Goal: Task Accomplishment & Management: Use online tool/utility

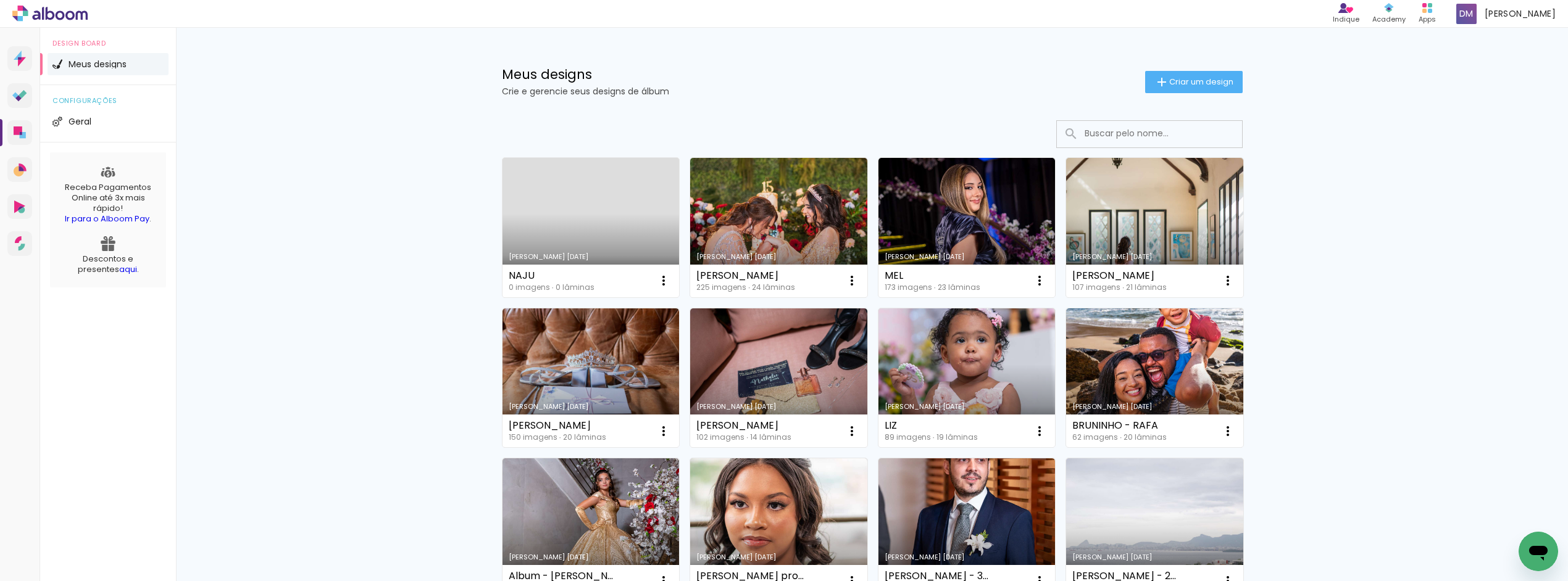
click at [581, 189] on link "Criado em [DATE]" at bounding box center [591, 228] width 177 height 140
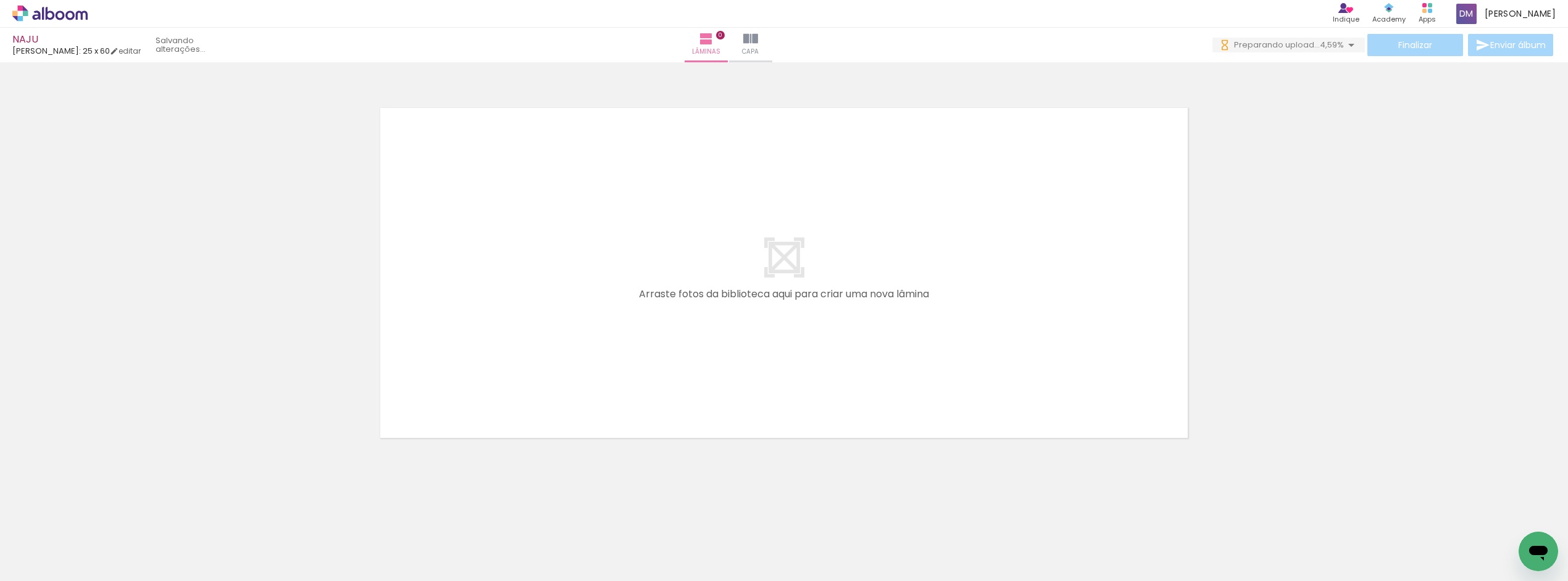
click at [2, 559] on div "Biblioteca 224 fotos Todas as fotos Não utilizadas Adicionar Fotos" at bounding box center [38, 542] width 77 height 61
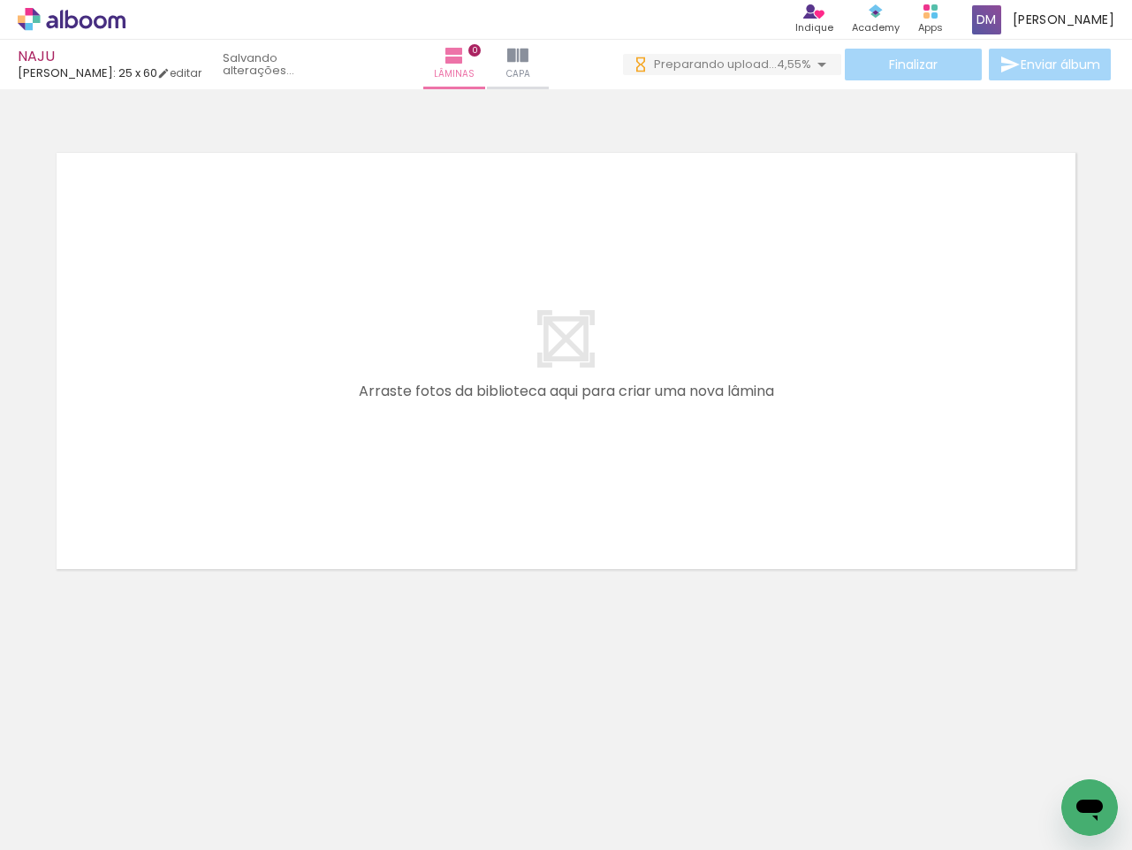
click at [908, 260] on quentale-layouter at bounding box center [566, 360] width 1044 height 441
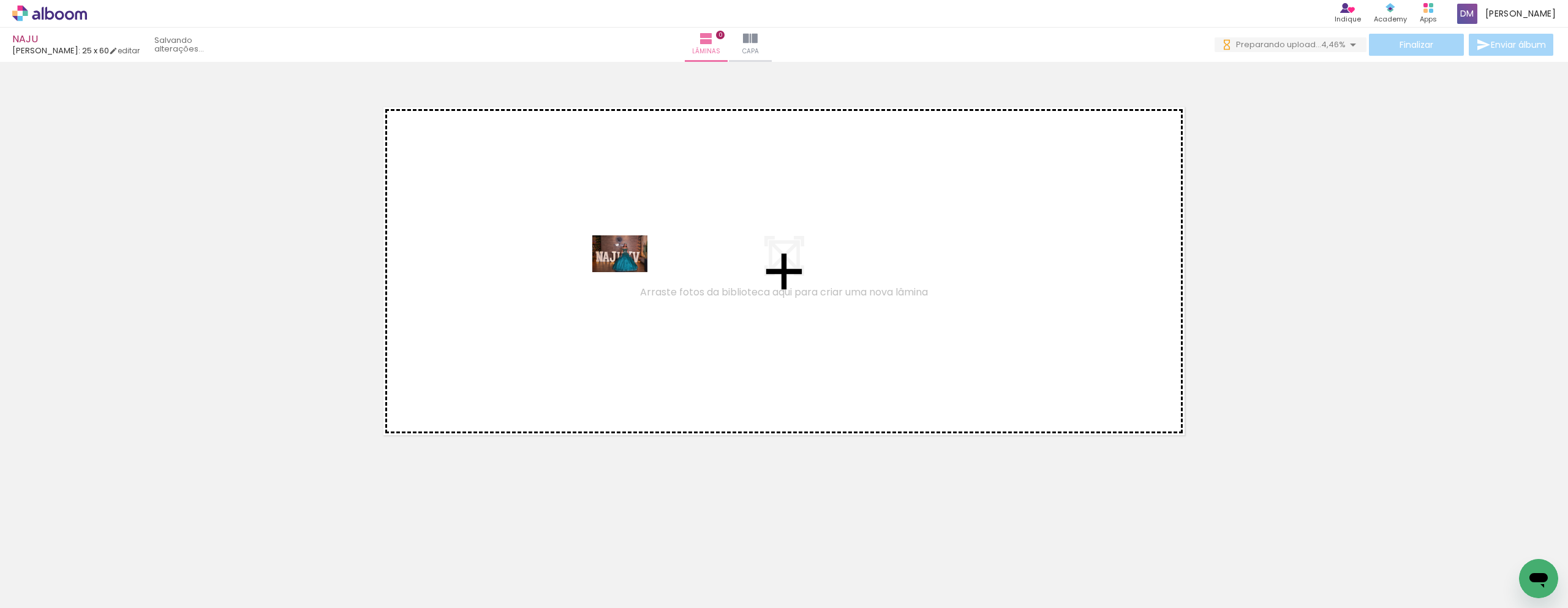
drag, startPoint x: 108, startPoint y: 575, endPoint x: 629, endPoint y: 272, distance: 602.7
click at [629, 272] on quentale-workspace at bounding box center [784, 304] width 1568 height 608
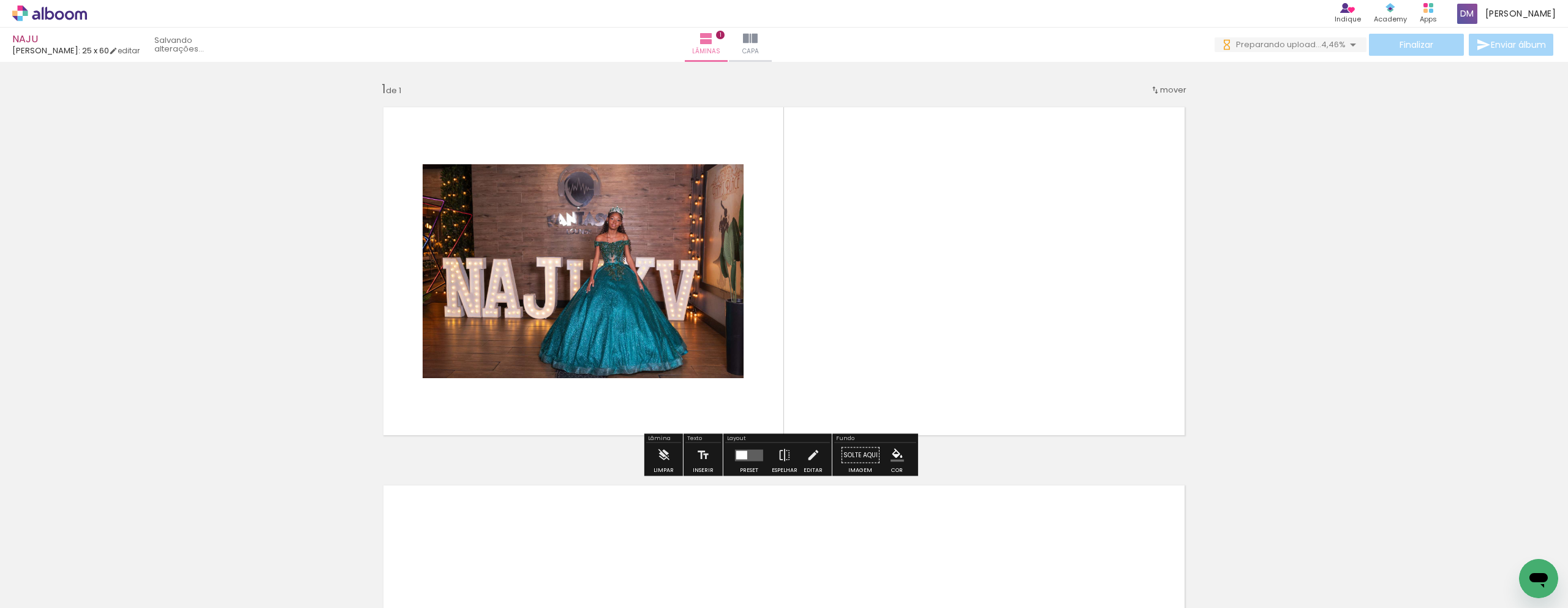
scroll to position [13, 0]
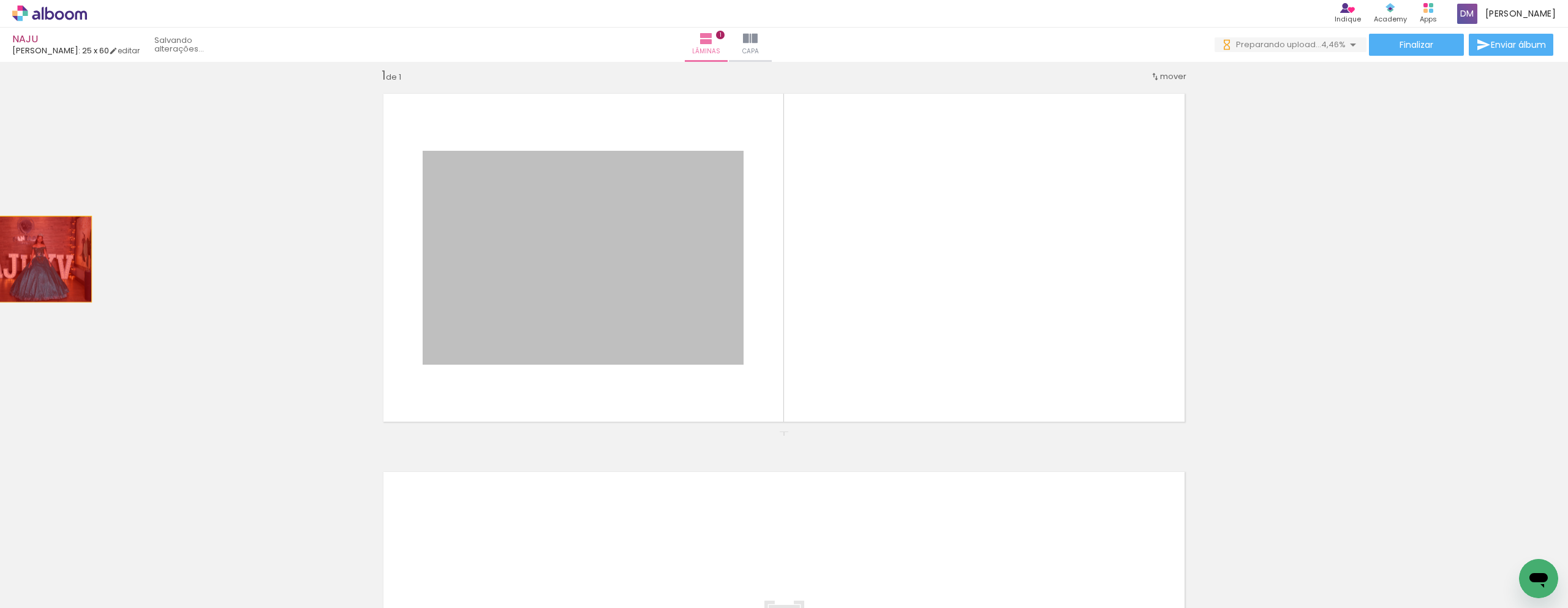
drag, startPoint x: 499, startPoint y: 279, endPoint x: 23, endPoint y: 259, distance: 476.4
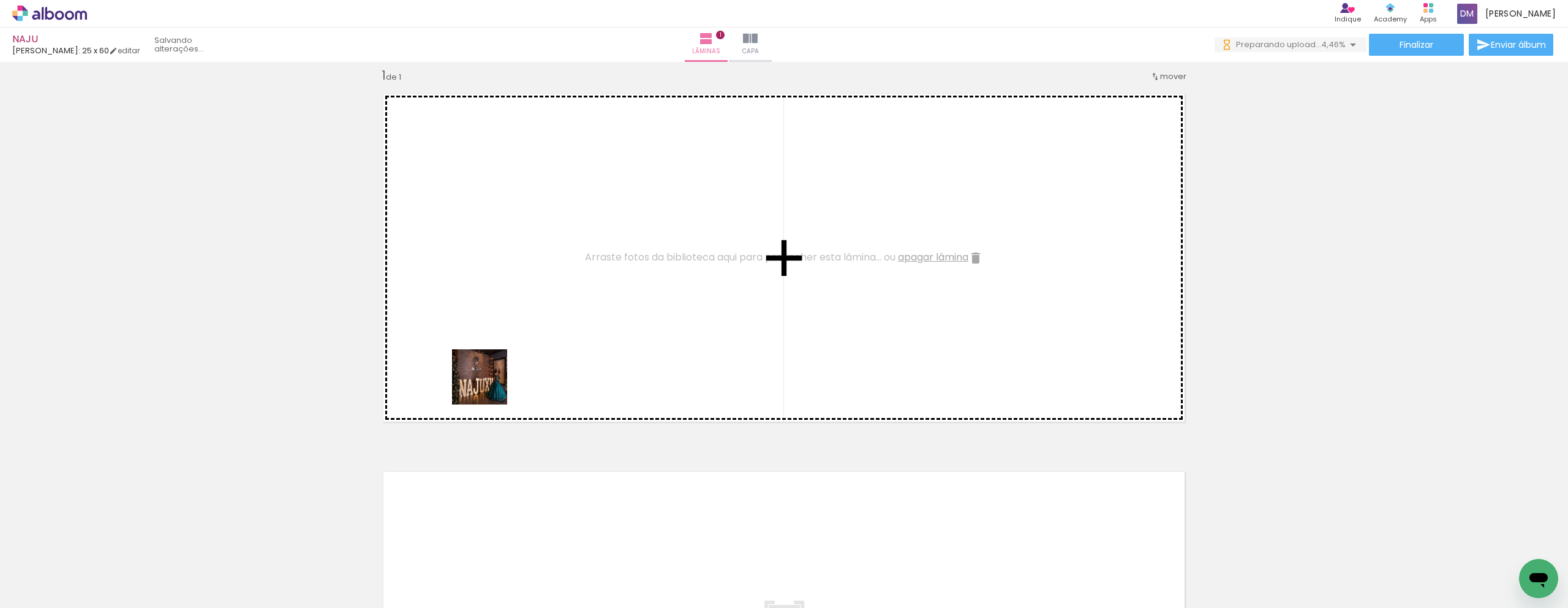
drag, startPoint x: 204, startPoint y: 573, endPoint x: 556, endPoint y: 337, distance: 423.8
click at [556, 337] on quentale-workspace at bounding box center [784, 304] width 1568 height 608
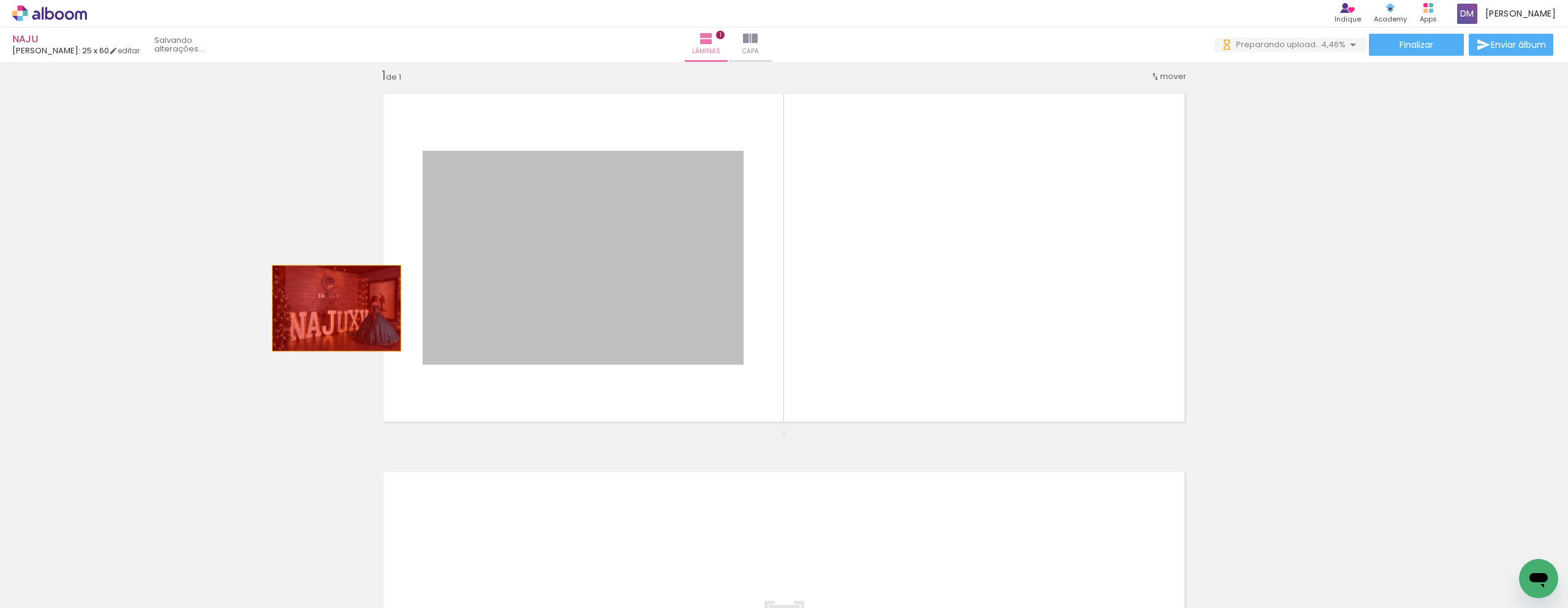
drag, startPoint x: 403, startPoint y: 309, endPoint x: 143, endPoint y: 281, distance: 261.5
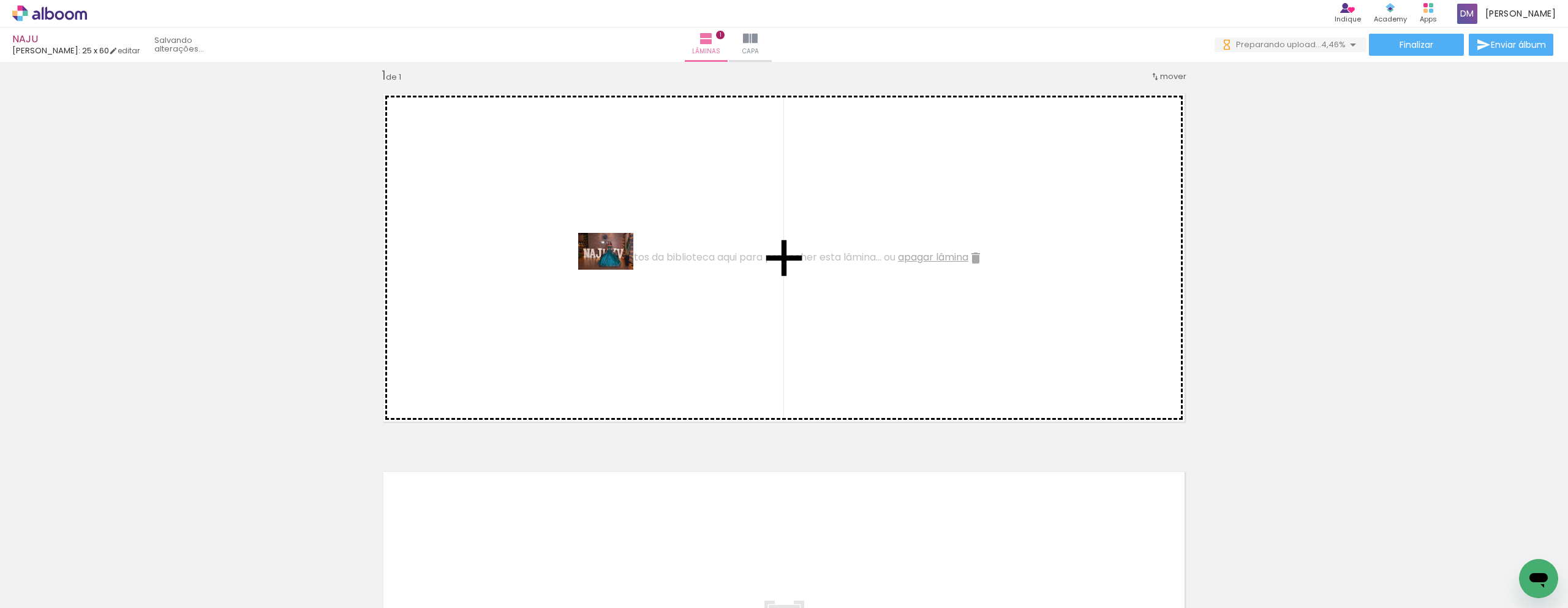
drag, startPoint x: 263, startPoint y: 571, endPoint x: 615, endPoint y: 270, distance: 463.1
click at [615, 270] on quentale-workspace at bounding box center [784, 304] width 1568 height 608
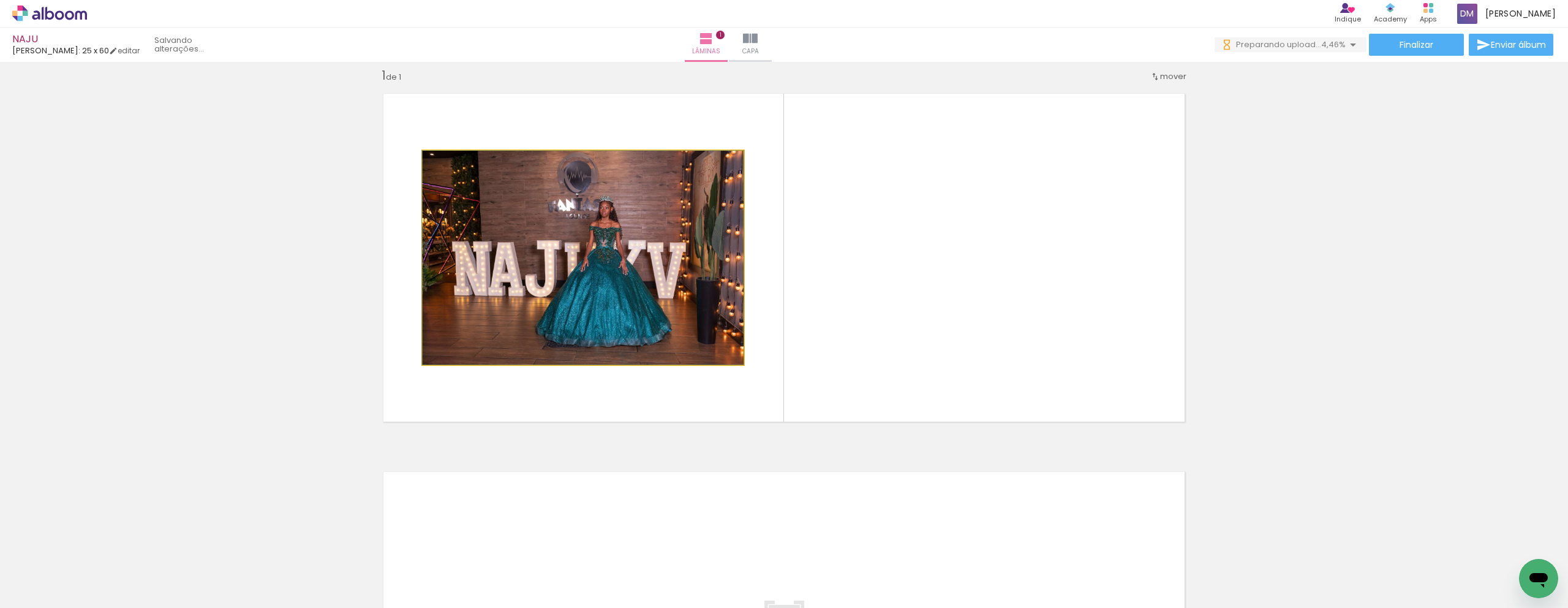
drag, startPoint x: 529, startPoint y: 266, endPoint x: 268, endPoint y: 291, distance: 262.2
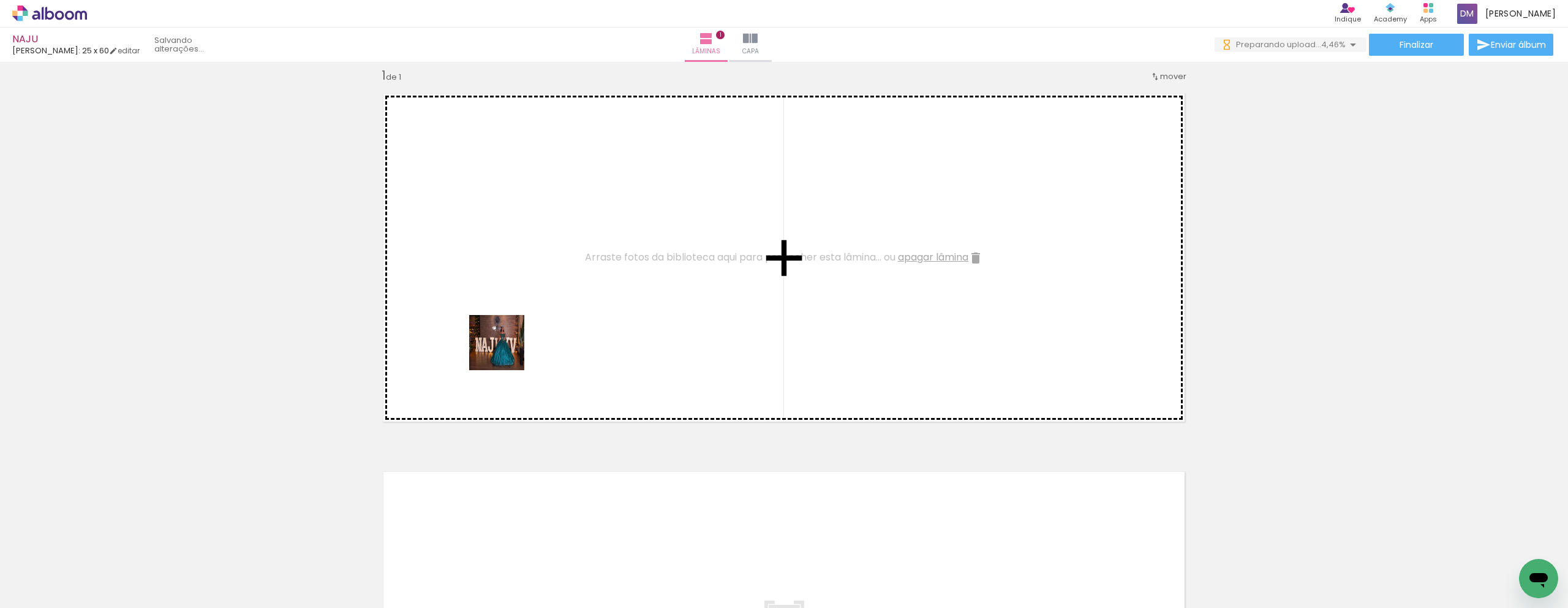
drag, startPoint x: 336, startPoint y: 562, endPoint x: 506, endPoint y: 351, distance: 271.0
click at [506, 351] on quentale-workspace at bounding box center [784, 304] width 1568 height 608
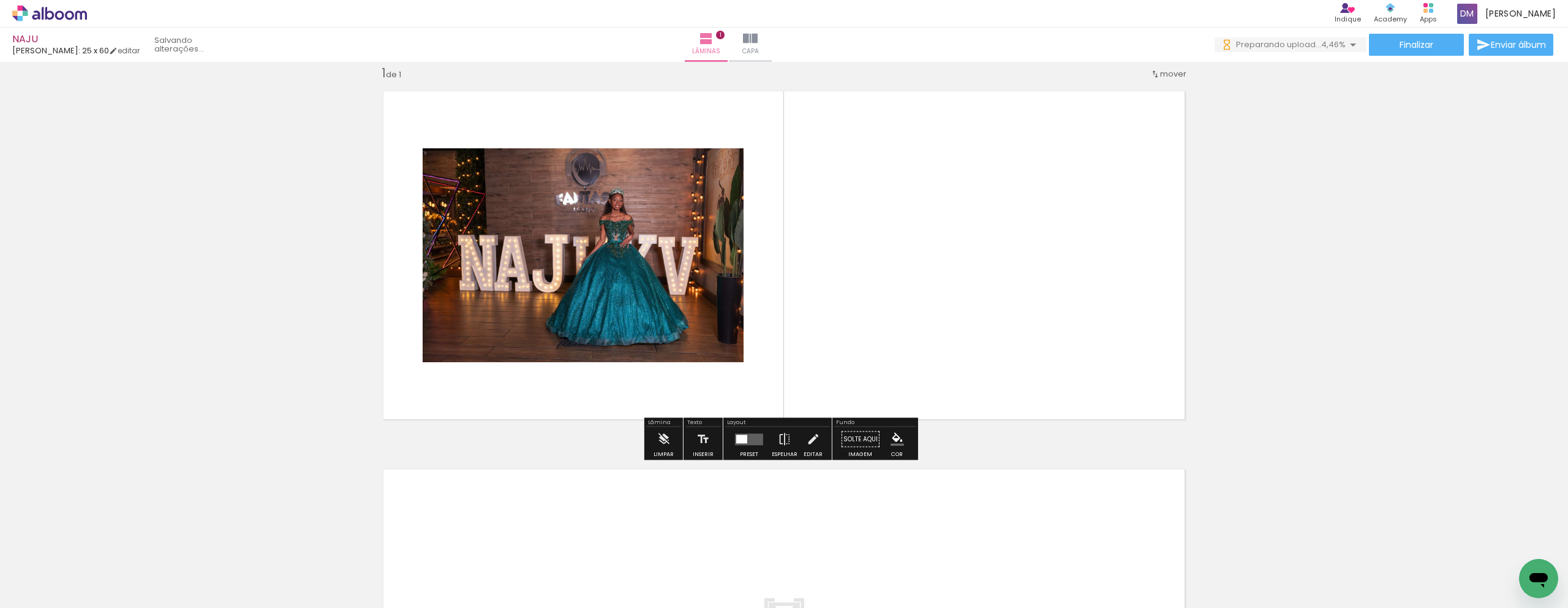
scroll to position [19, 0]
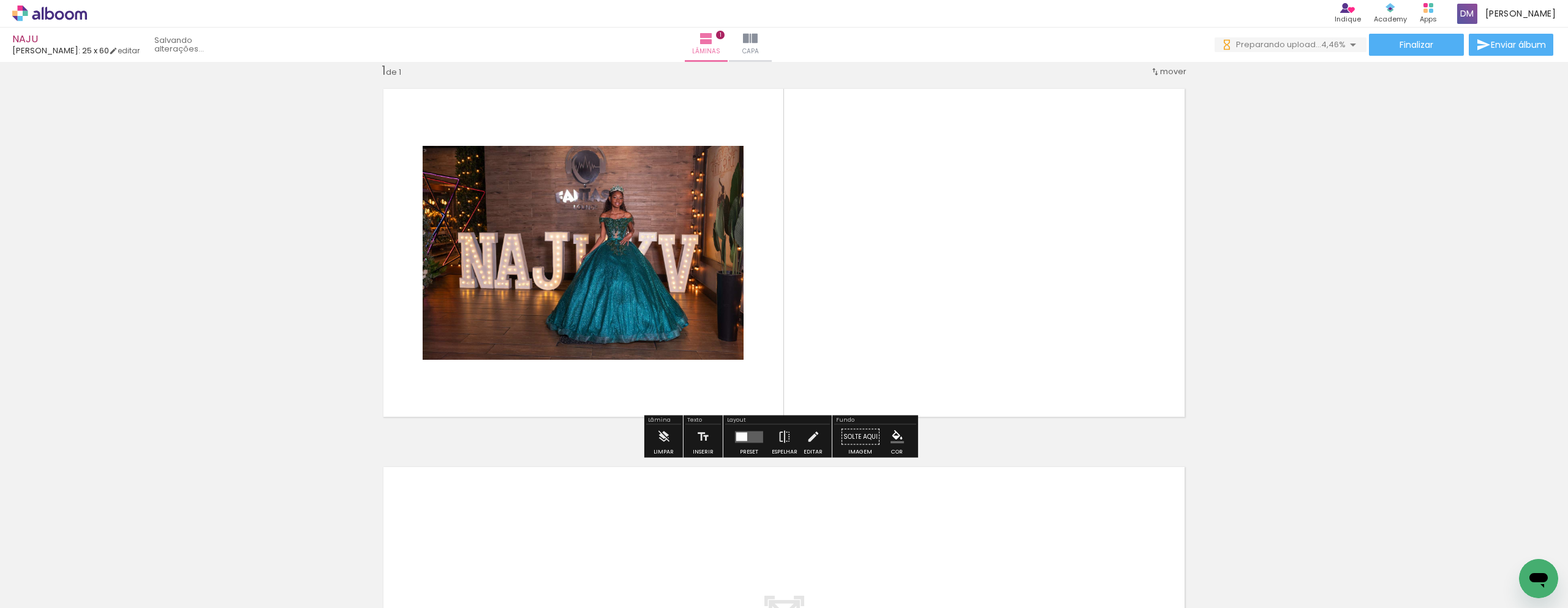
drag, startPoint x: 476, startPoint y: 566, endPoint x: 869, endPoint y: 229, distance: 517.7
click at [869, 229] on quentale-workspace at bounding box center [784, 304] width 1568 height 608
click at [1284, 361] on div "Inserir lâmina 1 de 1" at bounding box center [784, 426] width 1568 height 756
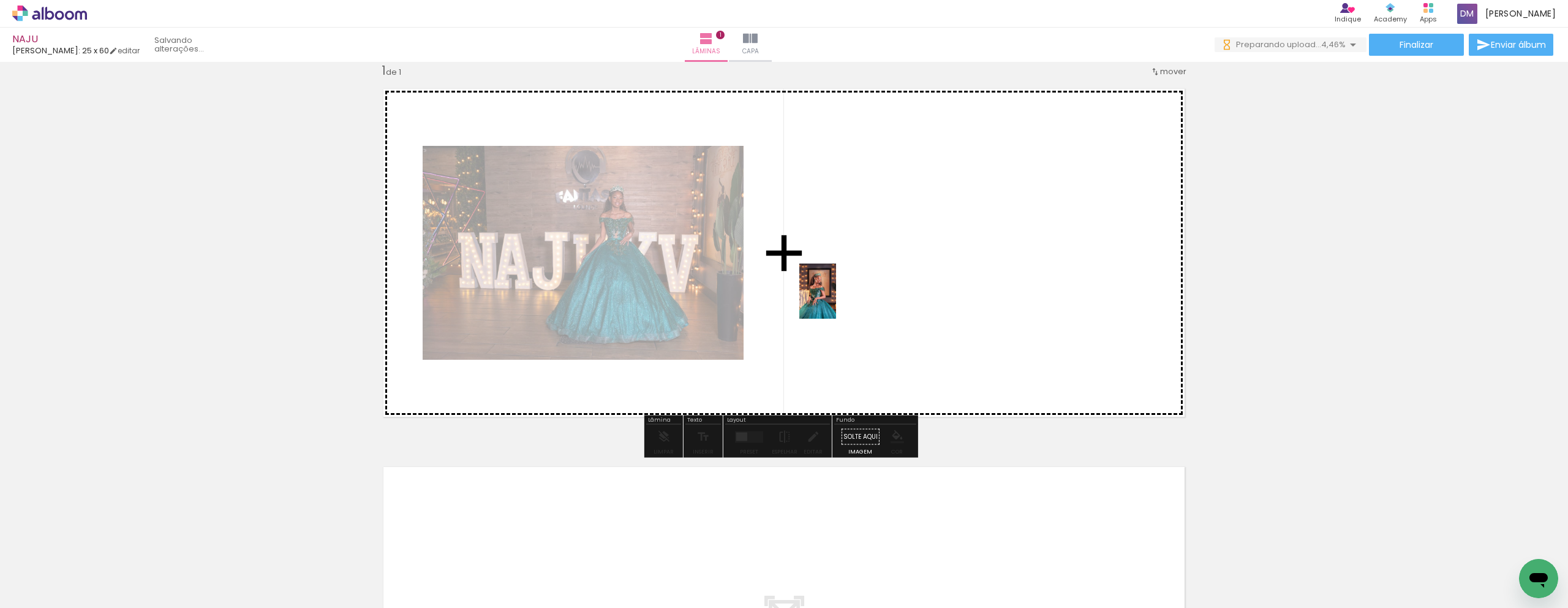
drag, startPoint x: 467, startPoint y: 571, endPoint x: 836, endPoint y: 300, distance: 457.8
click at [836, 300] on quentale-workspace at bounding box center [784, 304] width 1568 height 608
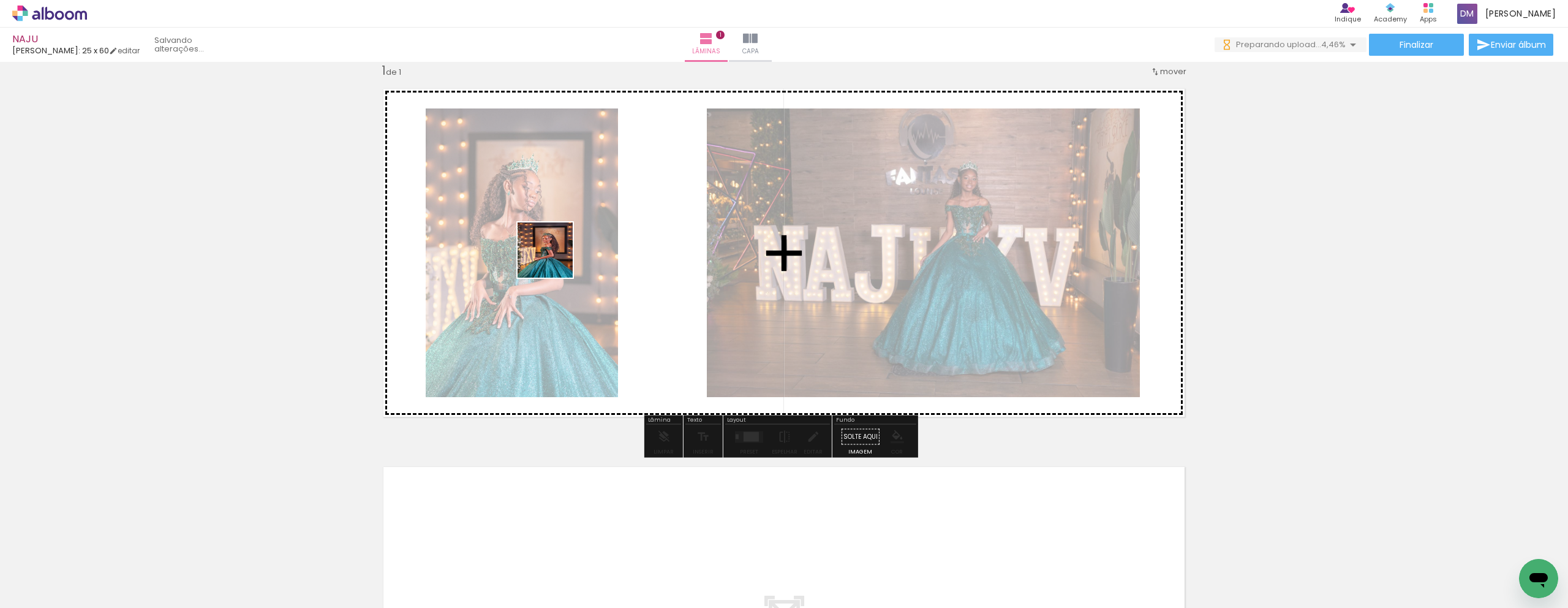
drag, startPoint x: 542, startPoint y: 570, endPoint x: 555, endPoint y: 259, distance: 311.3
click at [555, 259] on quentale-workspace at bounding box center [784, 304] width 1568 height 608
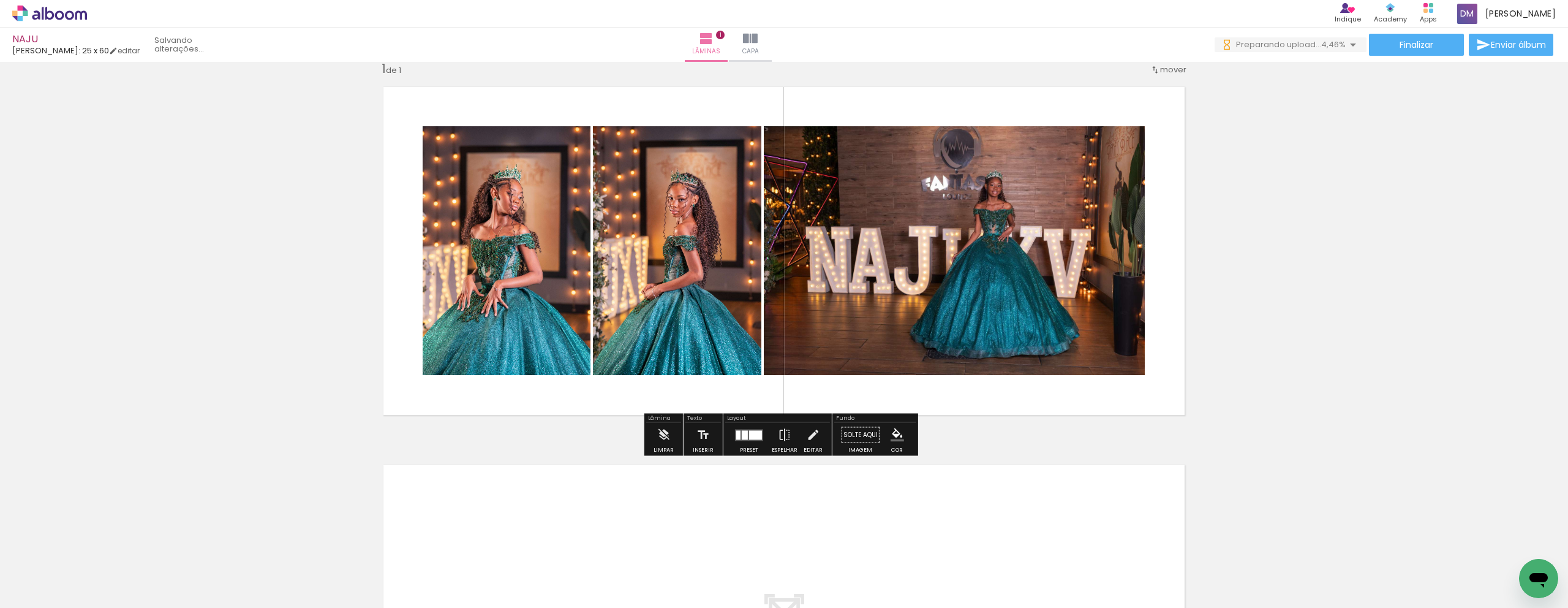
scroll to position [21, 0]
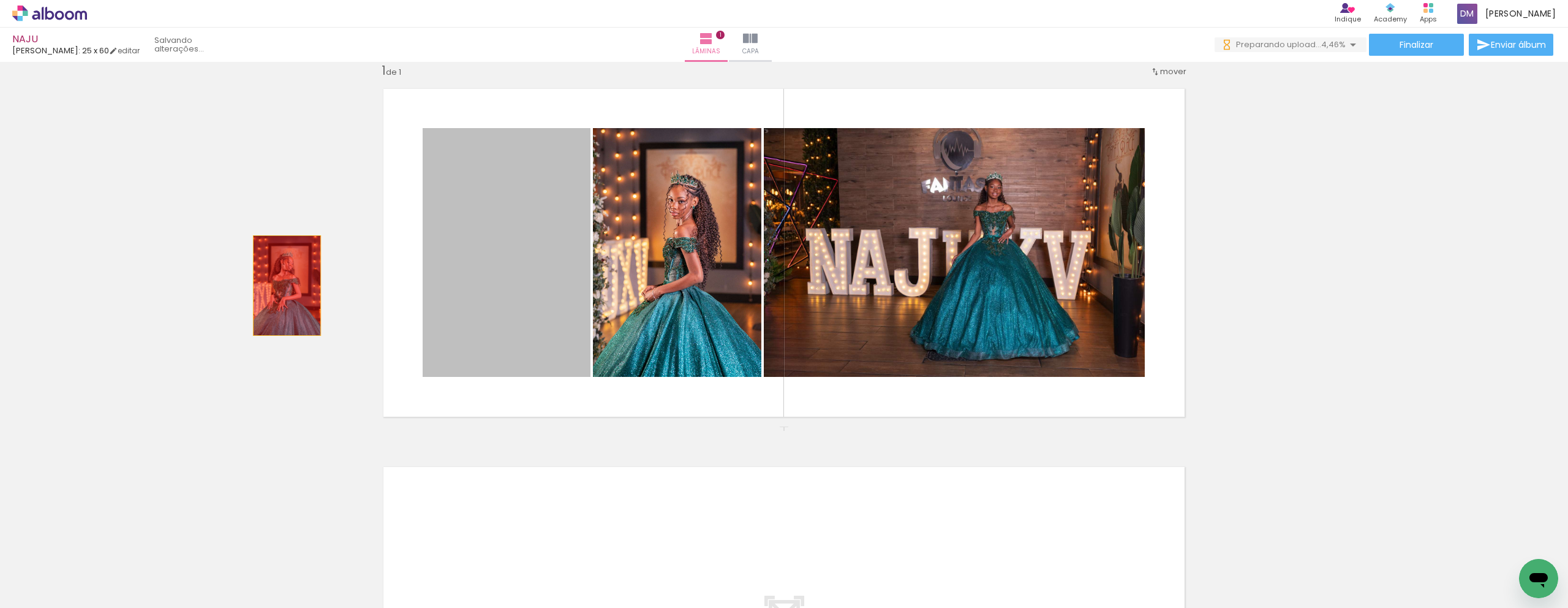
drag, startPoint x: 497, startPoint y: 287, endPoint x: 227, endPoint y: 284, distance: 270.0
click at [225, 285] on div "Inserir lâmina 1 de 1" at bounding box center [784, 426] width 1568 height 756
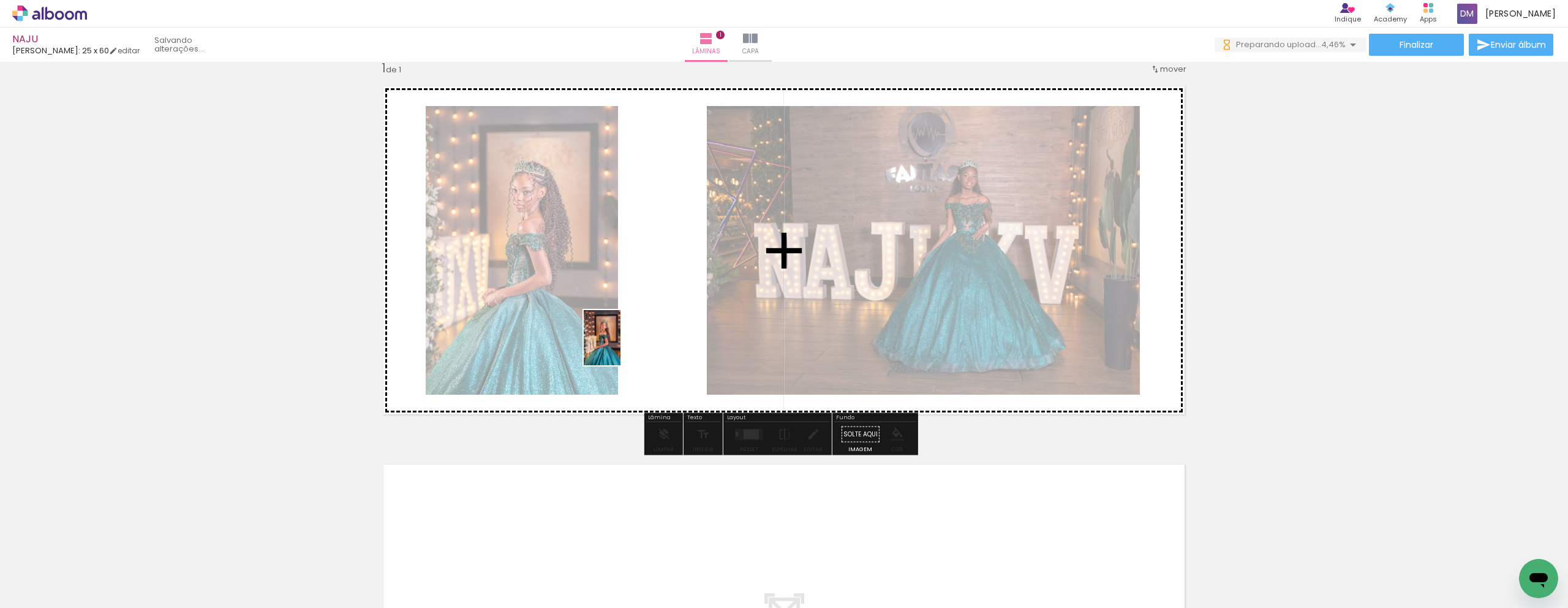
drag, startPoint x: 602, startPoint y: 561, endPoint x: 620, endPoint y: 347, distance: 214.8
click at [620, 347] on quentale-workspace at bounding box center [784, 304] width 1568 height 608
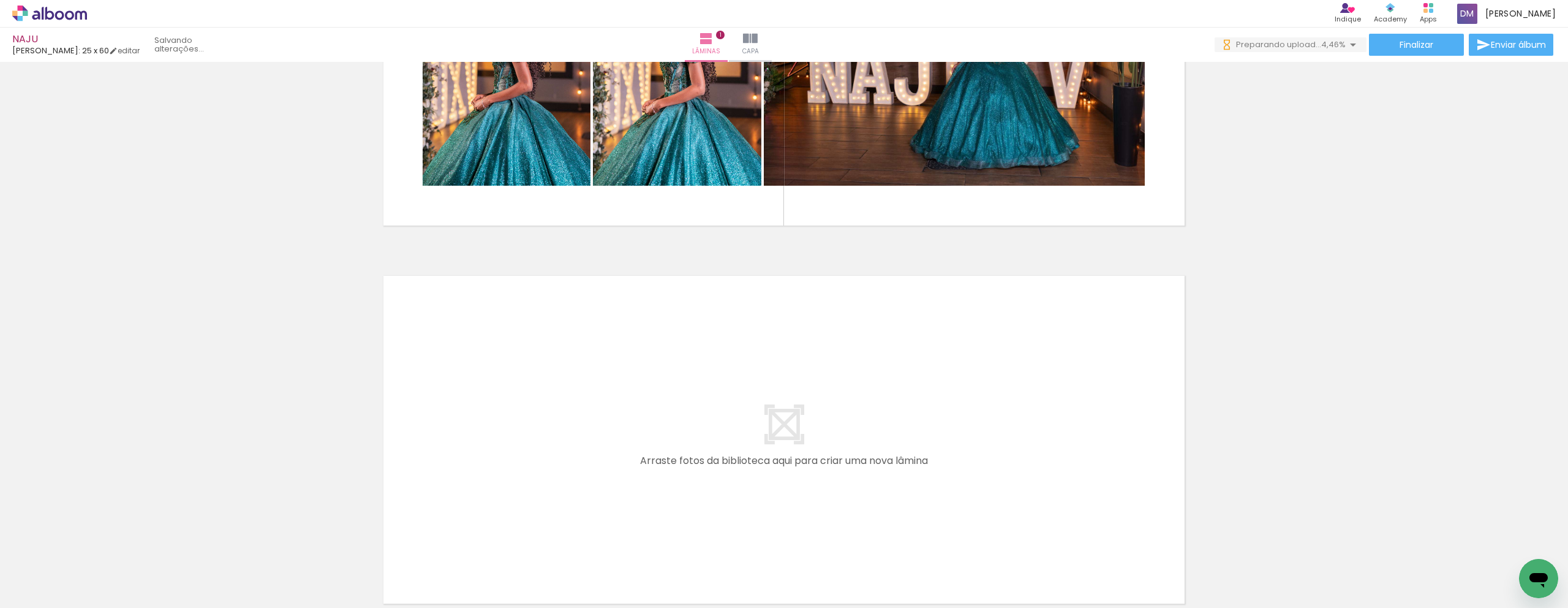
scroll to position [208, 0]
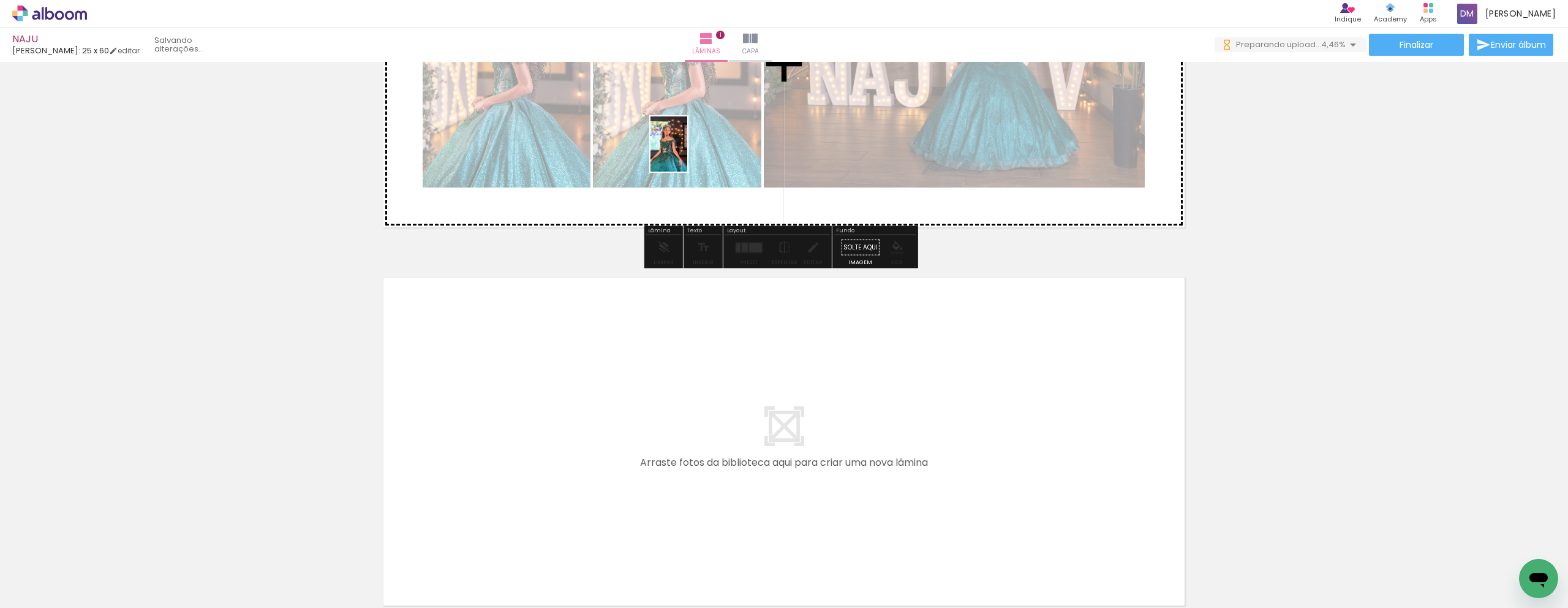
drag, startPoint x: 941, startPoint y: 570, endPoint x: 691, endPoint y: 155, distance: 484.5
click at [688, 154] on quentale-workspace at bounding box center [784, 304] width 1568 height 608
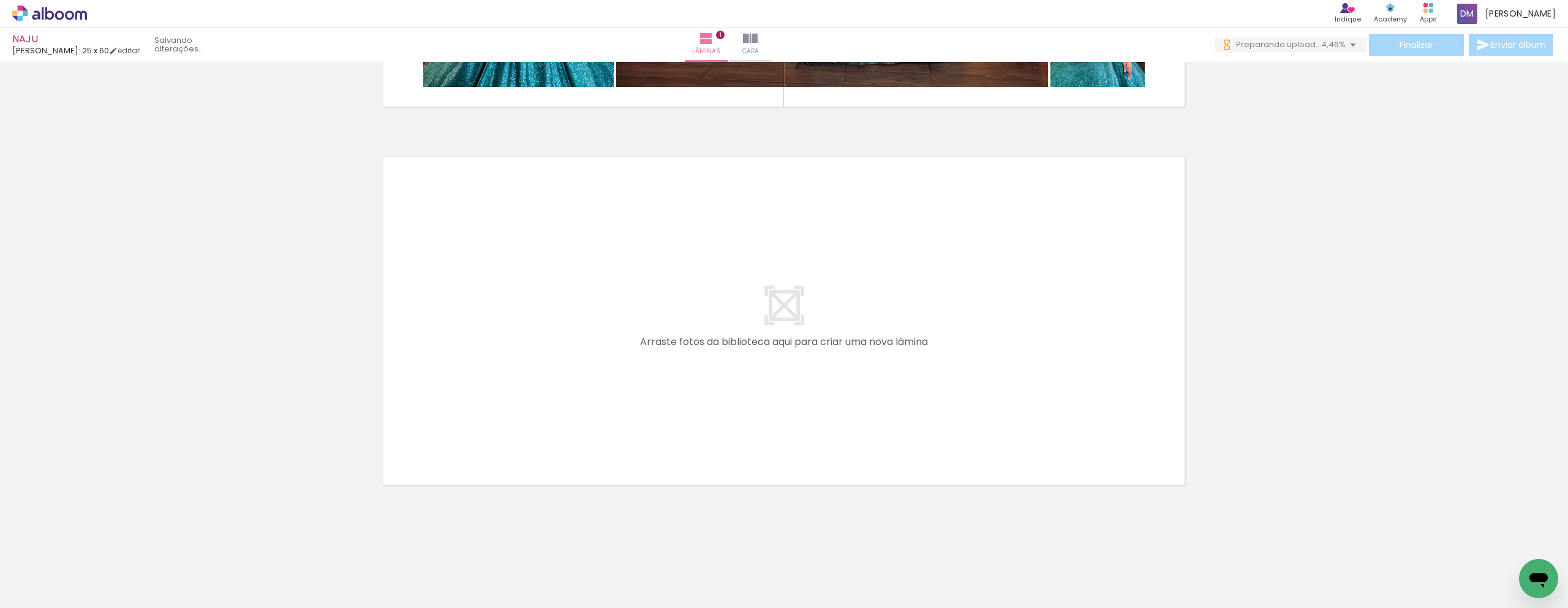
scroll to position [320, 0]
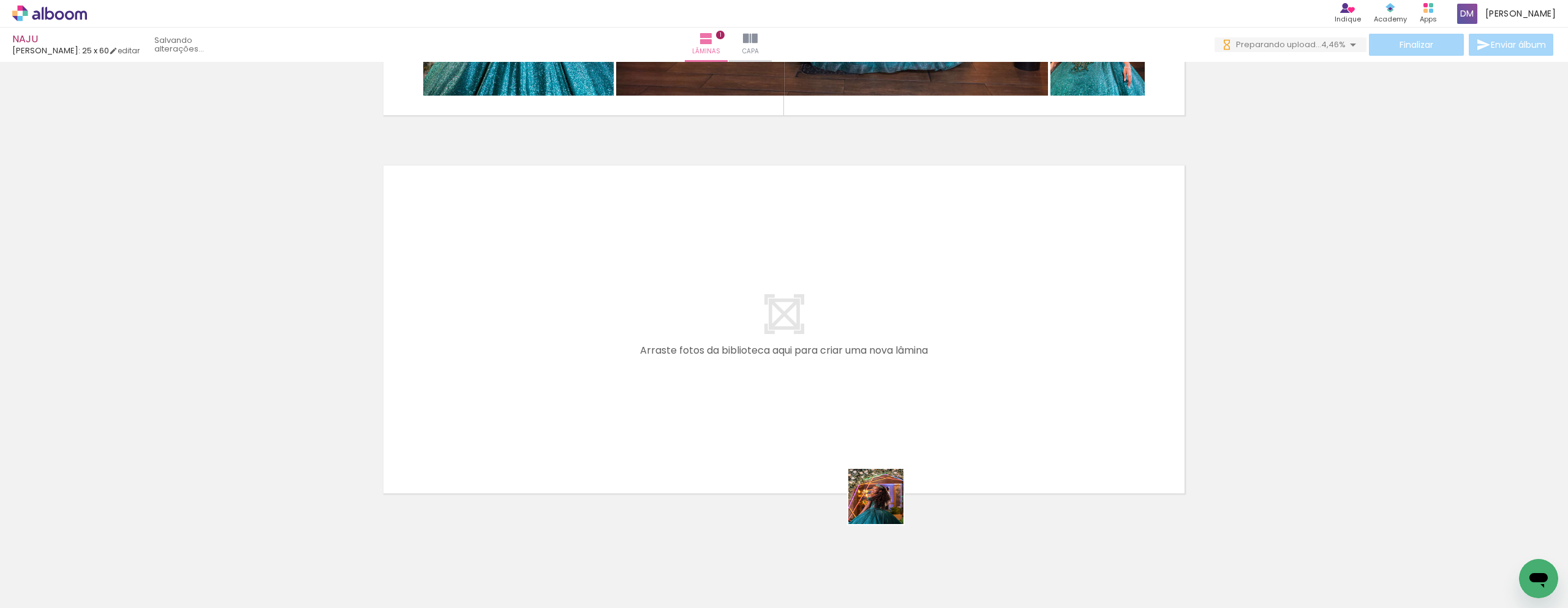
drag, startPoint x: 1090, startPoint y: 573, endPoint x: 609, endPoint y: 399, distance: 511.5
click at [609, 399] on quentale-workspace at bounding box center [784, 304] width 1568 height 608
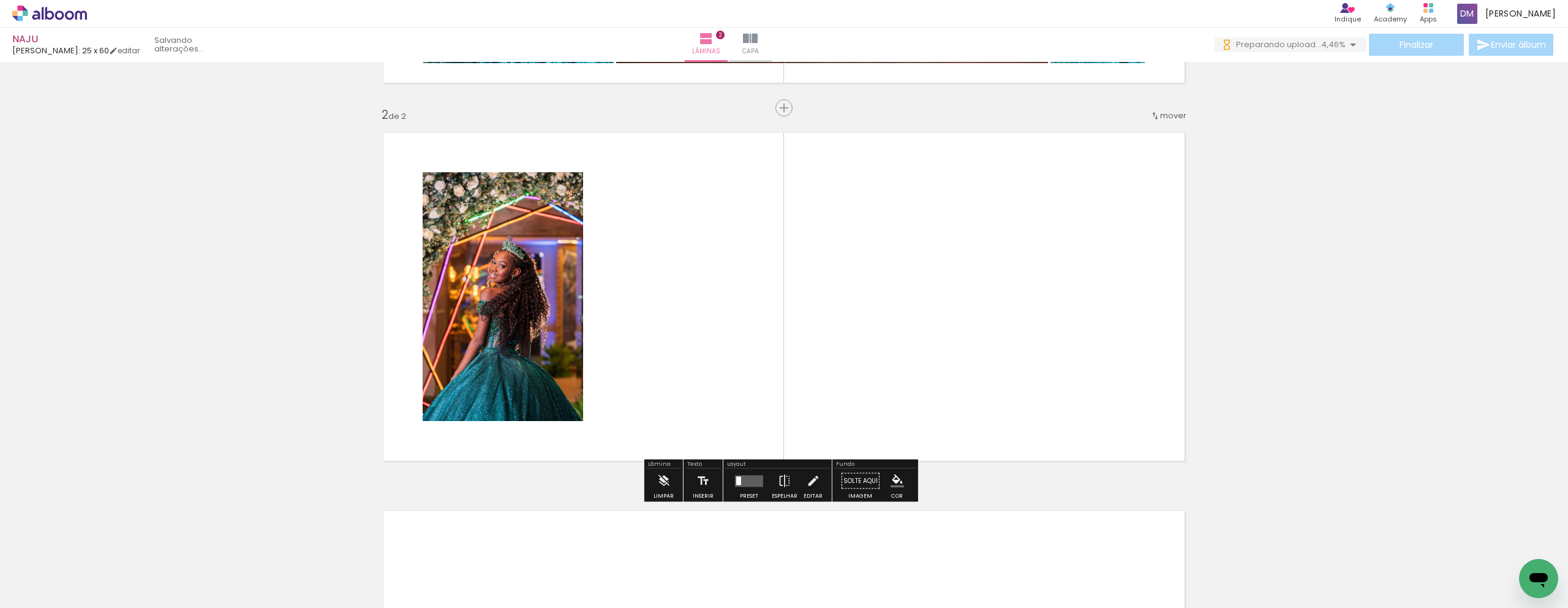
scroll to position [352, 0]
drag, startPoint x: 1012, startPoint y: 568, endPoint x: 772, endPoint y: 416, distance: 284.1
click at [772, 416] on quentale-workspace at bounding box center [784, 304] width 1568 height 608
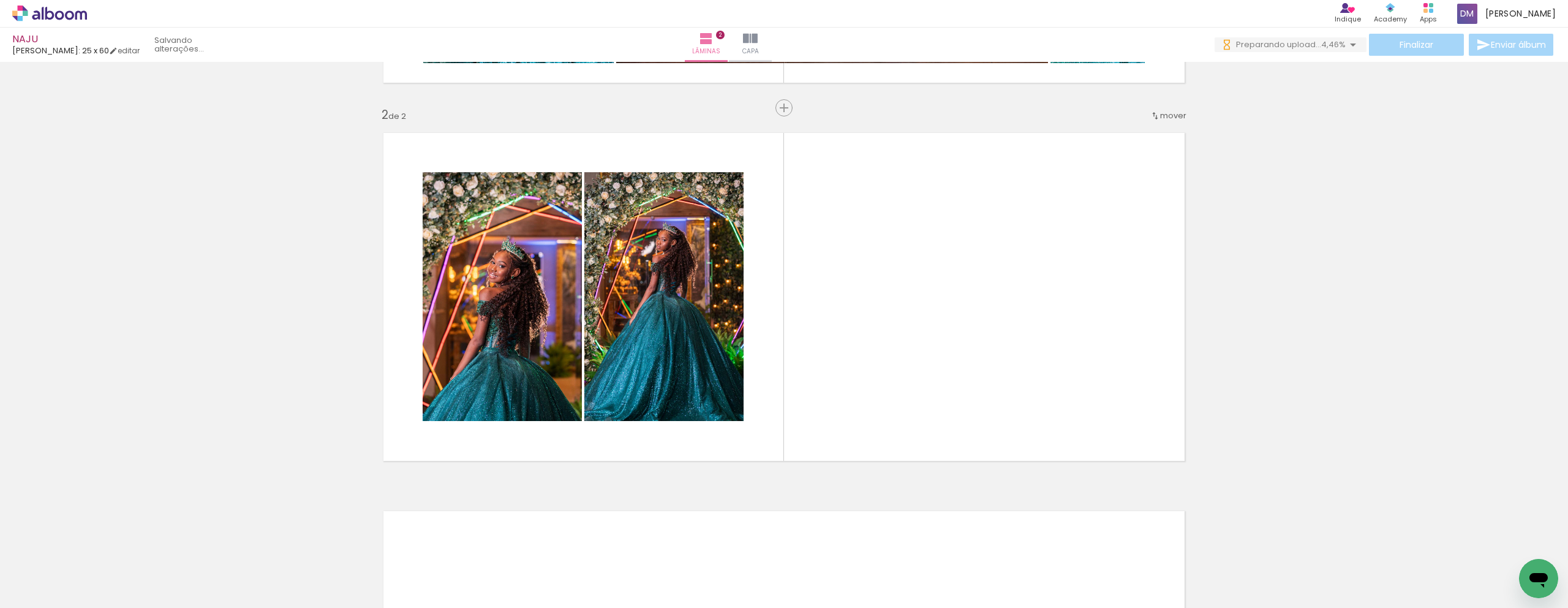
scroll to position [0, 2798]
drag, startPoint x: 189, startPoint y: 607, endPoint x: 460, endPoint y: 607, distance: 271.0
click at [101, 577] on iron-horizontal-list at bounding box center [88, 569] width 24 height 76
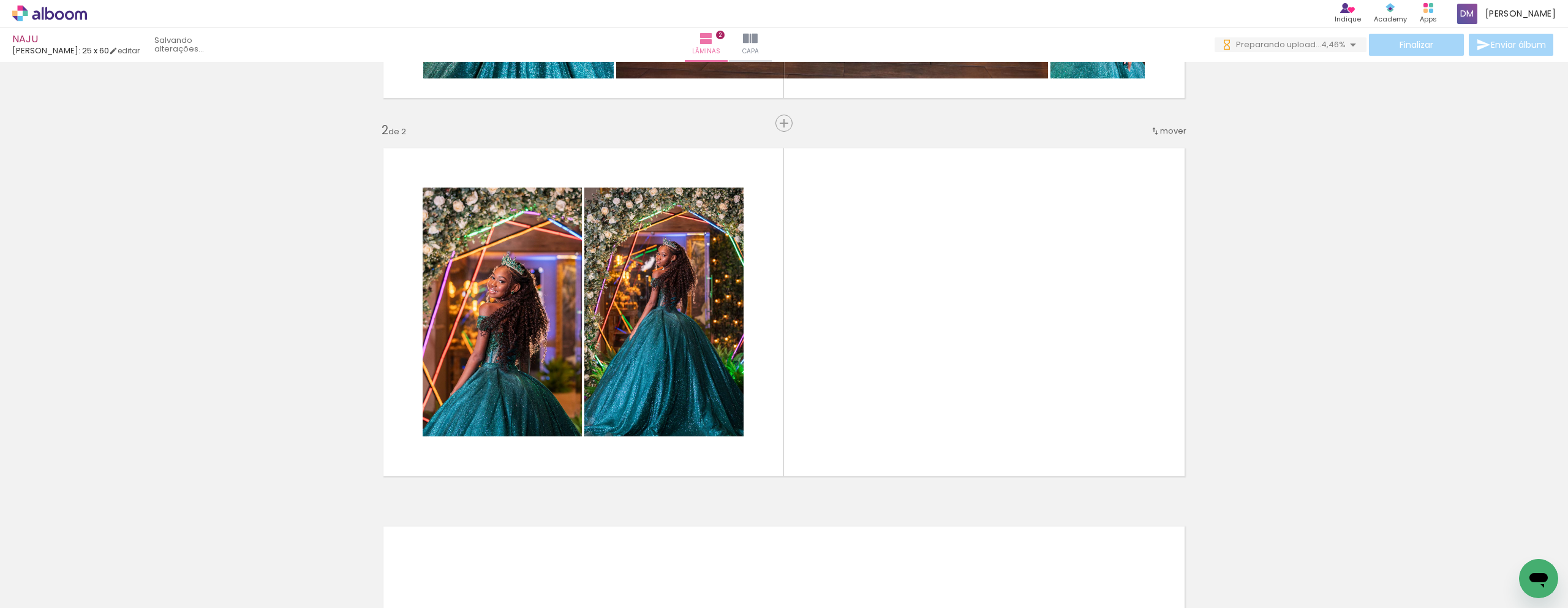
scroll to position [336, 0]
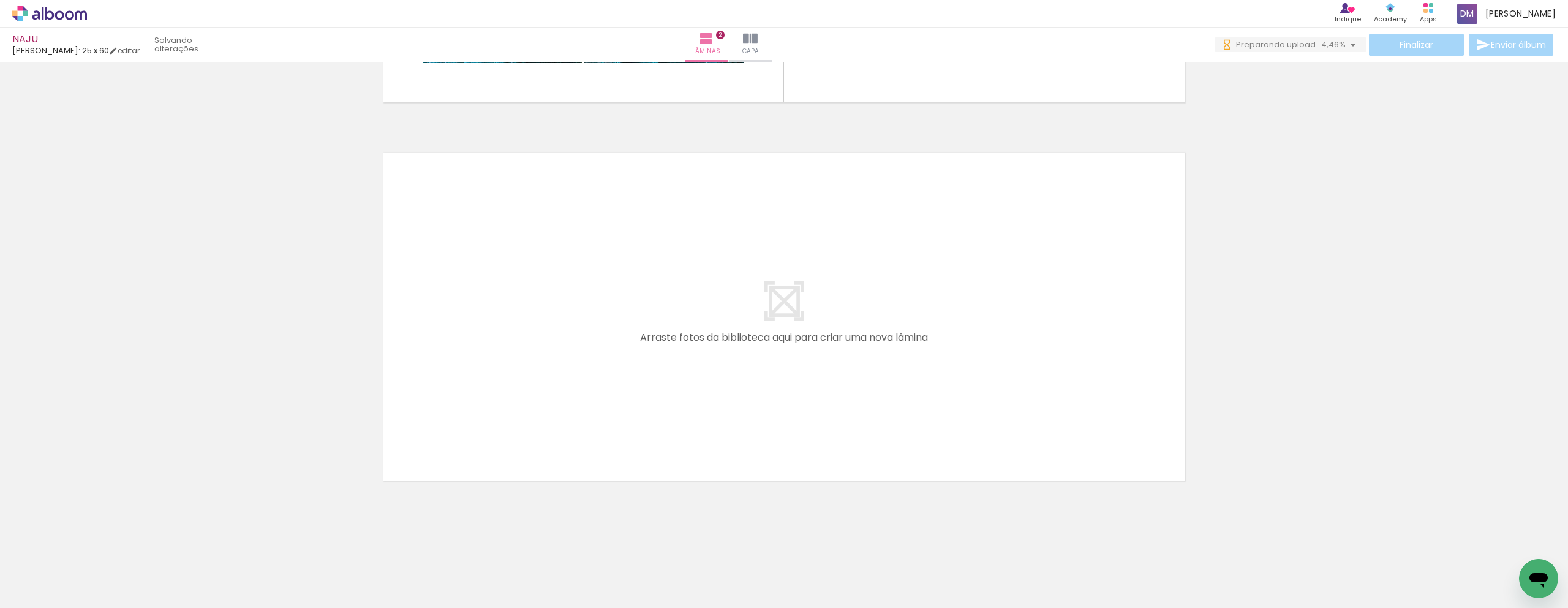
drag, startPoint x: 3087, startPoint y: 957, endPoint x: 1547, endPoint y: 561, distance: 1590.1
drag, startPoint x: 401, startPoint y: 605, endPoint x: 1162, endPoint y: 607, distance: 761.0
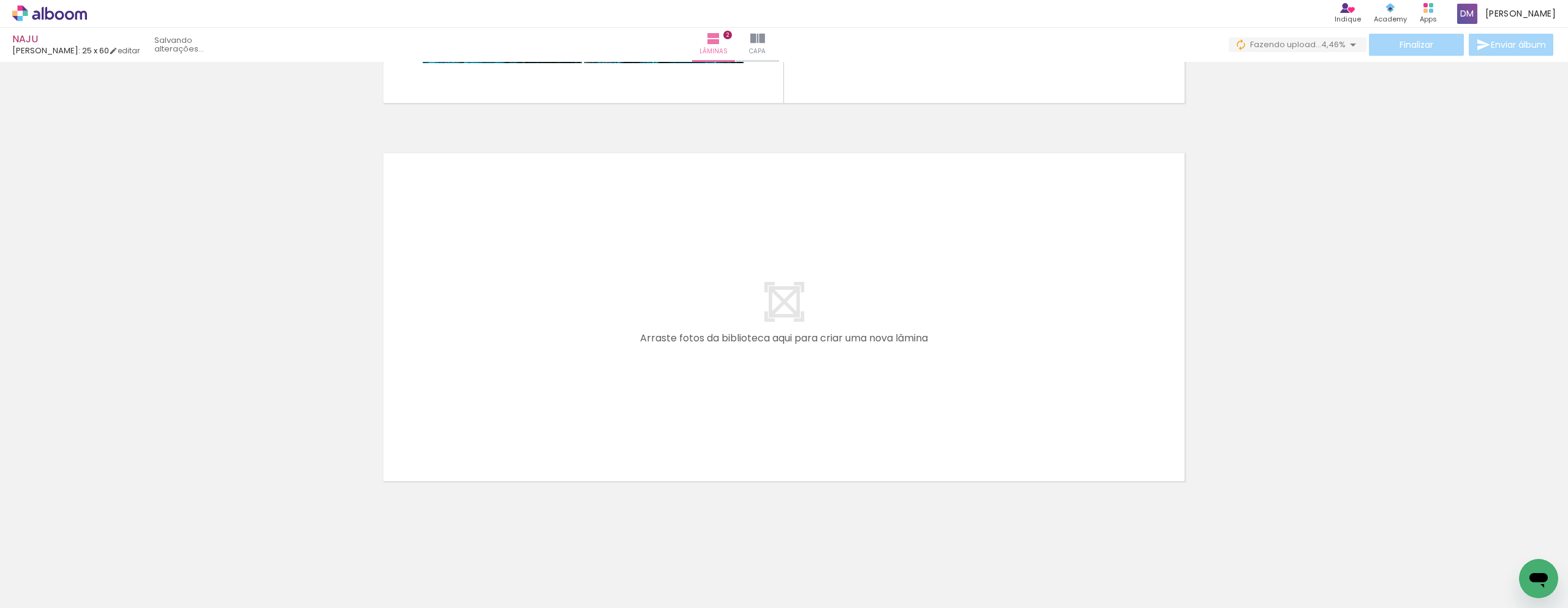
scroll to position [0, 1707]
drag, startPoint x: 324, startPoint y: 607, endPoint x: 647, endPoint y: 598, distance: 323.1
click at [101, 577] on iron-horizontal-list at bounding box center [88, 569] width 24 height 76
drag, startPoint x: 1220, startPoint y: 478, endPoint x: 1203, endPoint y: 483, distance: 17.7
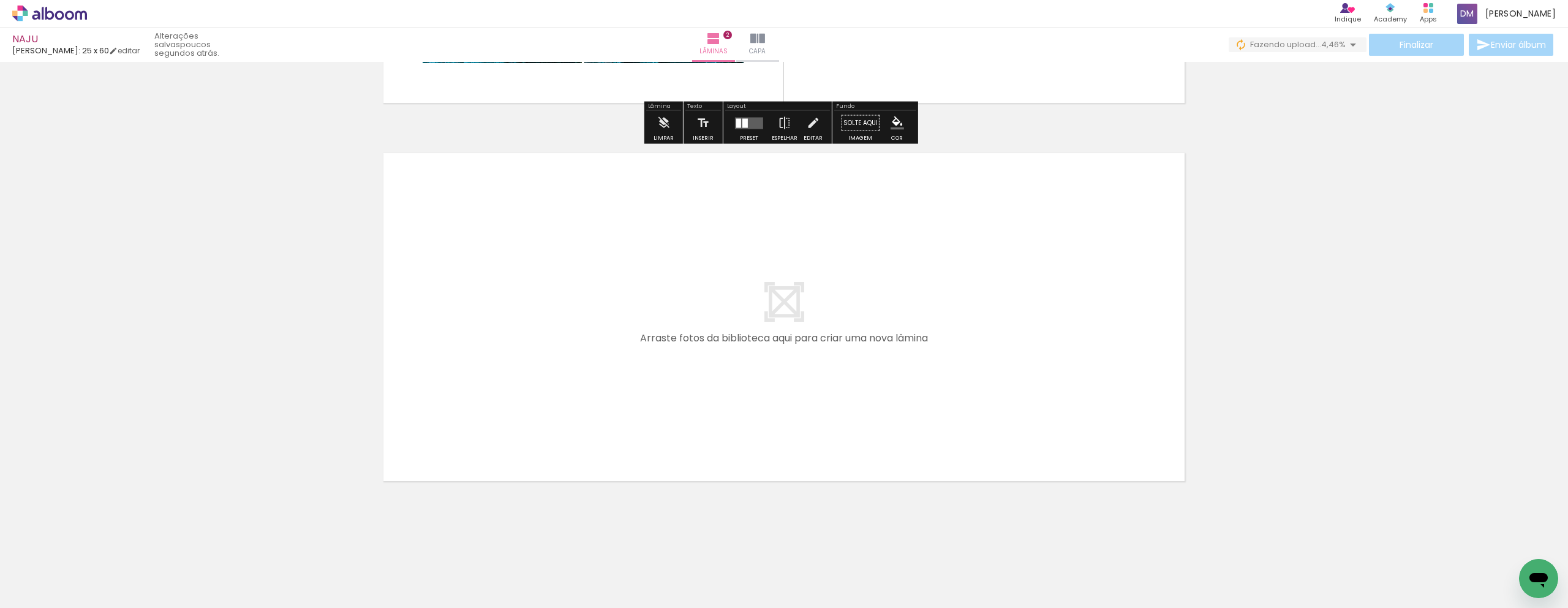
click at [101, 577] on iron-horizontal-list at bounding box center [88, 569] width 24 height 76
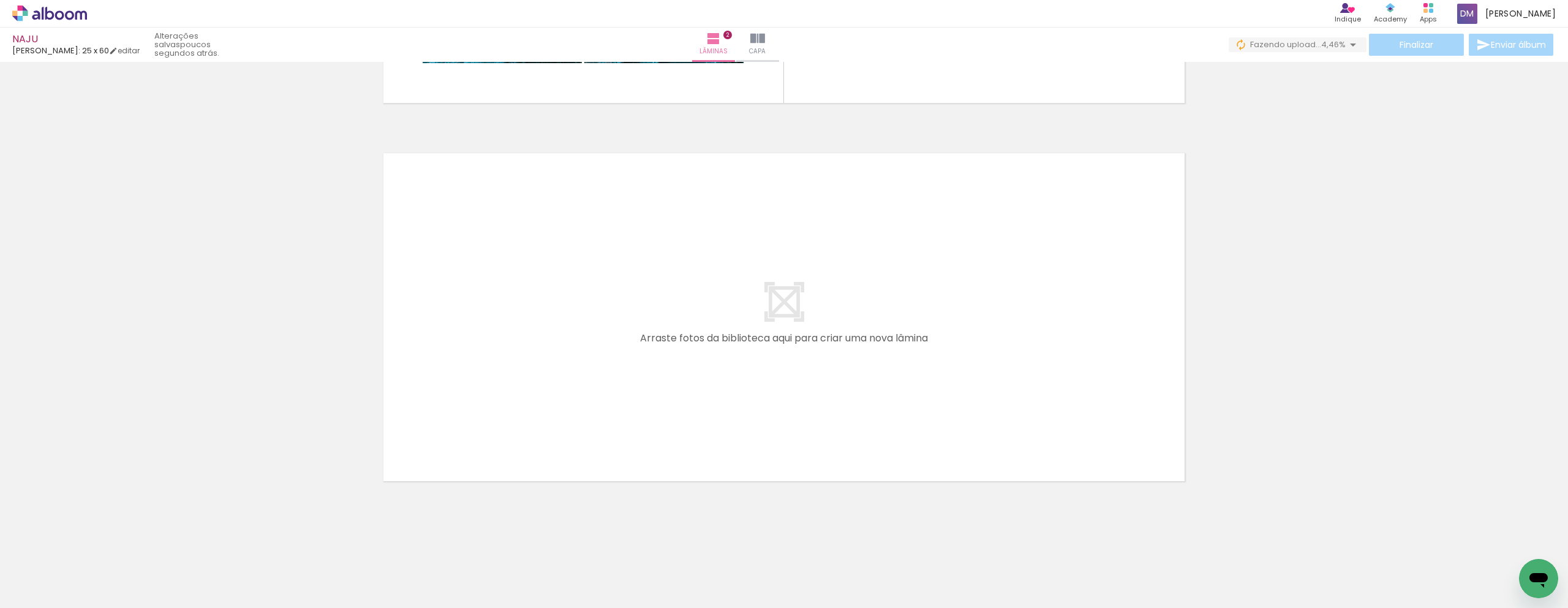
click at [101, 577] on iron-horizontal-list at bounding box center [88, 569] width 24 height 76
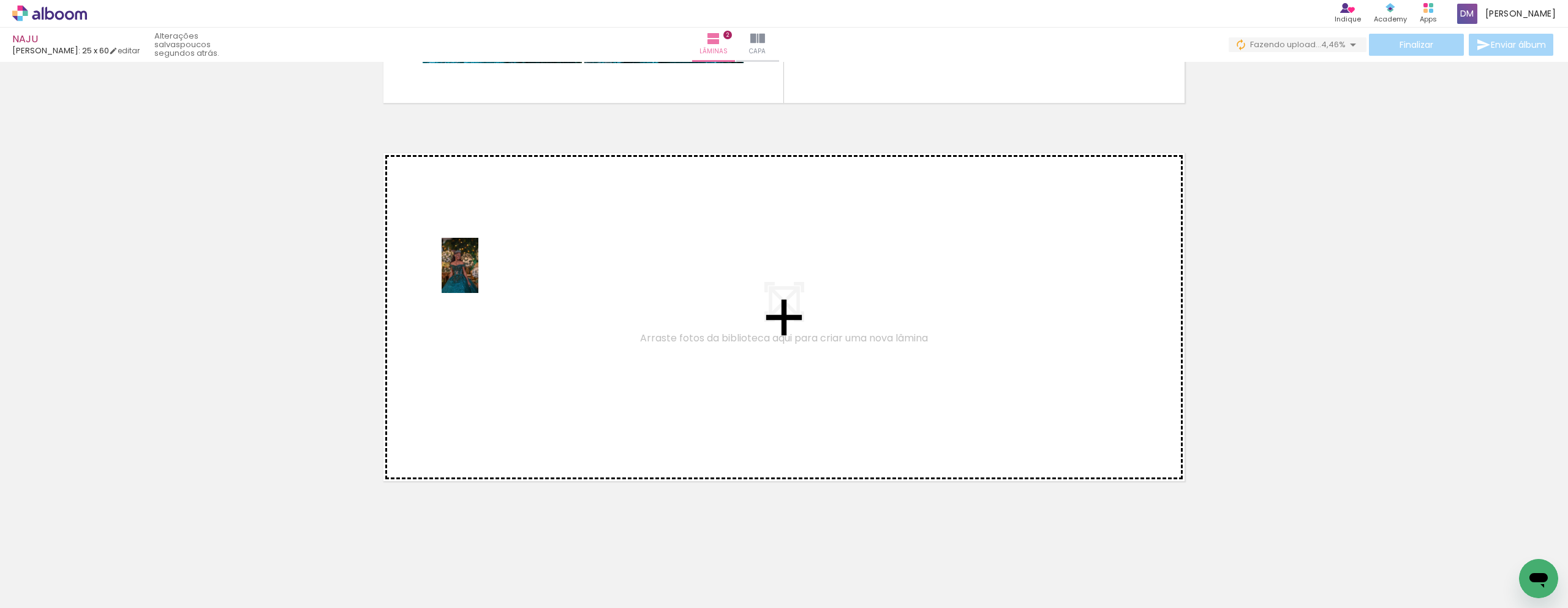
drag, startPoint x: 234, startPoint y: 566, endPoint x: 478, endPoint y: 275, distance: 379.8
click at [478, 275] on quentale-workspace at bounding box center [784, 304] width 1568 height 608
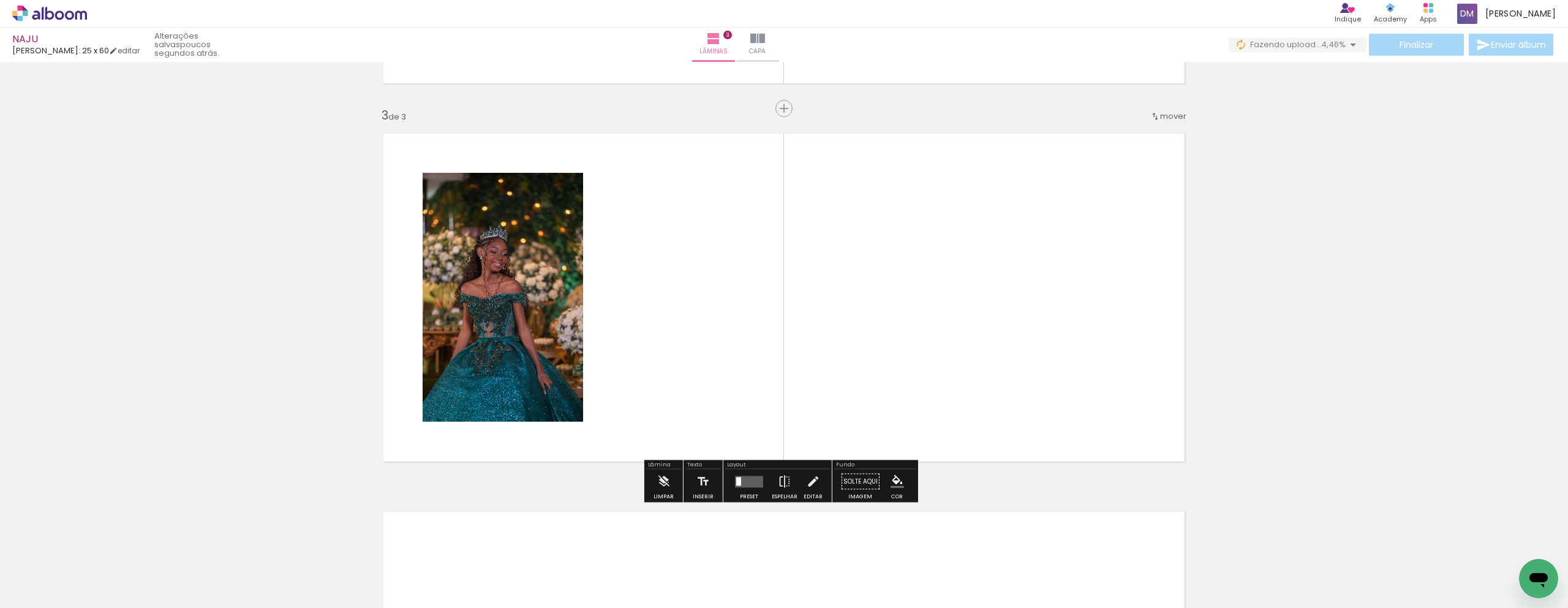
scroll to position [731, 0]
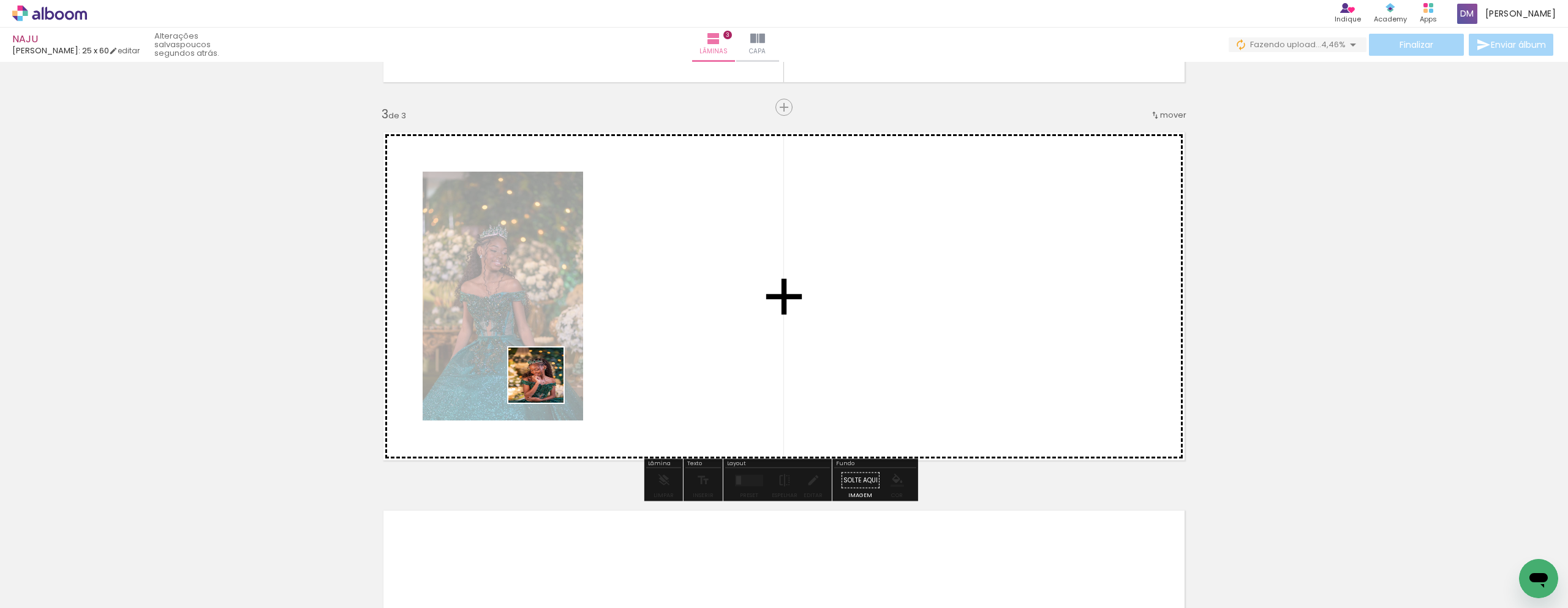
drag, startPoint x: 317, startPoint y: 573, endPoint x: 545, endPoint y: 384, distance: 296.2
click at [545, 384] on quentale-workspace at bounding box center [784, 304] width 1568 height 608
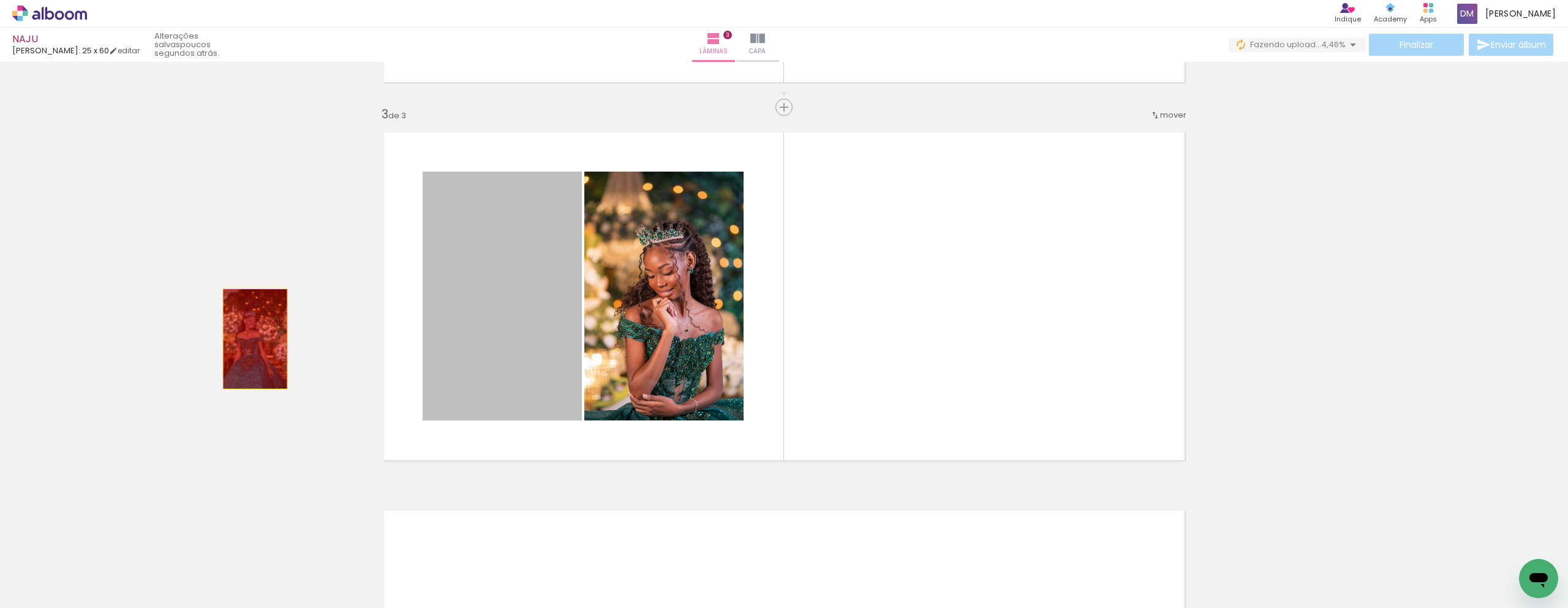
drag, startPoint x: 487, startPoint y: 338, endPoint x: 250, endPoint y: 339, distance: 237.0
click at [250, 339] on div "Inserir lâmina 1 de 3 Inserir lâmina 2 de 3 Inserir lâmina 3 de 3" at bounding box center [784, 92] width 1568 height 1513
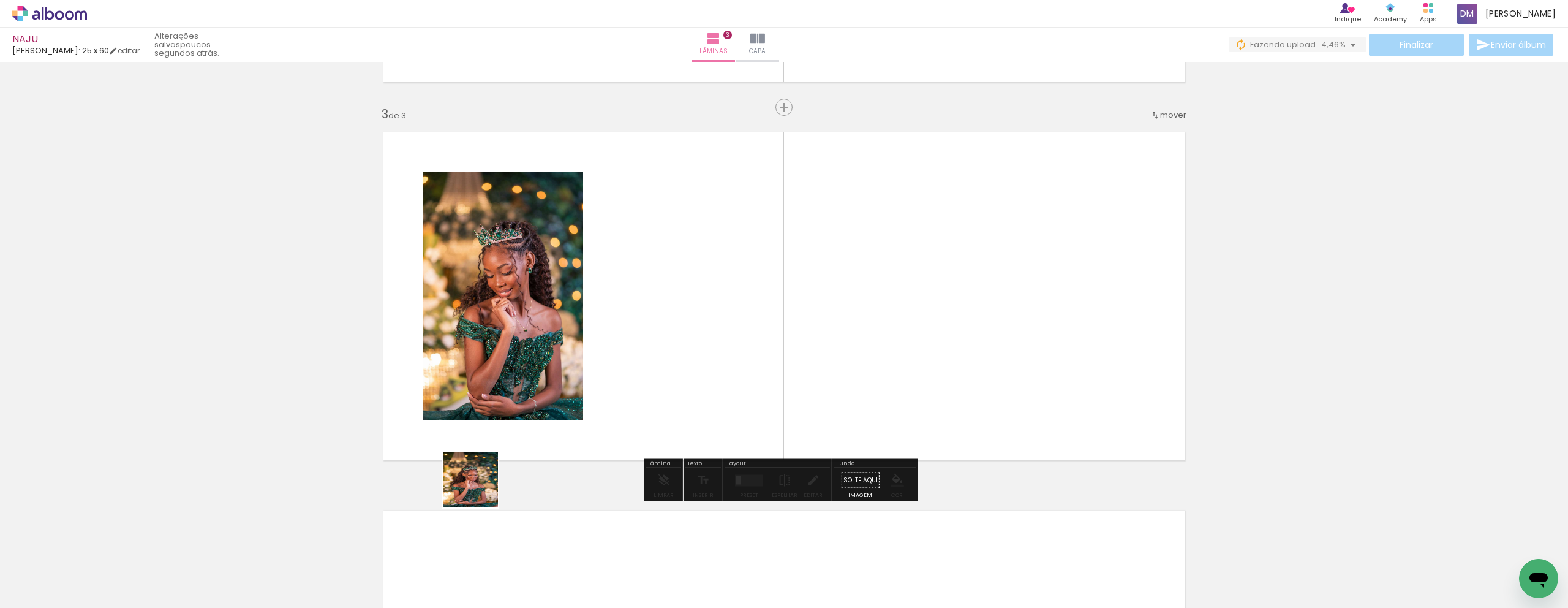
drag, startPoint x: 457, startPoint y: 512, endPoint x: 539, endPoint y: 419, distance: 124.0
click at [539, 419] on quentale-workspace at bounding box center [784, 304] width 1568 height 608
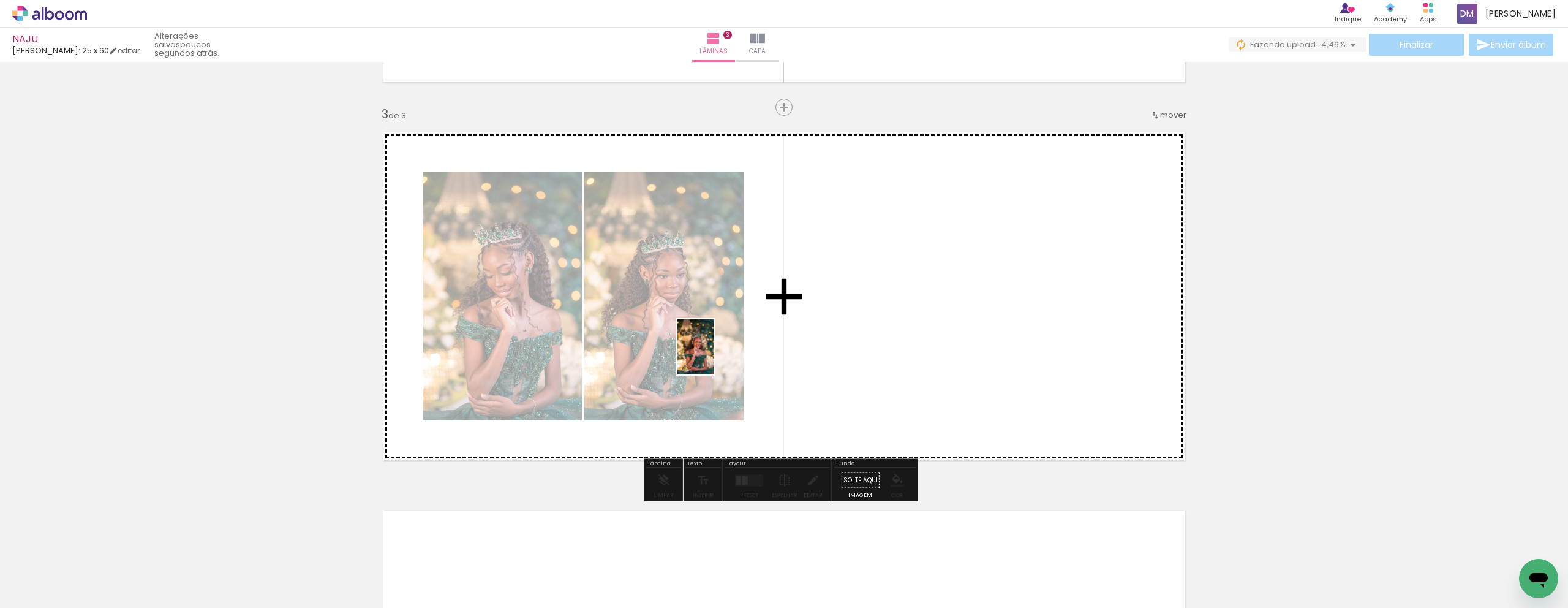
drag, startPoint x: 508, startPoint y: 568, endPoint x: 714, endPoint y: 356, distance: 295.6
click at [714, 356] on quentale-workspace at bounding box center [784, 304] width 1568 height 608
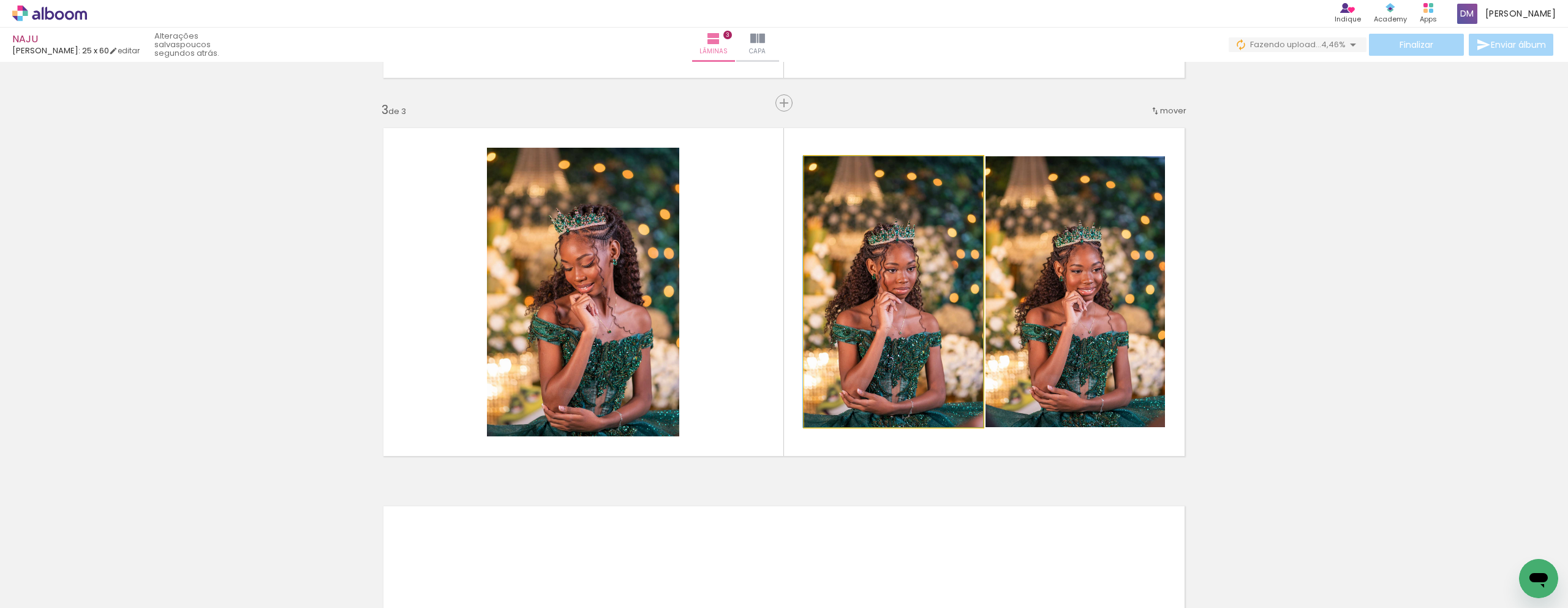
scroll to position [736, 0]
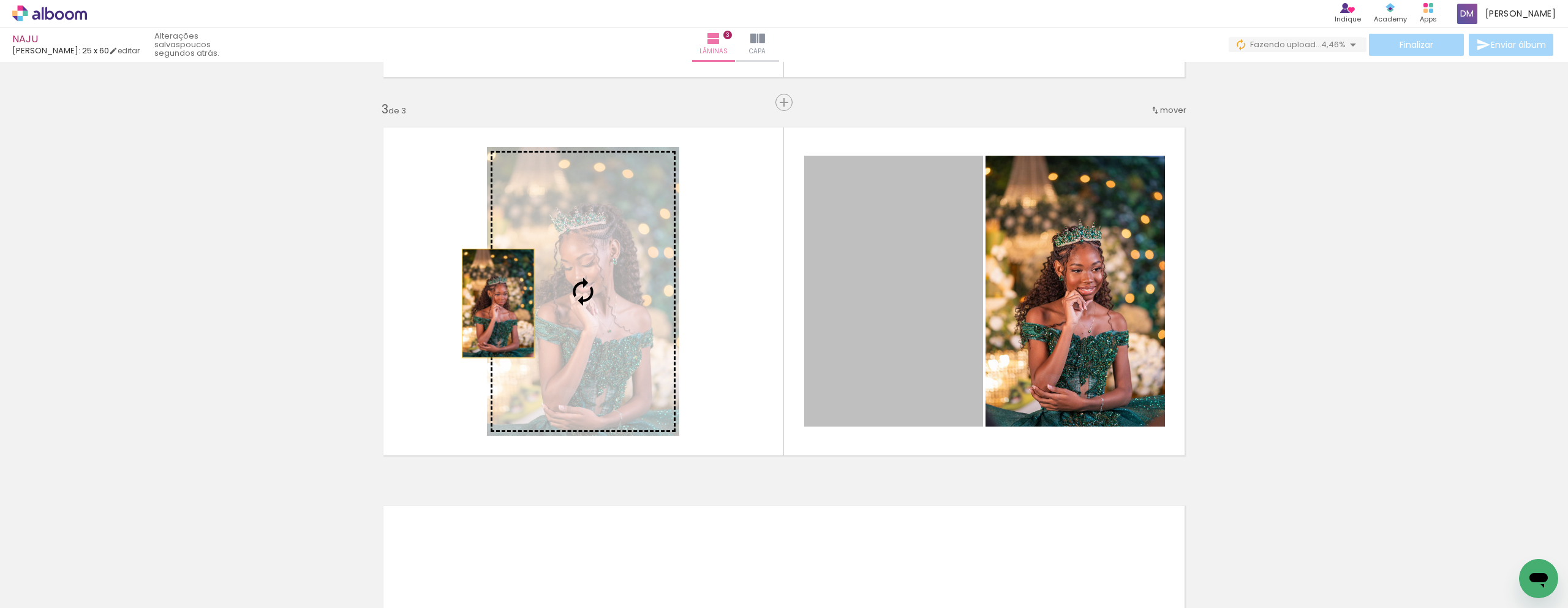
drag, startPoint x: 918, startPoint y: 294, endPoint x: 320, endPoint y: 313, distance: 598.3
click at [342, 308] on div "Inserir lâmina 1 de 3 Inserir lâmina 2 de 3 Inserir lâmina 3 de 3" at bounding box center [784, 87] width 1568 height 1513
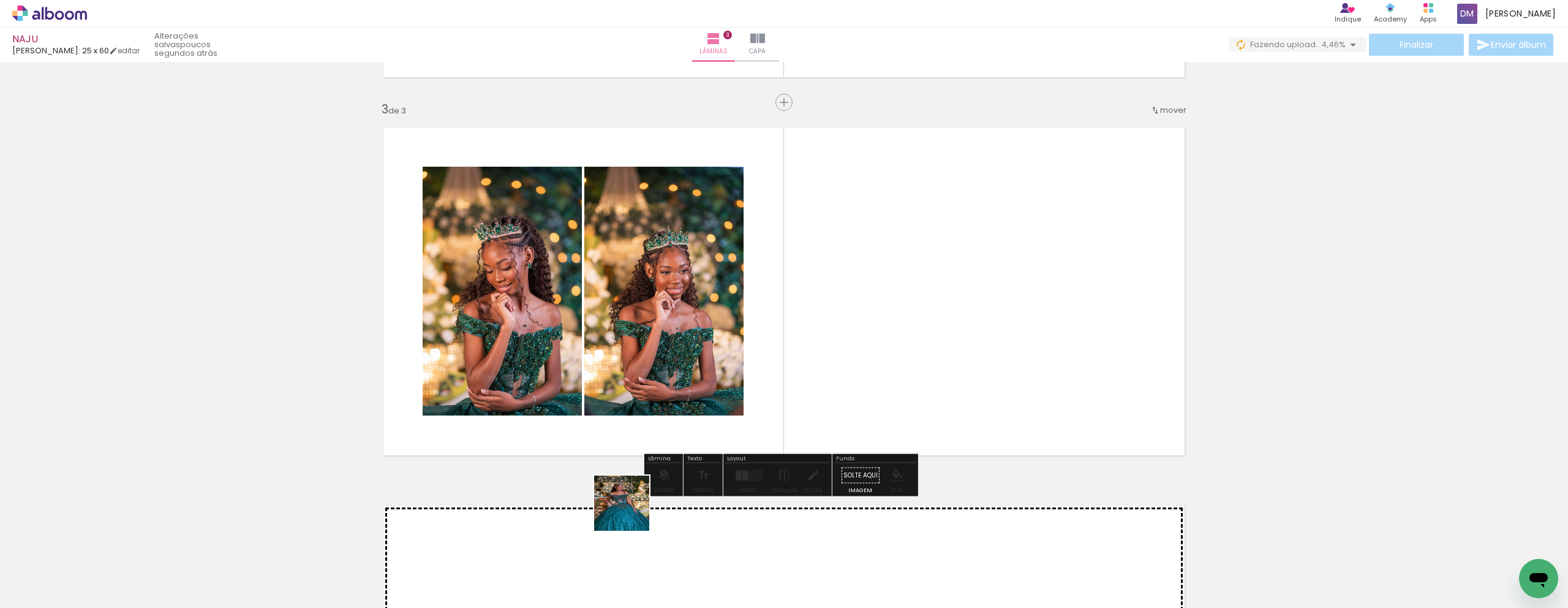
drag, startPoint x: 587, startPoint y: 573, endPoint x: 729, endPoint y: 351, distance: 263.5
click at [729, 350] on quentale-workspace at bounding box center [784, 304] width 1568 height 608
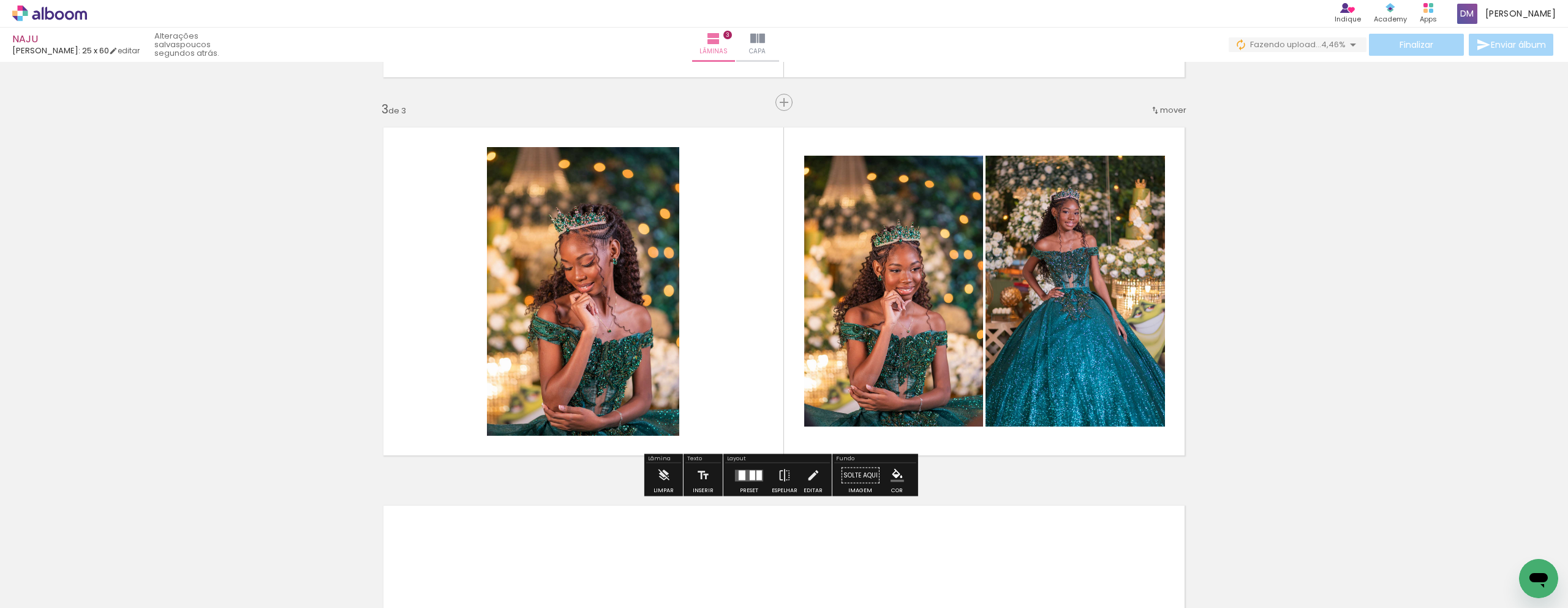
drag, startPoint x: 703, startPoint y: 577, endPoint x: 720, endPoint y: 392, distance: 185.8
click at [701, 392] on quentale-workspace at bounding box center [784, 304] width 1568 height 608
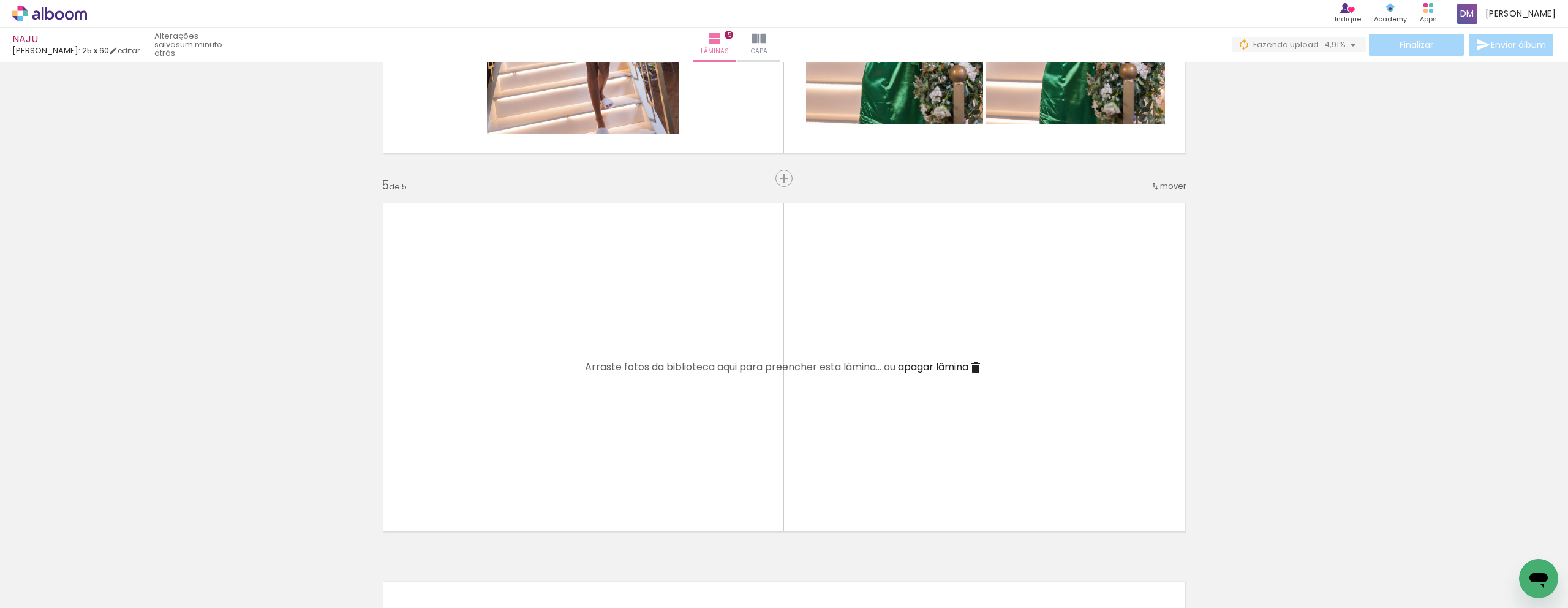
scroll to position [1491, 0]
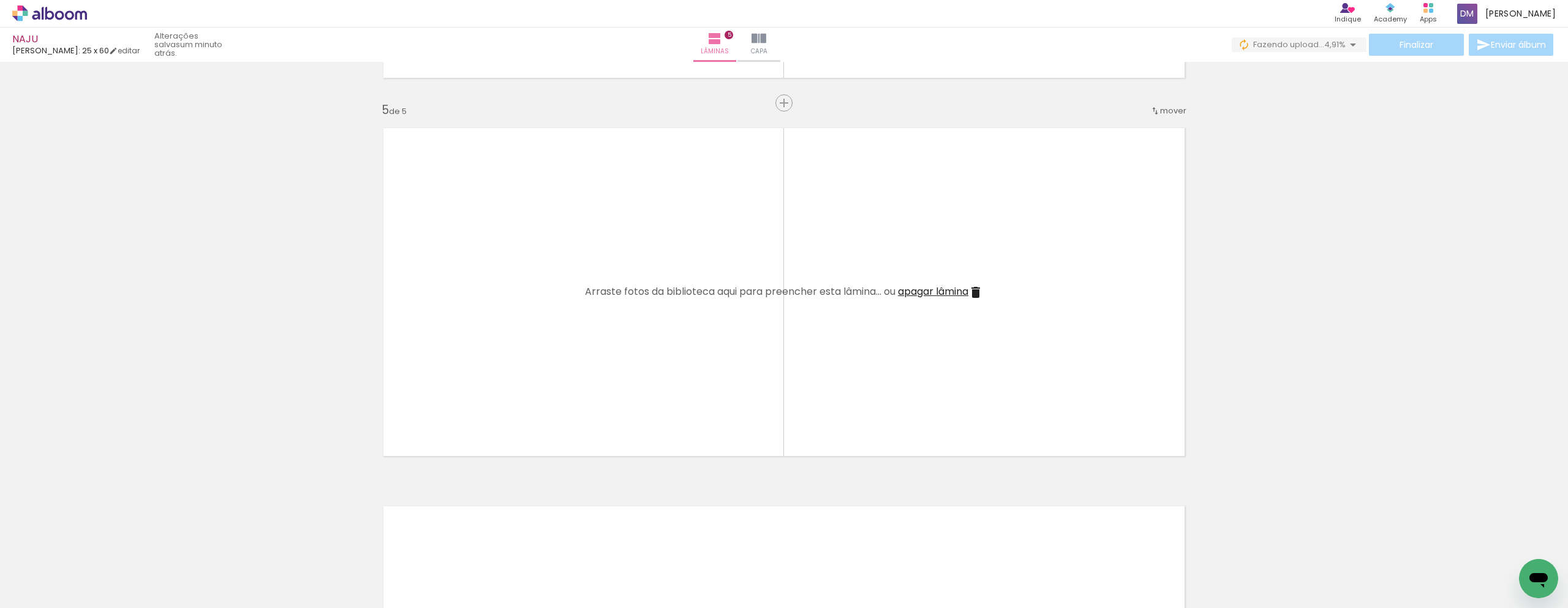
drag, startPoint x: 1567, startPoint y: 397, endPoint x: 1508, endPoint y: 503, distance: 121.3
click at [1553, 478] on div "Inserir lâmina 1 de 5 Inserir lâmina 2 de 5 Inserir lâmina 3 de 5 Inserir lâmin…" at bounding box center [784, 334] width 1568 height 546
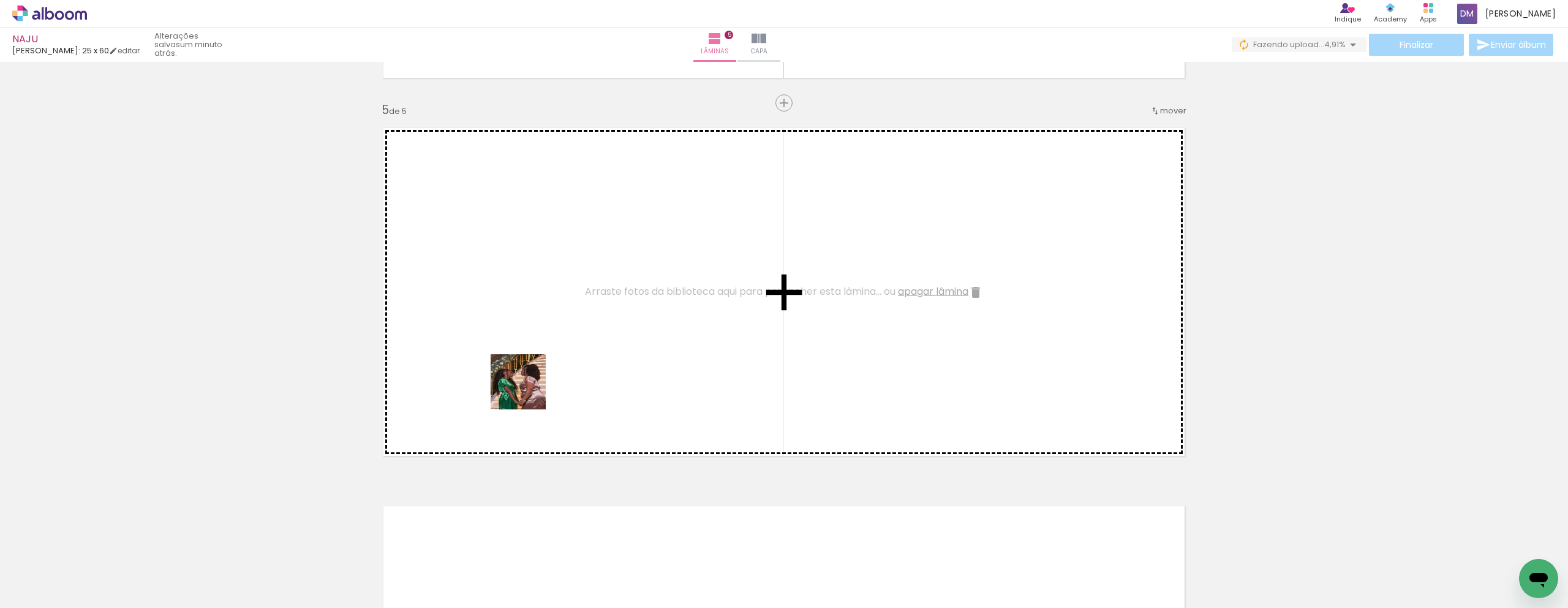
drag, startPoint x: 605, startPoint y: 566, endPoint x: 517, endPoint y: 335, distance: 247.2
click at [517, 335] on quentale-workspace at bounding box center [784, 304] width 1568 height 608
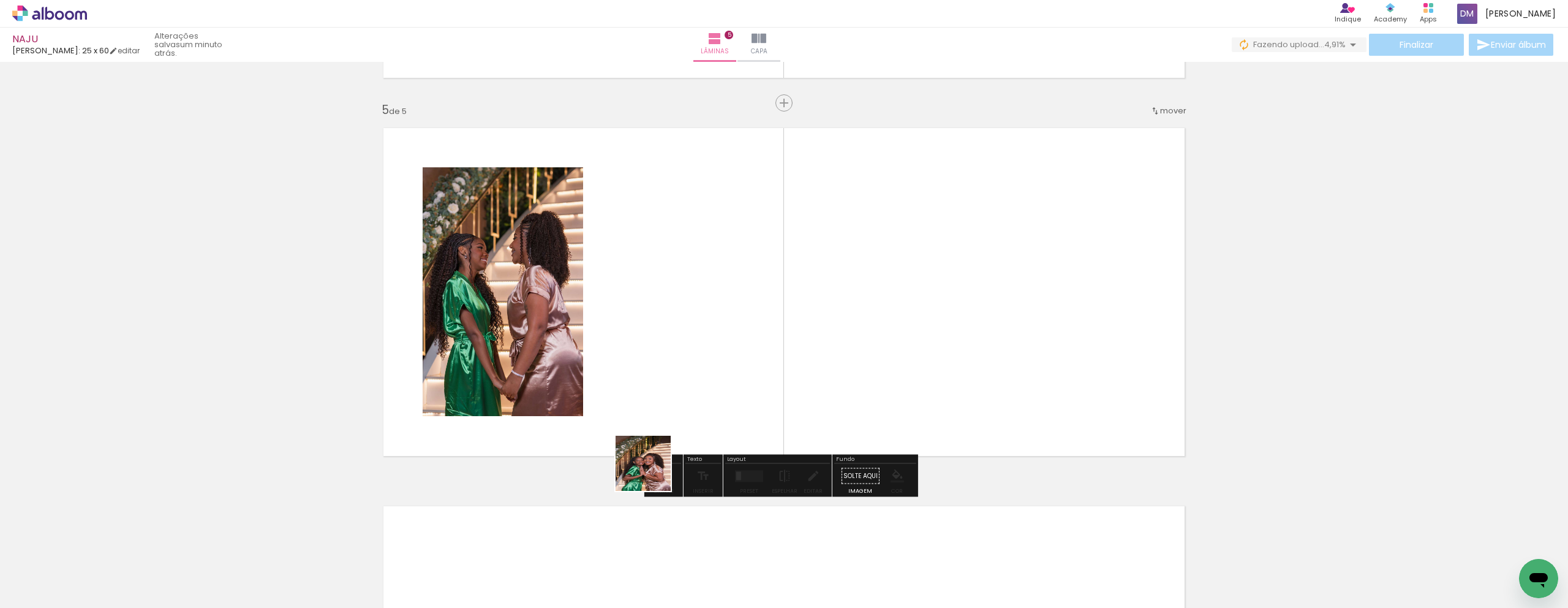
drag, startPoint x: 671, startPoint y: 572, endPoint x: 658, endPoint y: 399, distance: 173.5
click at [658, 399] on quentale-workspace at bounding box center [784, 304] width 1568 height 608
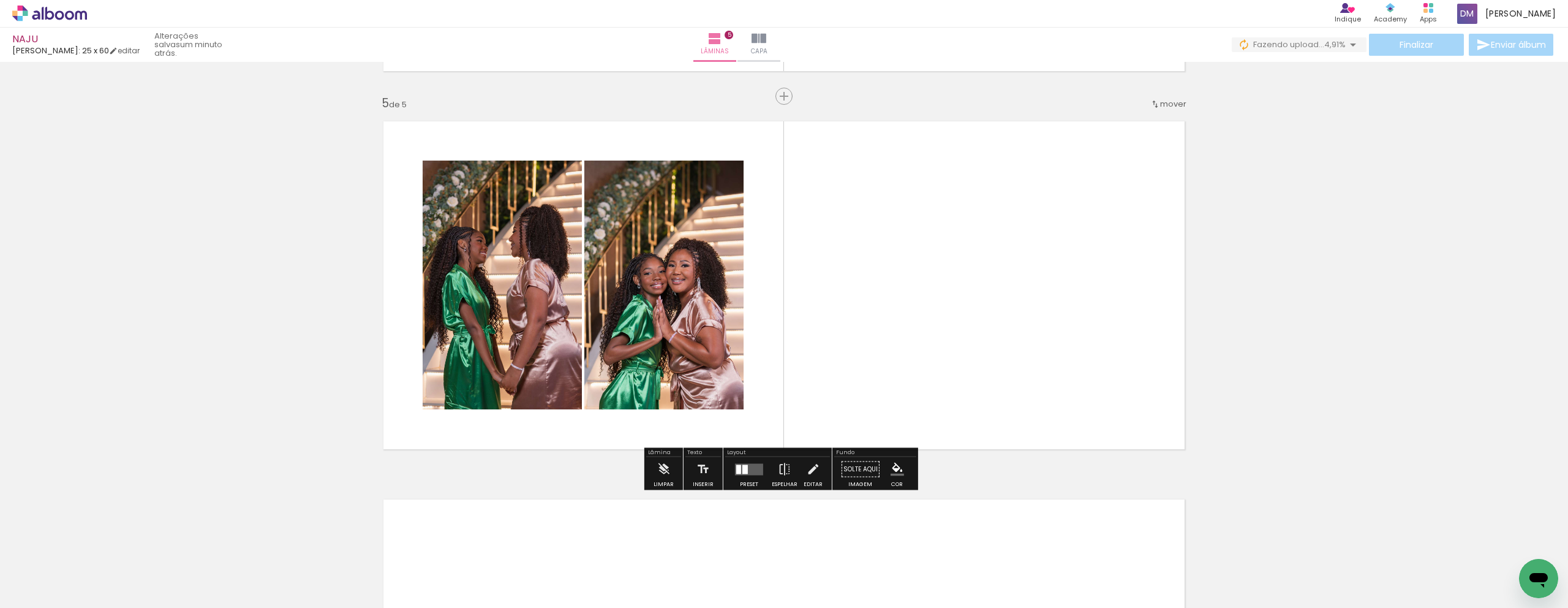
scroll to position [1504, 0]
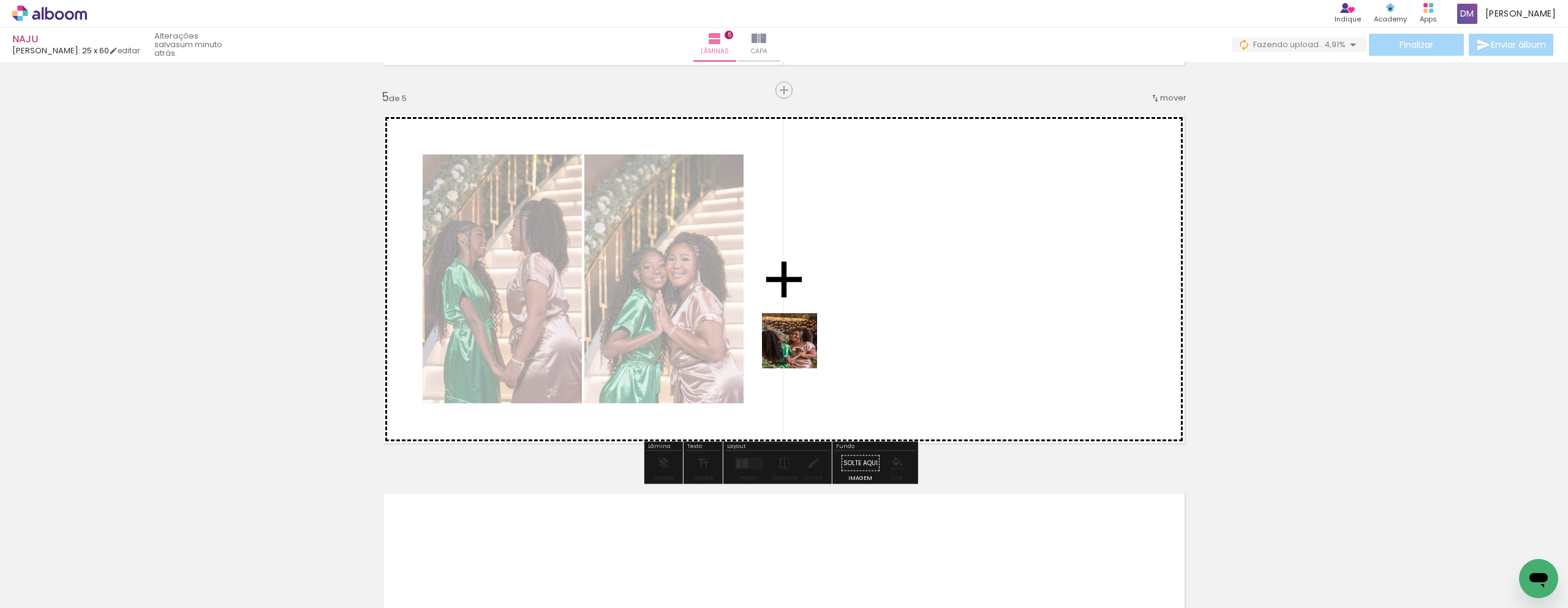
drag, startPoint x: 747, startPoint y: 564, endPoint x: 805, endPoint y: 354, distance: 217.9
click at [799, 349] on quentale-workspace at bounding box center [784, 304] width 1568 height 608
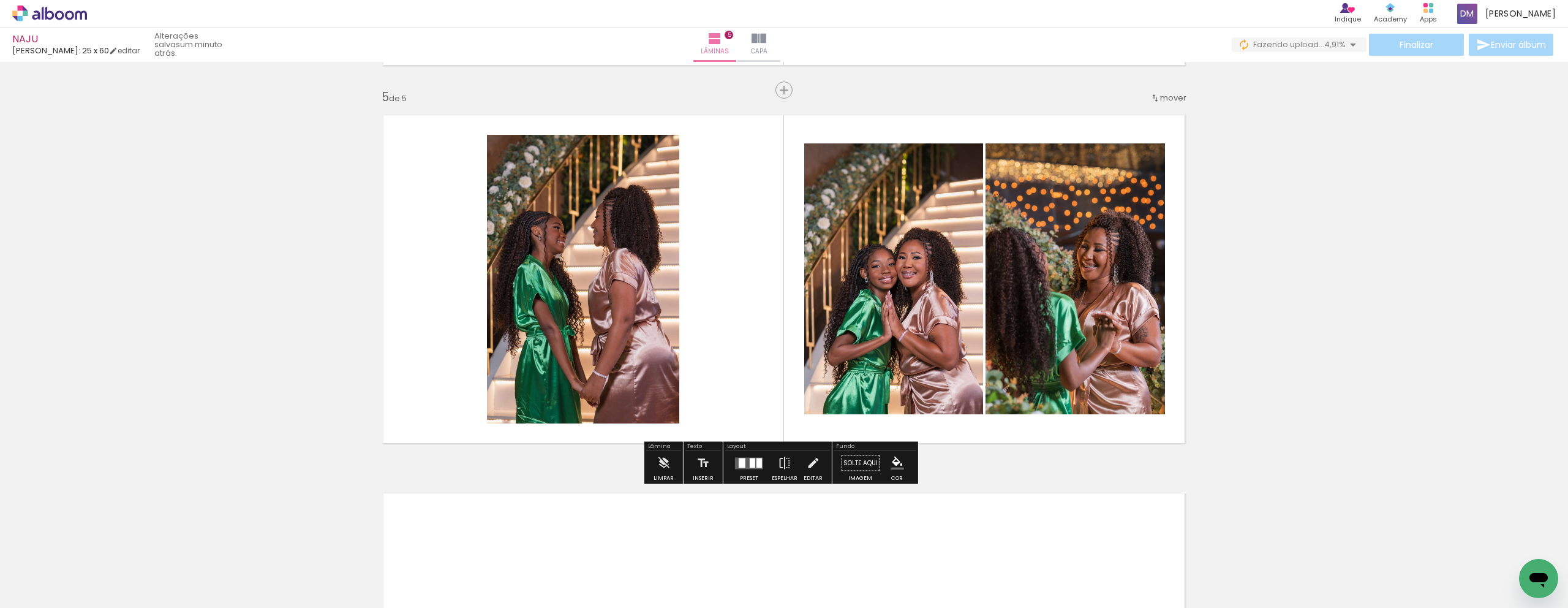
click at [745, 358] on quentale-workspace at bounding box center [784, 304] width 1568 height 608
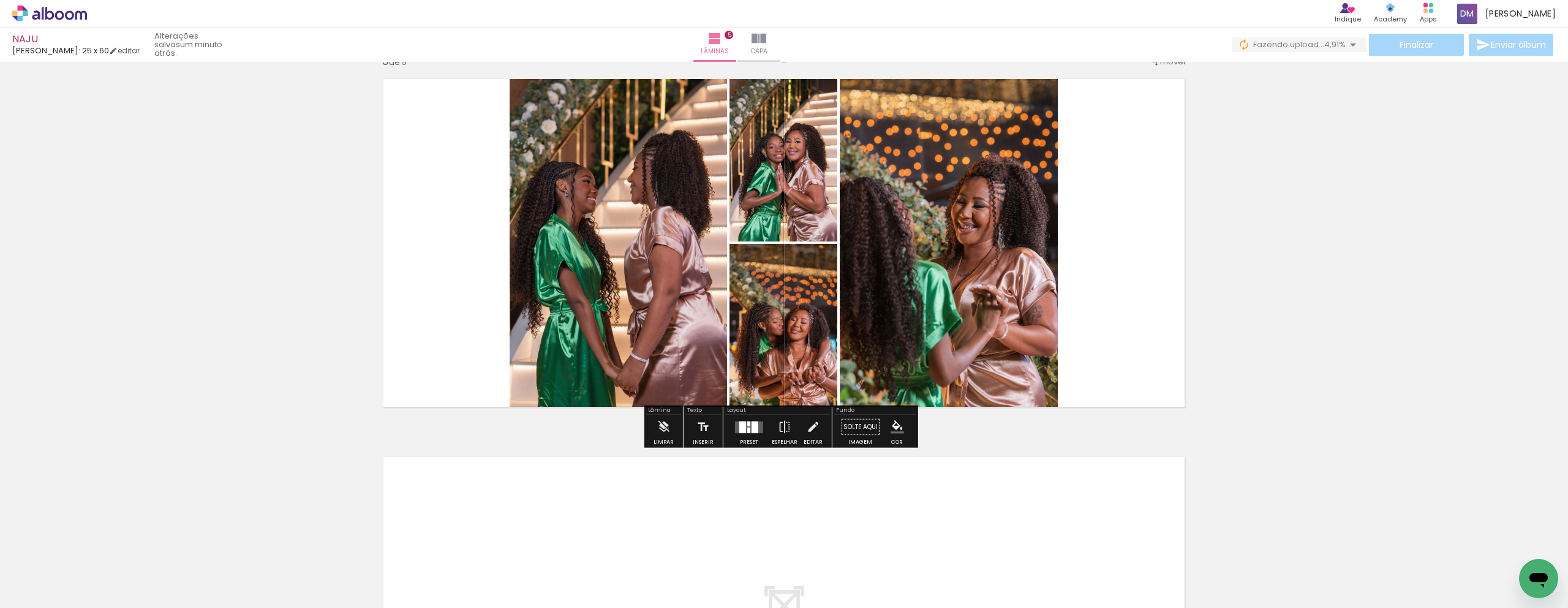
scroll to position [1698, 0]
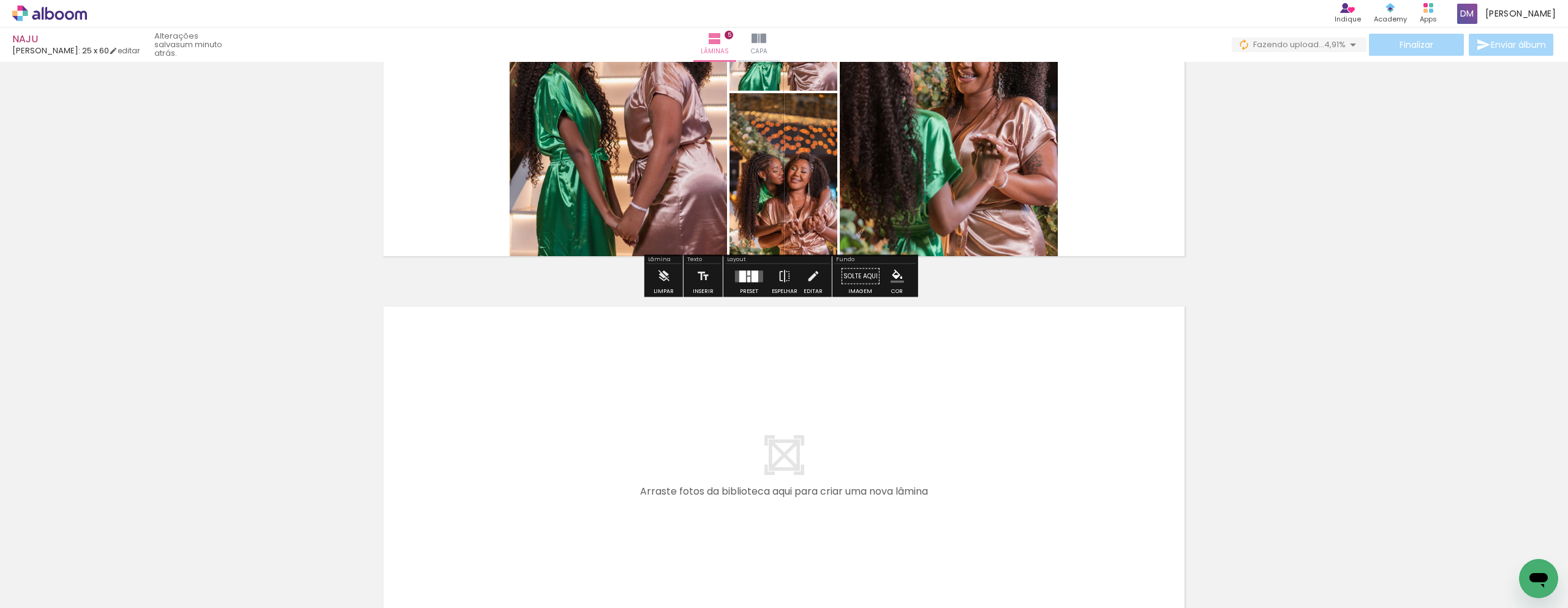
drag, startPoint x: 1567, startPoint y: 442, endPoint x: 1550, endPoint y: 488, distance: 49.0
click at [1551, 487] on div "Inserir lâmina 1 de 5 Inserir lâmina 2 de 5 Inserir lâmina 3 de 5 Inserir lâmin…" at bounding box center [784, 334] width 1568 height 546
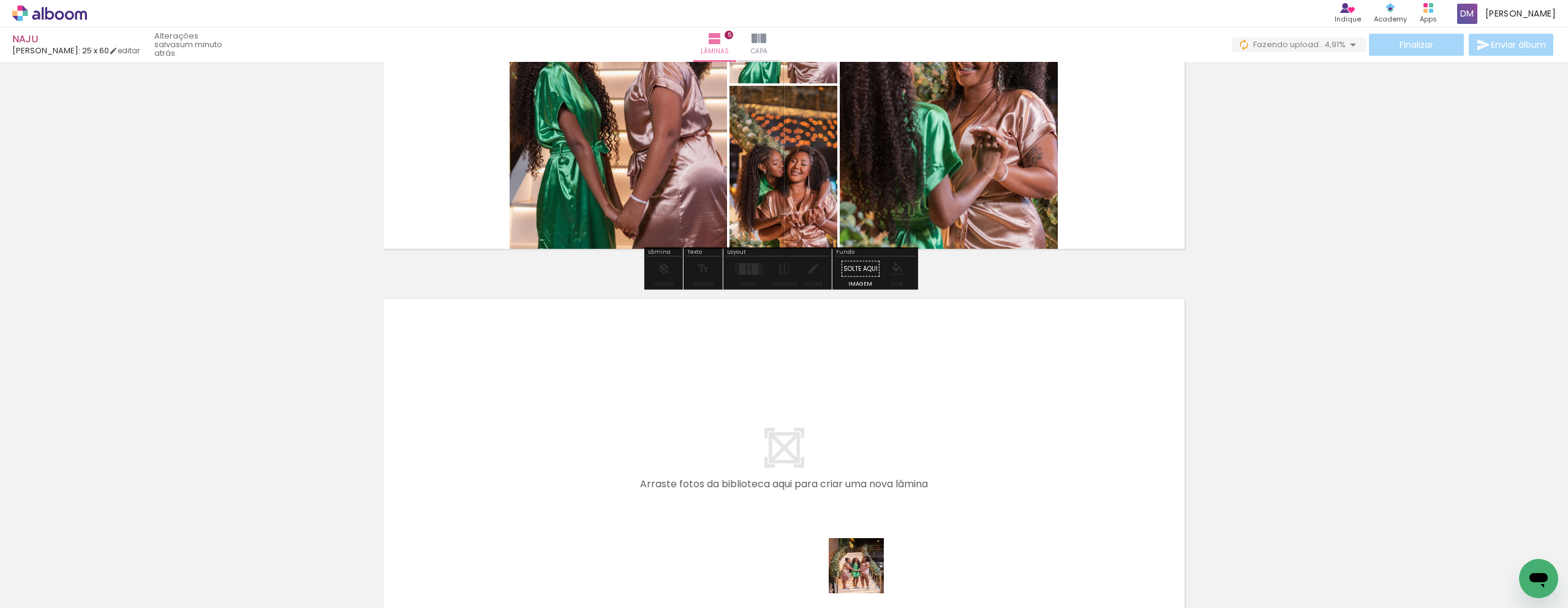
drag, startPoint x: 866, startPoint y: 575, endPoint x: 665, endPoint y: 476, distance: 224.1
click at [665, 476] on quentale-workspace at bounding box center [784, 304] width 1568 height 608
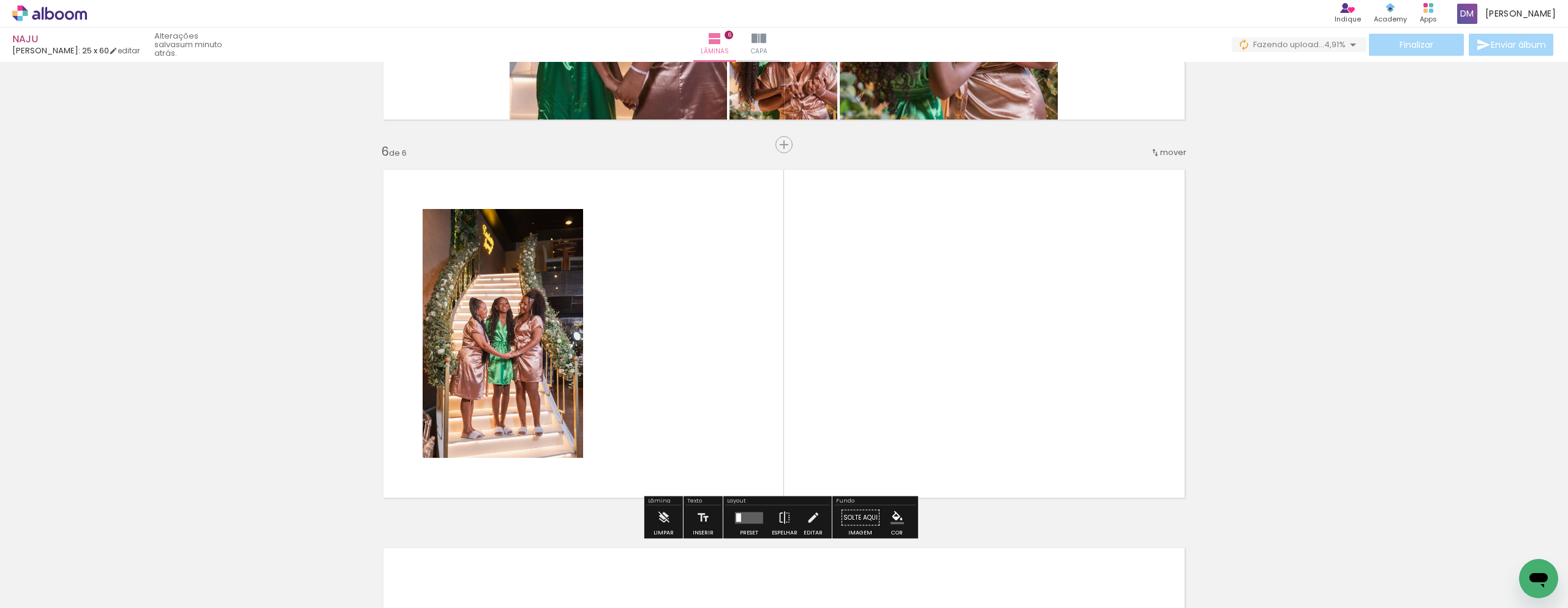
scroll to position [1865, 0]
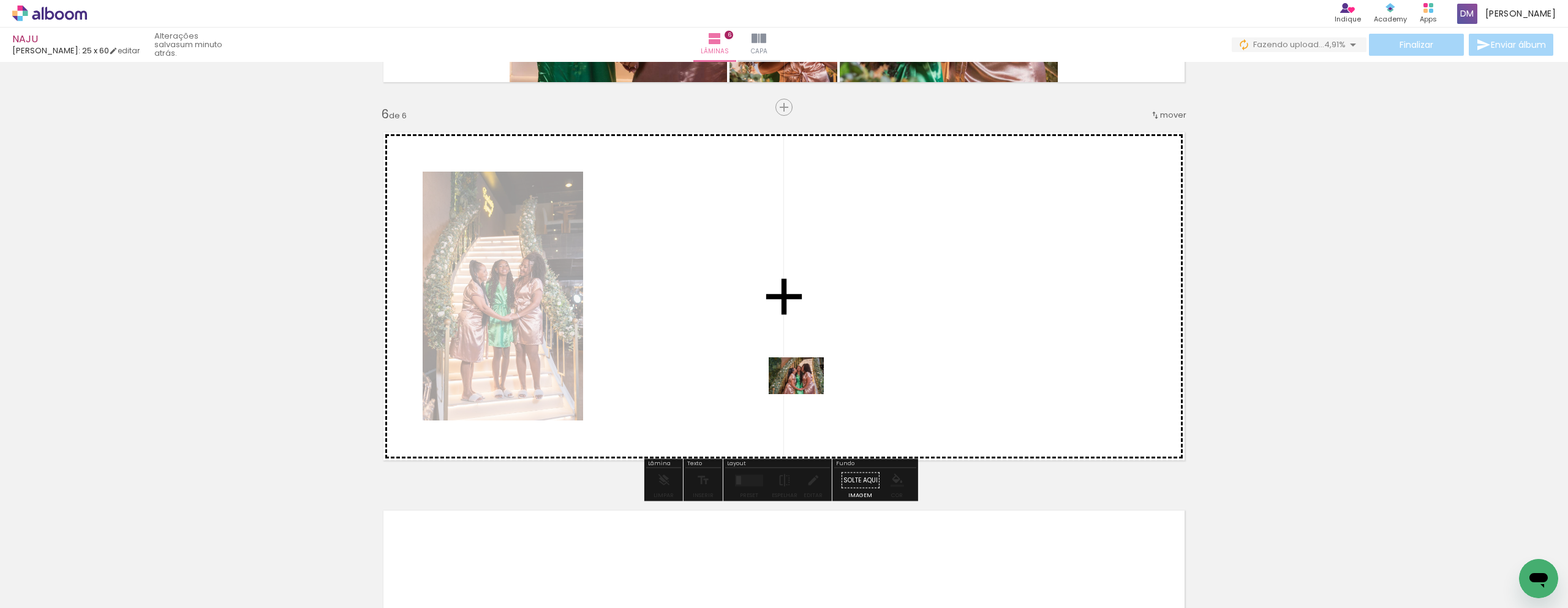
drag, startPoint x: 941, startPoint y: 564, endPoint x: 785, endPoint y: 321, distance: 288.8
click at [785, 321] on quentale-workspace at bounding box center [784, 304] width 1568 height 608
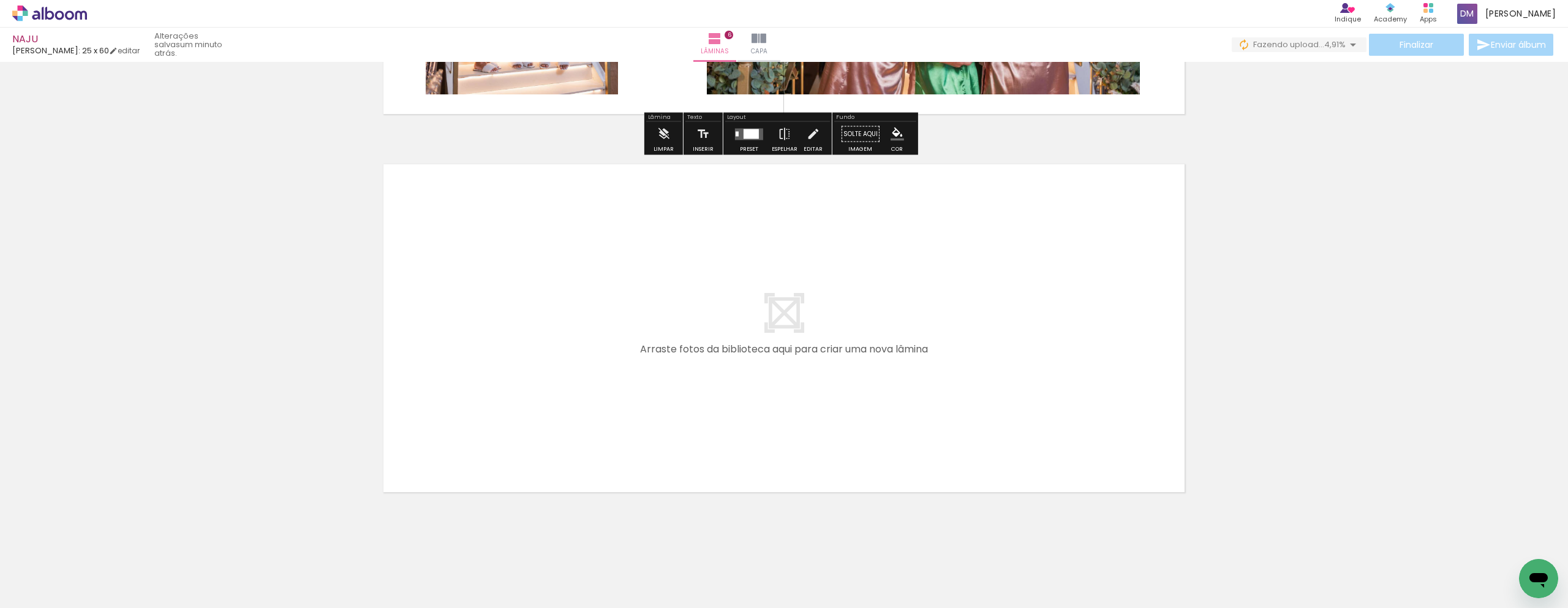
scroll to position [2225, 0]
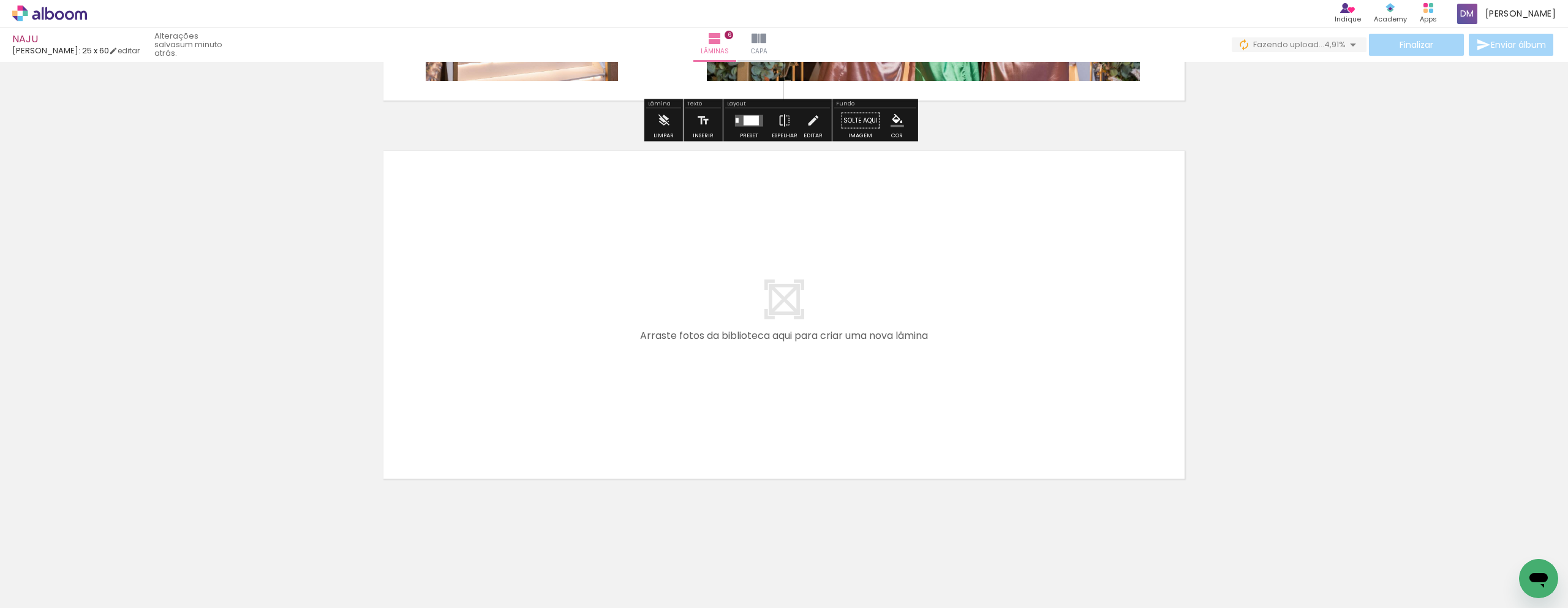
drag, startPoint x: 1567, startPoint y: 453, endPoint x: 1555, endPoint y: 543, distance: 90.8
click at [1555, 543] on quentale-workspace at bounding box center [784, 304] width 1568 height 608
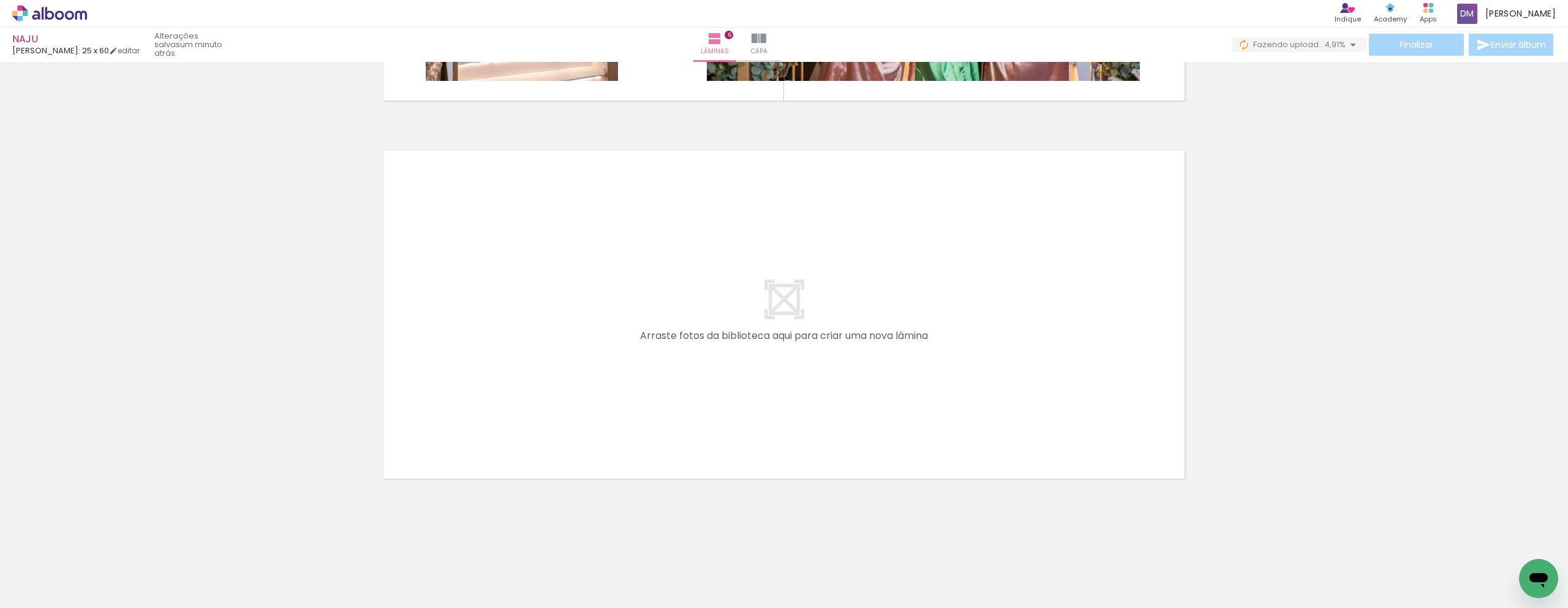
scroll to position [0, 9025]
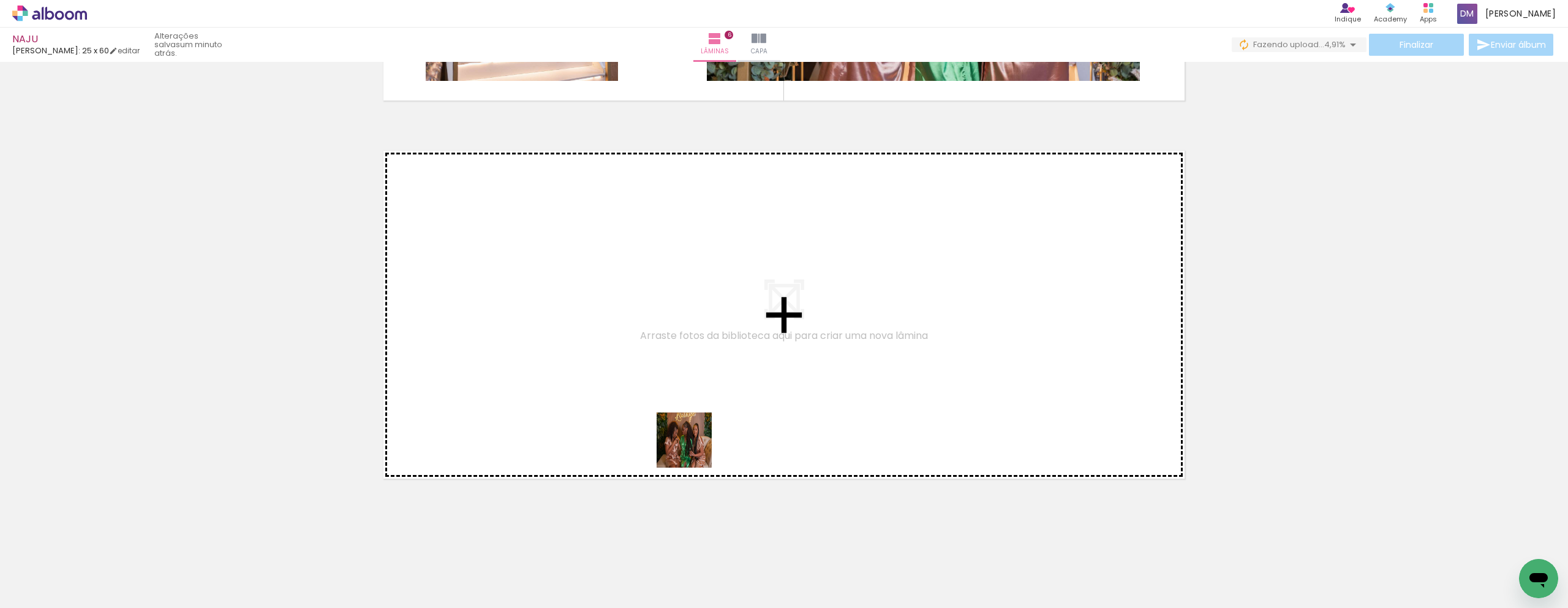
drag, startPoint x: 740, startPoint y: 535, endPoint x: 686, endPoint y: 402, distance: 143.5
click at [686, 402] on quentale-workspace at bounding box center [784, 304] width 1568 height 608
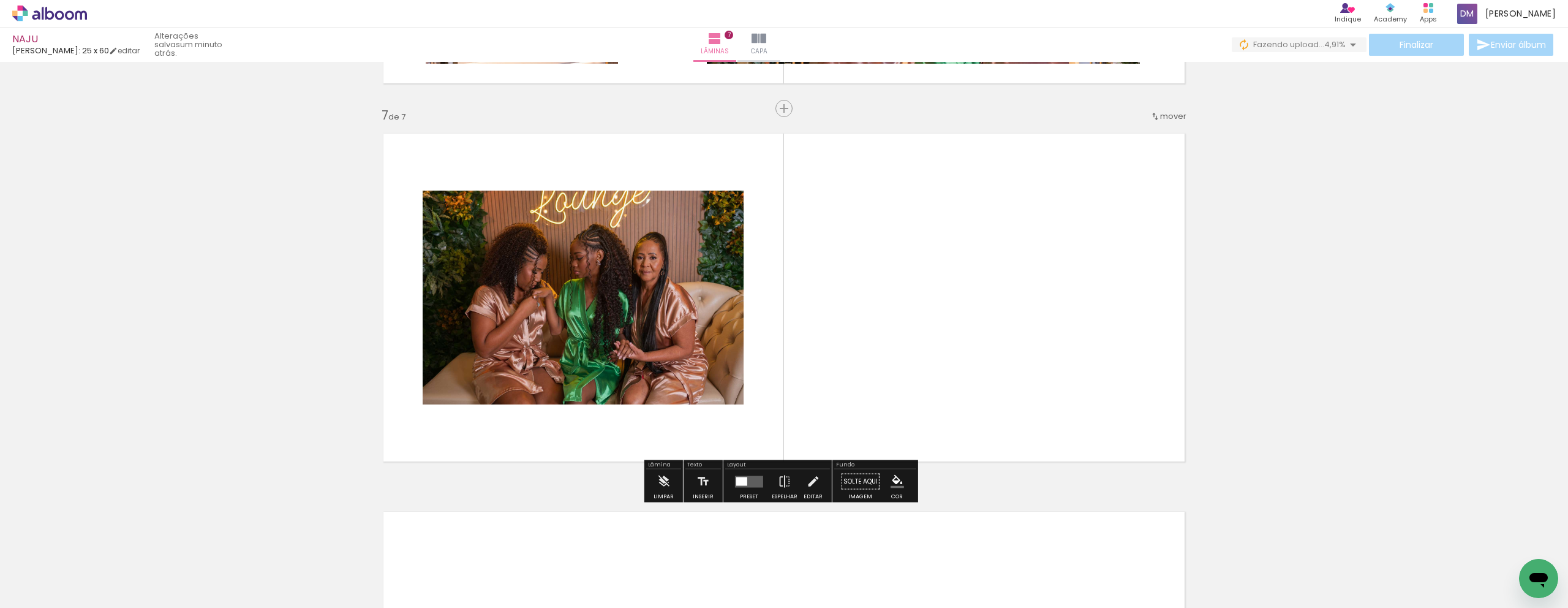
scroll to position [2243, 0]
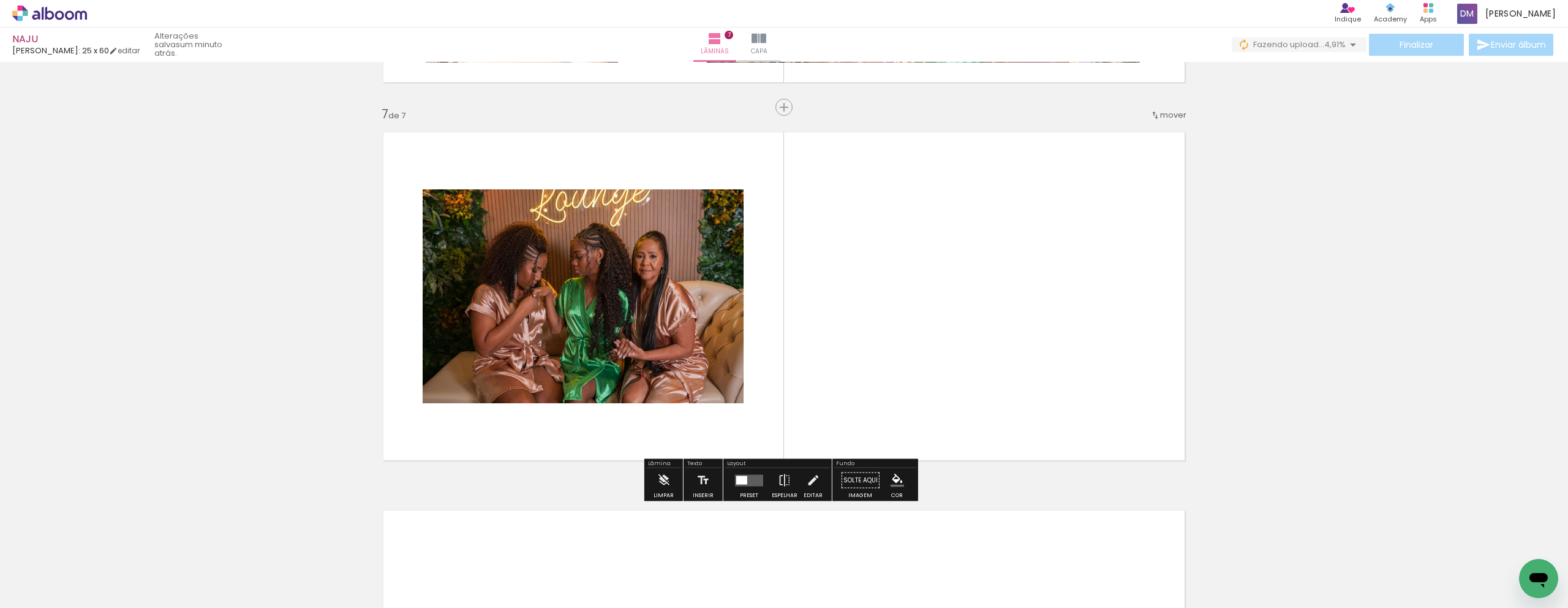
drag, startPoint x: 835, startPoint y: 566, endPoint x: 778, endPoint y: 388, distance: 186.9
click at [775, 389] on quentale-workspace at bounding box center [784, 304] width 1568 height 608
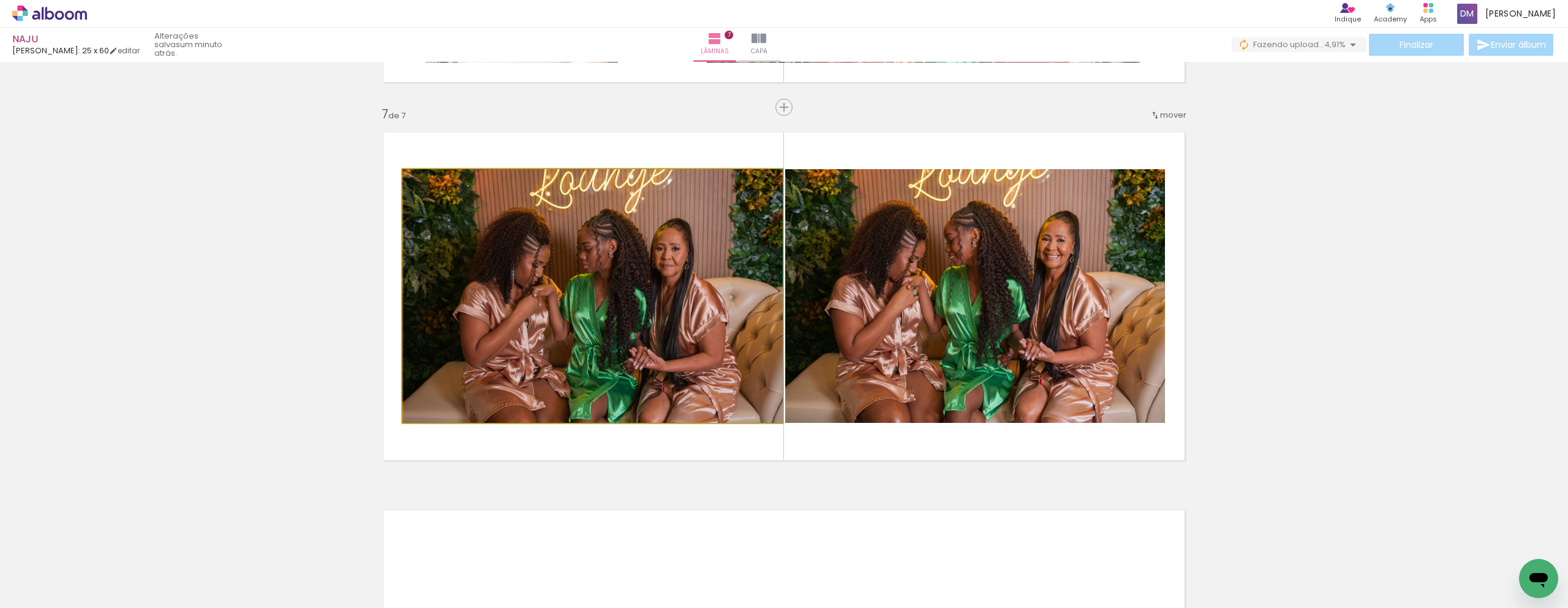
drag, startPoint x: 578, startPoint y: 312, endPoint x: 324, endPoint y: 283, distance: 255.7
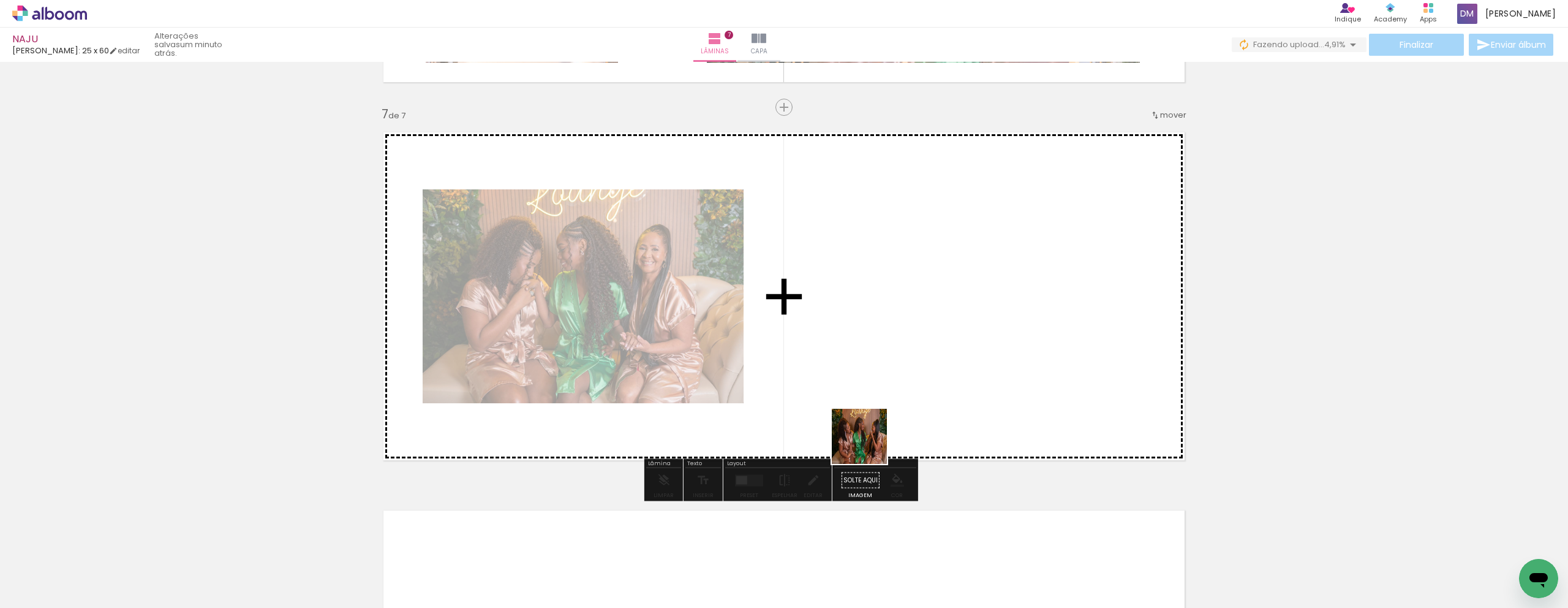
drag, startPoint x: 922, startPoint y: 570, endPoint x: 876, endPoint y: 363, distance: 212.0
click at [876, 363] on quentale-workspace at bounding box center [784, 304] width 1568 height 608
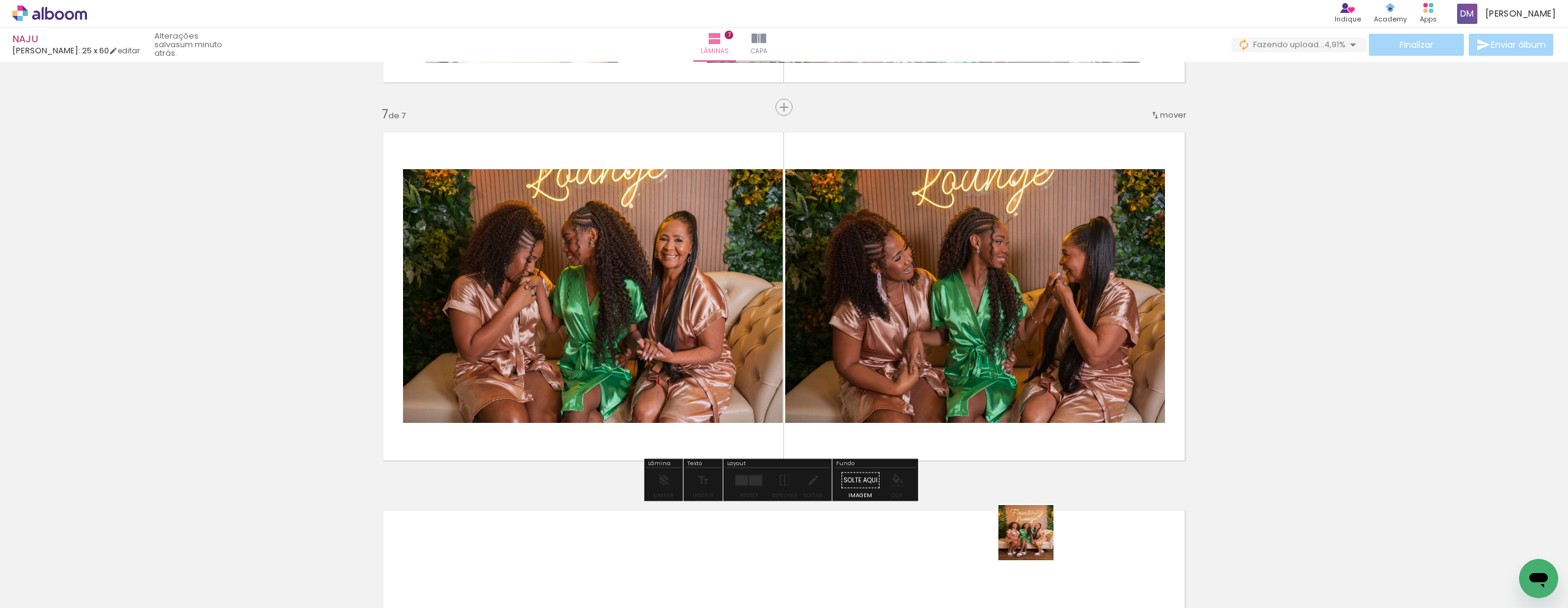
drag, startPoint x: 1049, startPoint y: 568, endPoint x: 954, endPoint y: 337, distance: 249.8
click at [954, 337] on quentale-workspace at bounding box center [784, 304] width 1568 height 608
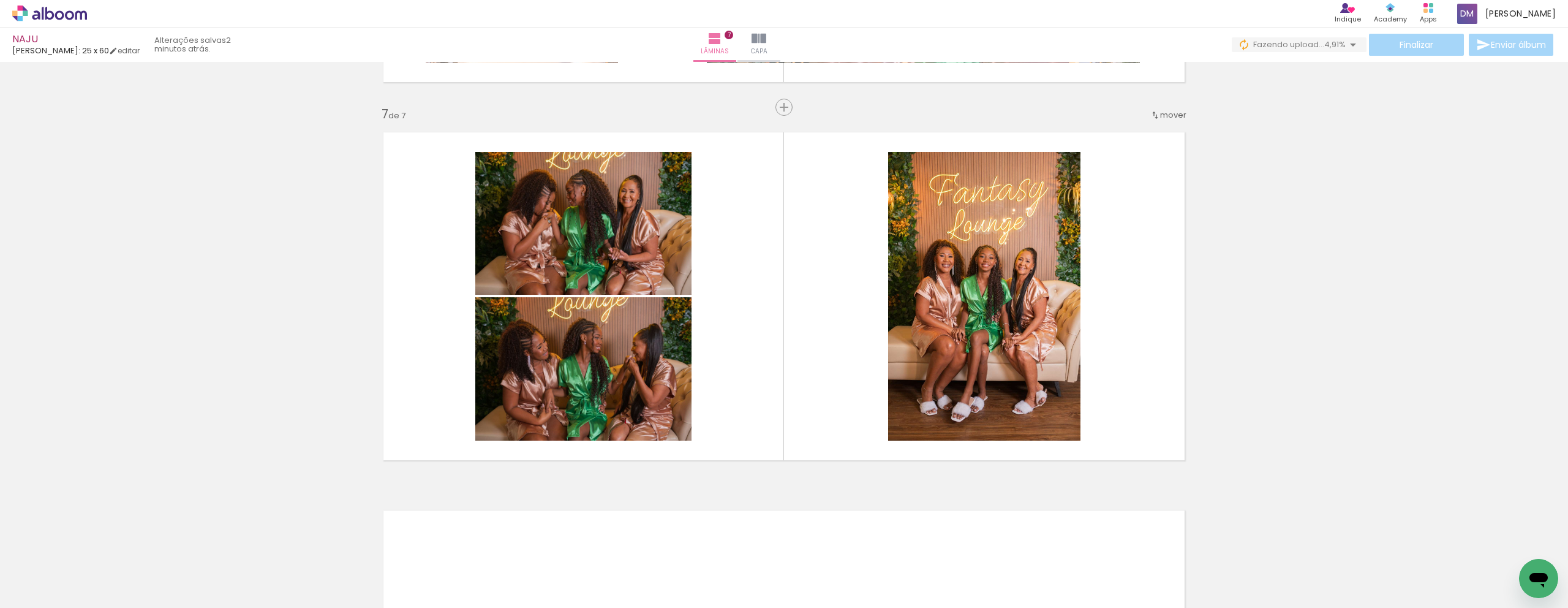
scroll to position [0, 9725]
drag, startPoint x: 878, startPoint y: 475, endPoint x: 873, endPoint y: 397, distance: 78.2
click at [869, 392] on quentale-workspace at bounding box center [784, 304] width 1568 height 608
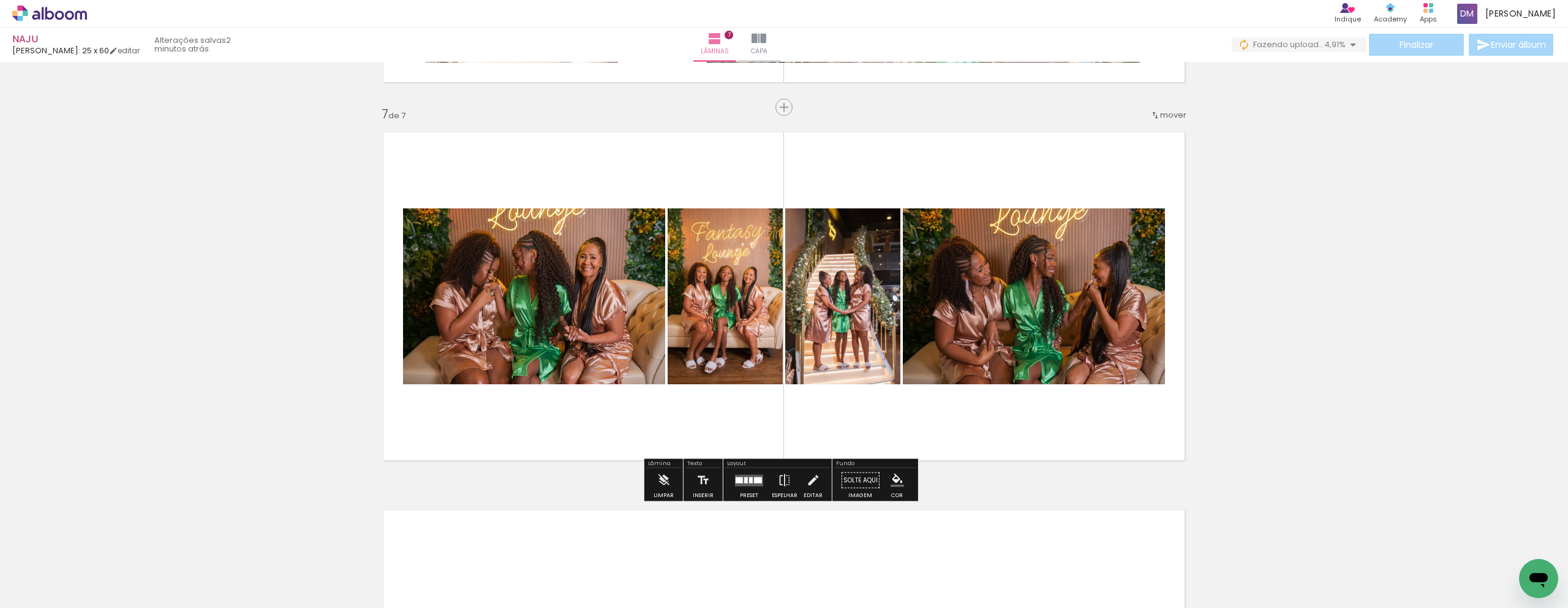
drag, startPoint x: 967, startPoint y: 580, endPoint x: 924, endPoint y: 397, distance: 188.0
click at [924, 397] on quentale-workspace at bounding box center [784, 304] width 1568 height 608
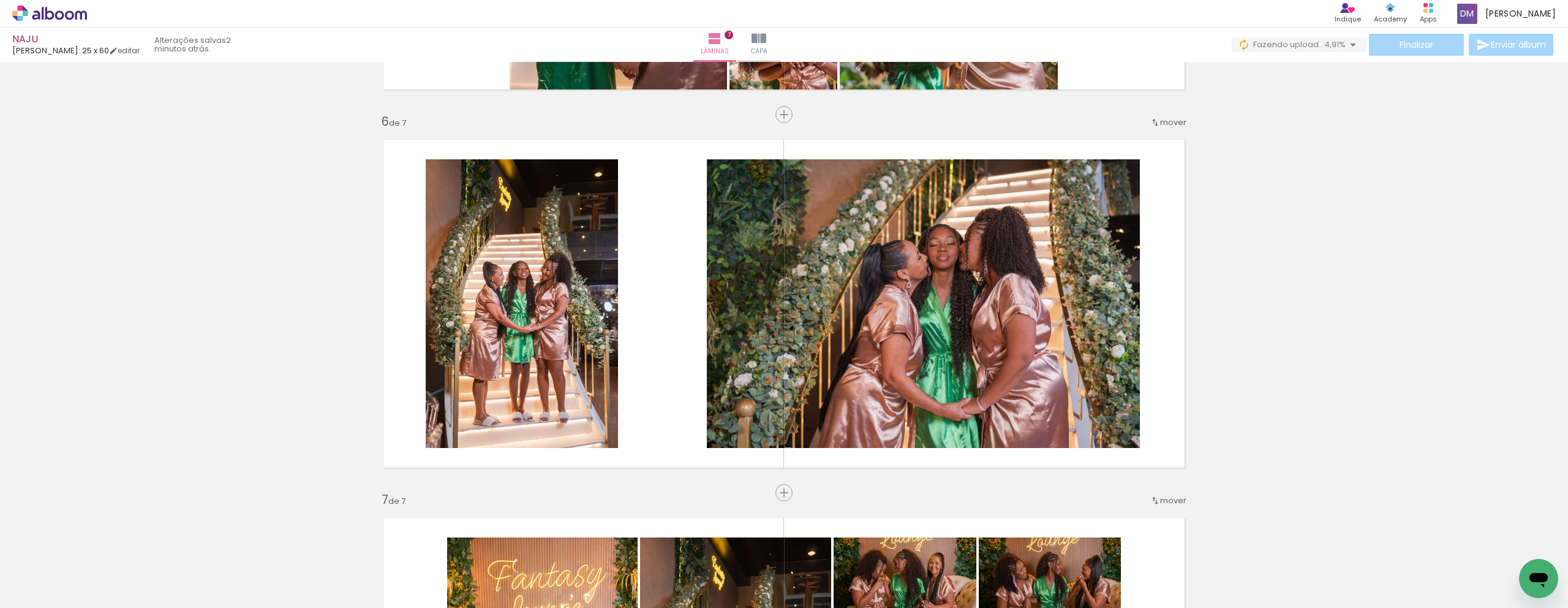
scroll to position [1850, 0]
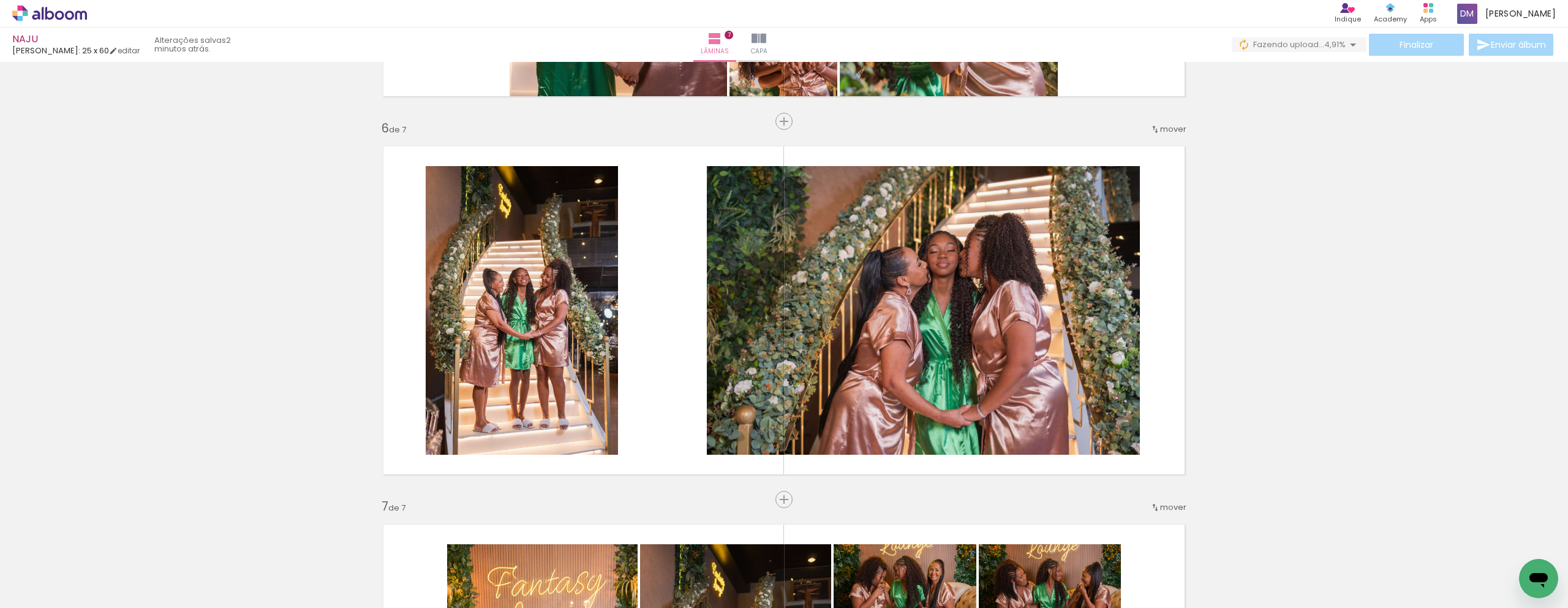
drag, startPoint x: 1567, startPoint y: 489, endPoint x: 1558, endPoint y: 422, distance: 67.6
click at [1558, 422] on div "Inserir lâmina 1 de 7 Inserir lâmina 2 de 7 Inserir lâmina 3 de 7 Inserir lâmin…" at bounding box center [784, 334] width 1568 height 546
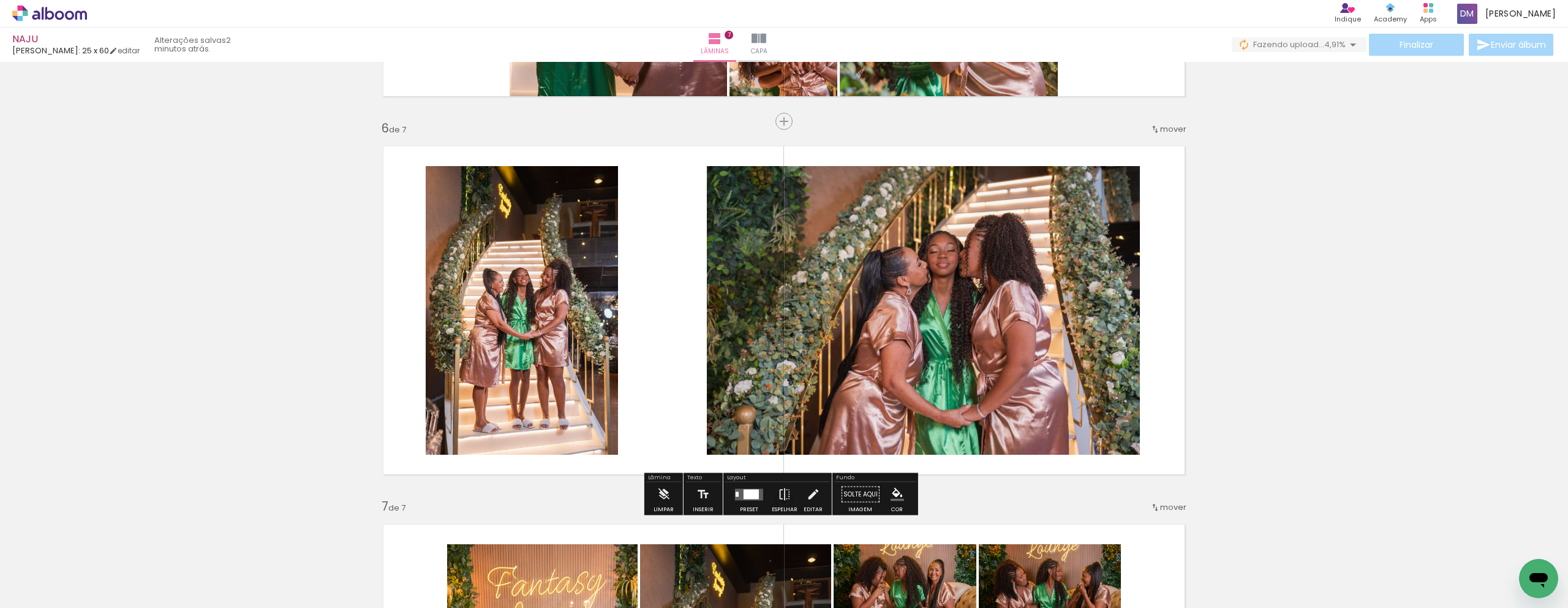
drag, startPoint x: 348, startPoint y: 371, endPoint x: 153, endPoint y: 358, distance: 195.4
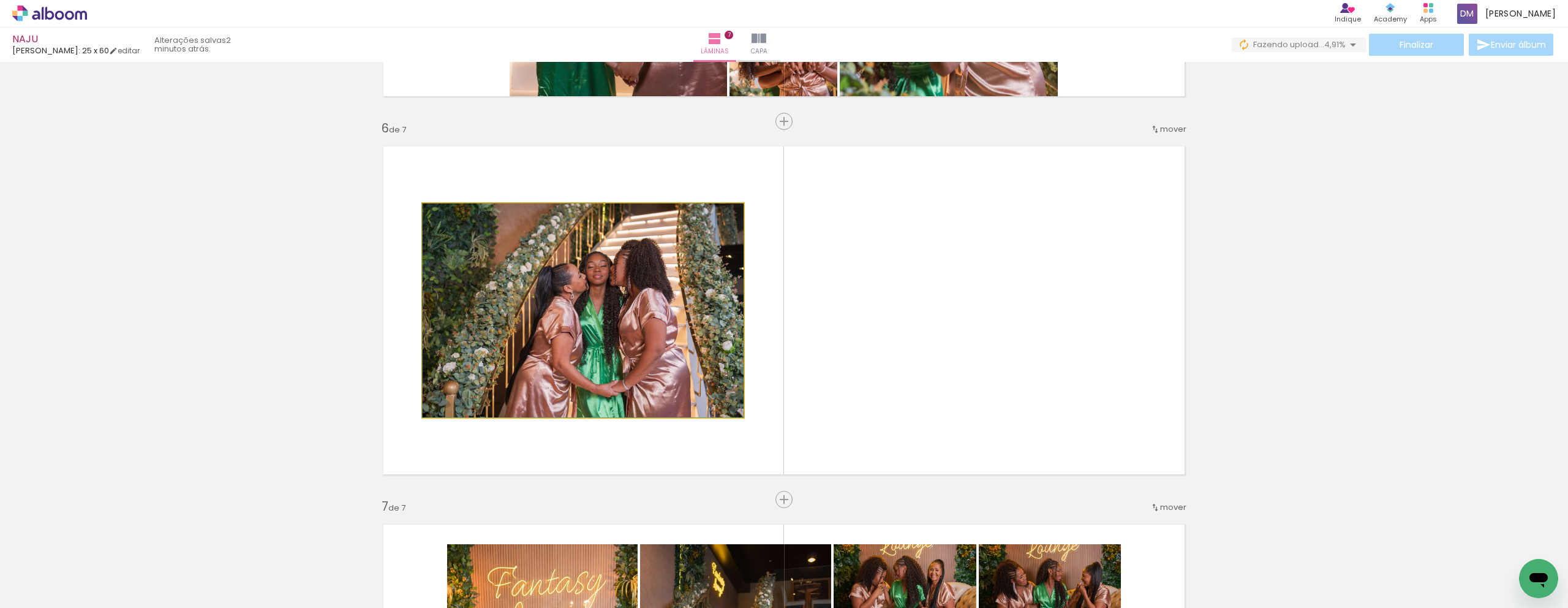
drag, startPoint x: 537, startPoint y: 349, endPoint x: 295, endPoint y: 309, distance: 245.3
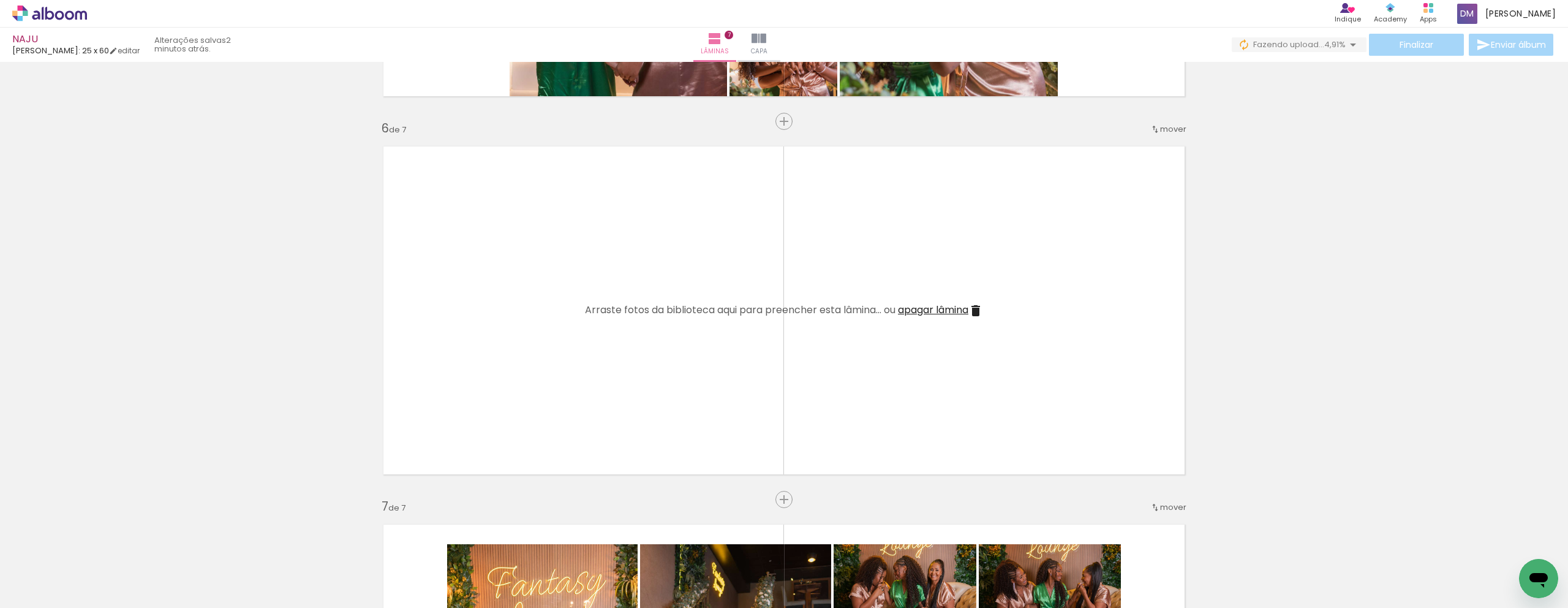
scroll to position [0, 7297]
drag, startPoint x: 708, startPoint y: 592, endPoint x: 698, endPoint y: 600, distance: 12.8
click at [101, 598] on iron-horizontal-list at bounding box center [88, 569] width 24 height 76
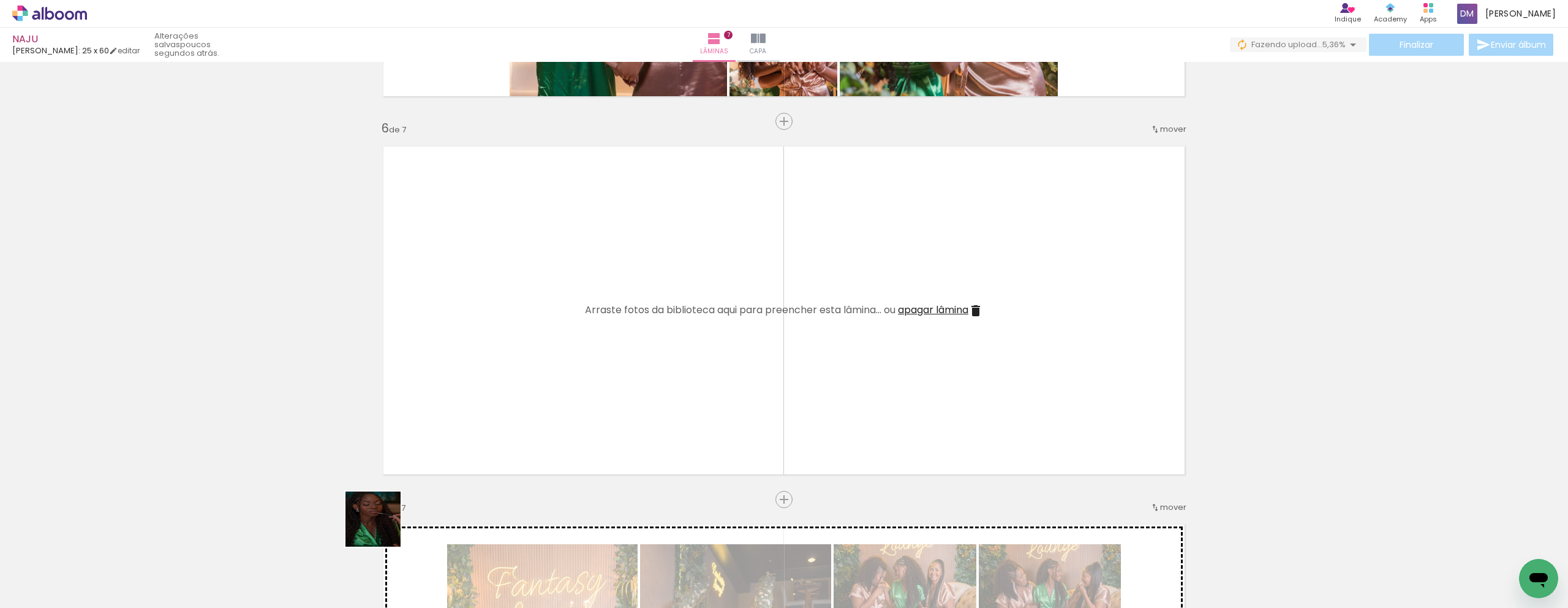
drag, startPoint x: 363, startPoint y: 559, endPoint x: 489, endPoint y: 395, distance: 206.8
click at [489, 395] on quentale-workspace at bounding box center [784, 304] width 1568 height 608
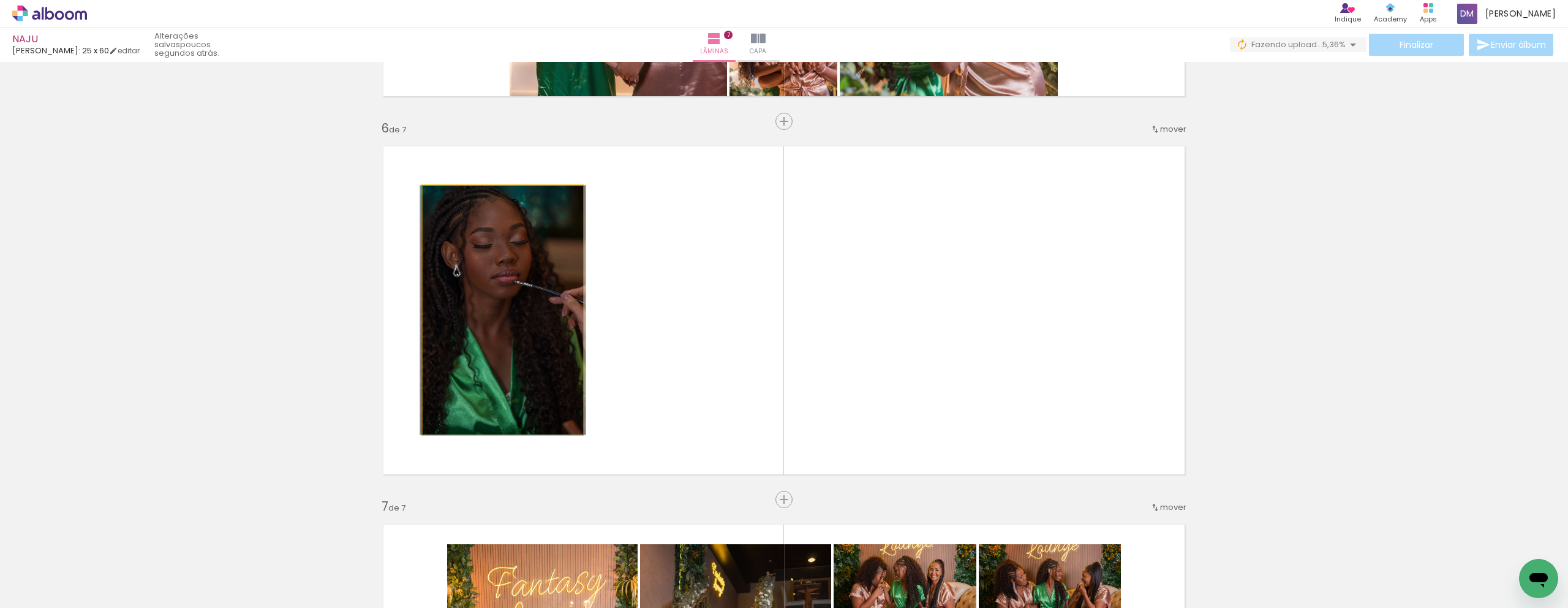
drag, startPoint x: 483, startPoint y: 367, endPoint x: 236, endPoint y: 363, distance: 247.0
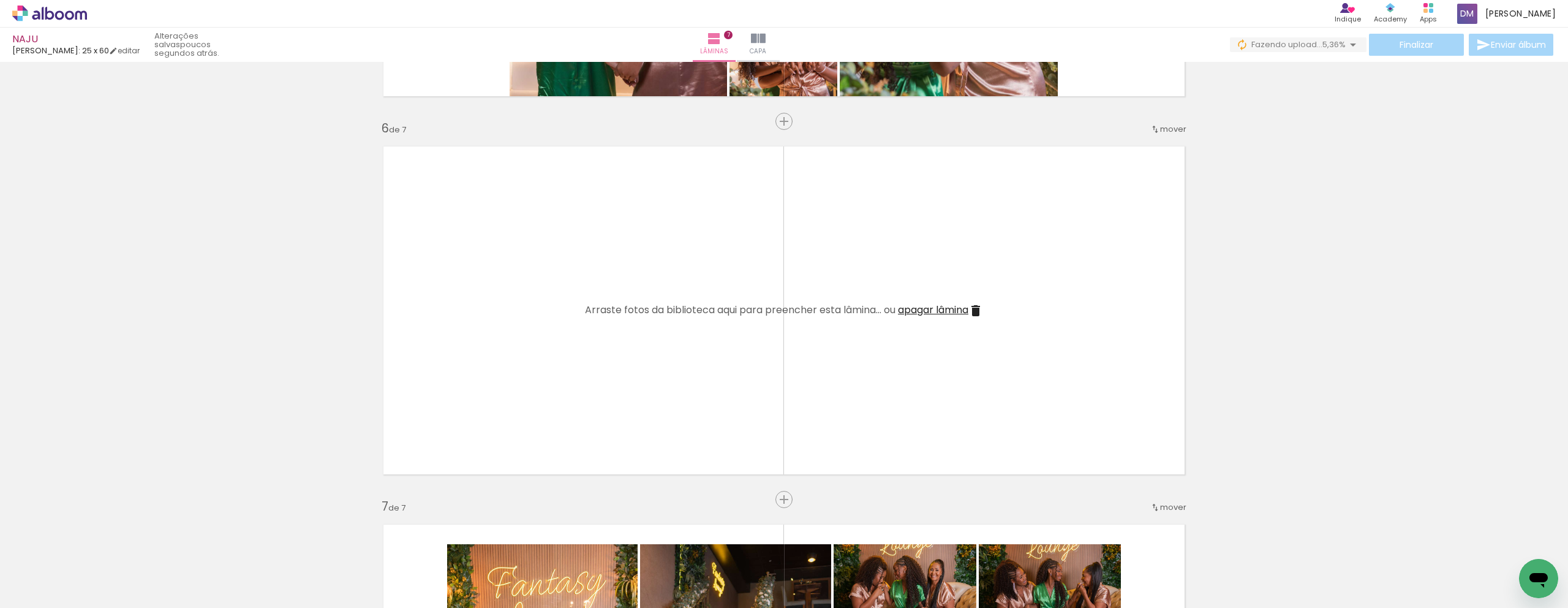
click at [600, 197] on quentale-layouter at bounding box center [784, 310] width 821 height 347
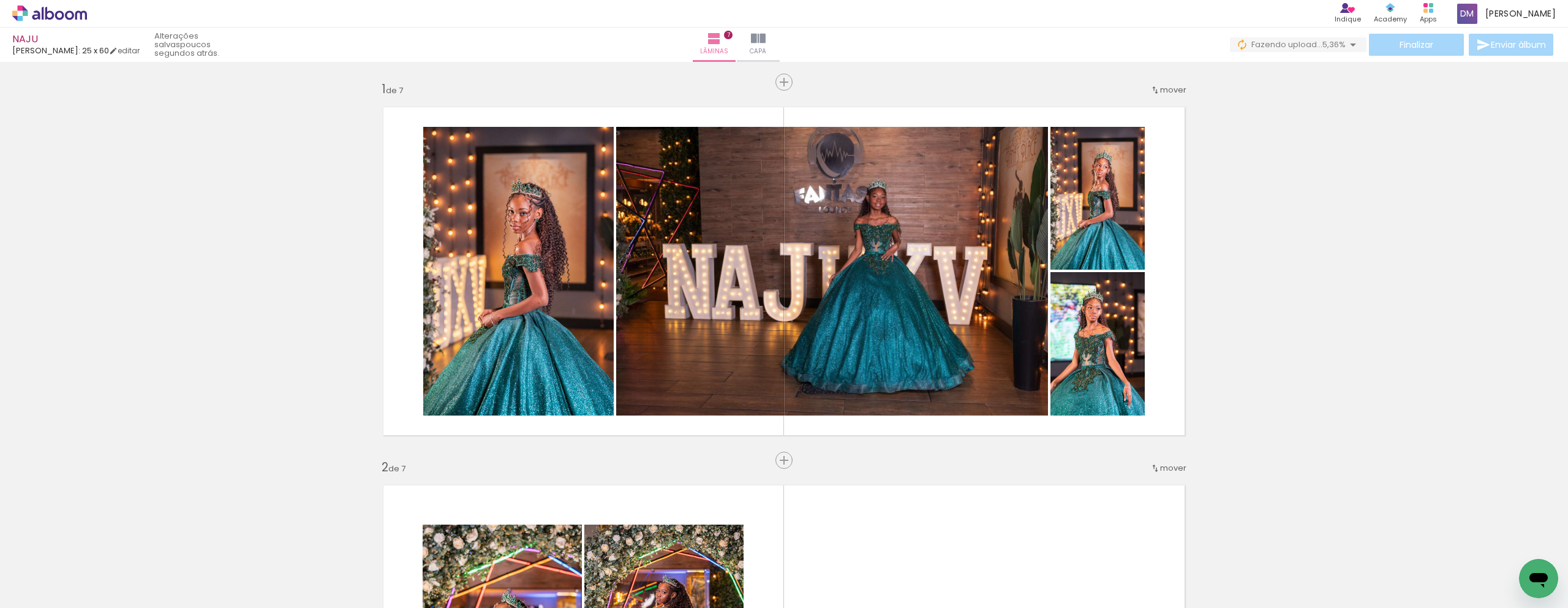
scroll to position [0, 8894]
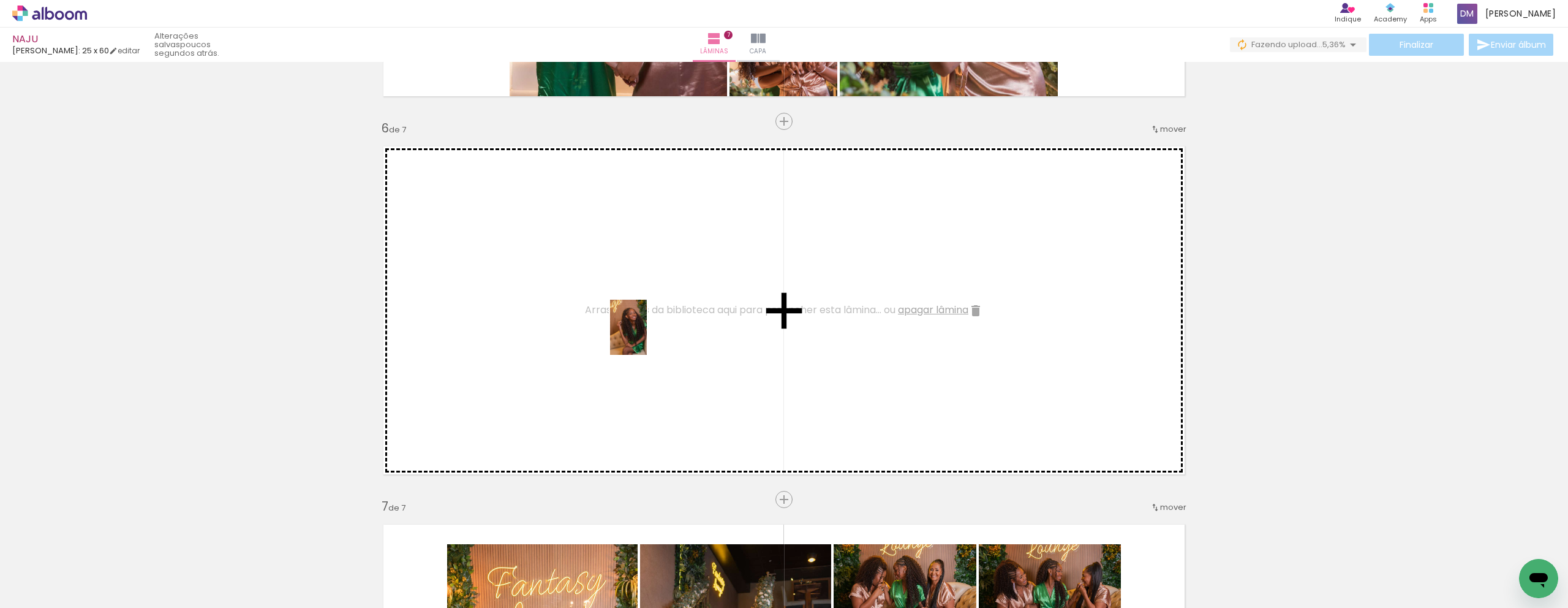
drag, startPoint x: 855, startPoint y: 575, endPoint x: 647, endPoint y: 336, distance: 316.8
click at [647, 336] on quentale-workspace at bounding box center [784, 304] width 1568 height 608
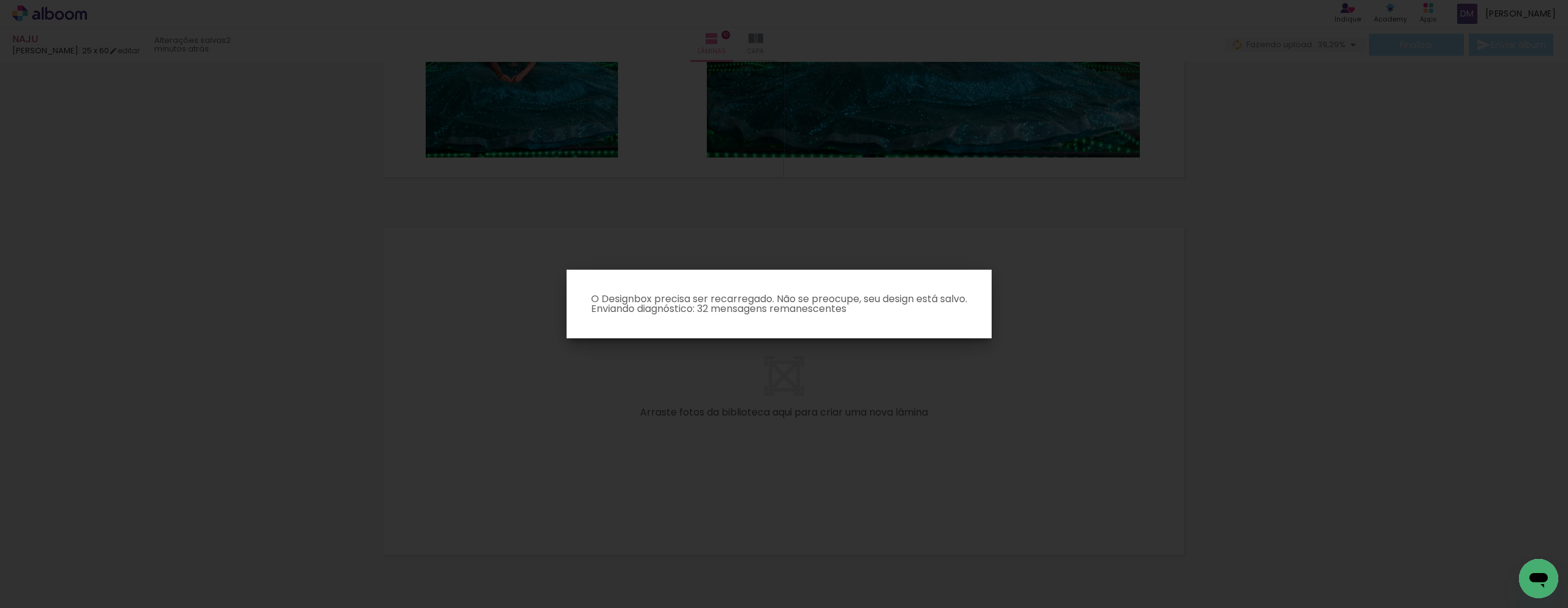
scroll to position [0, 10908]
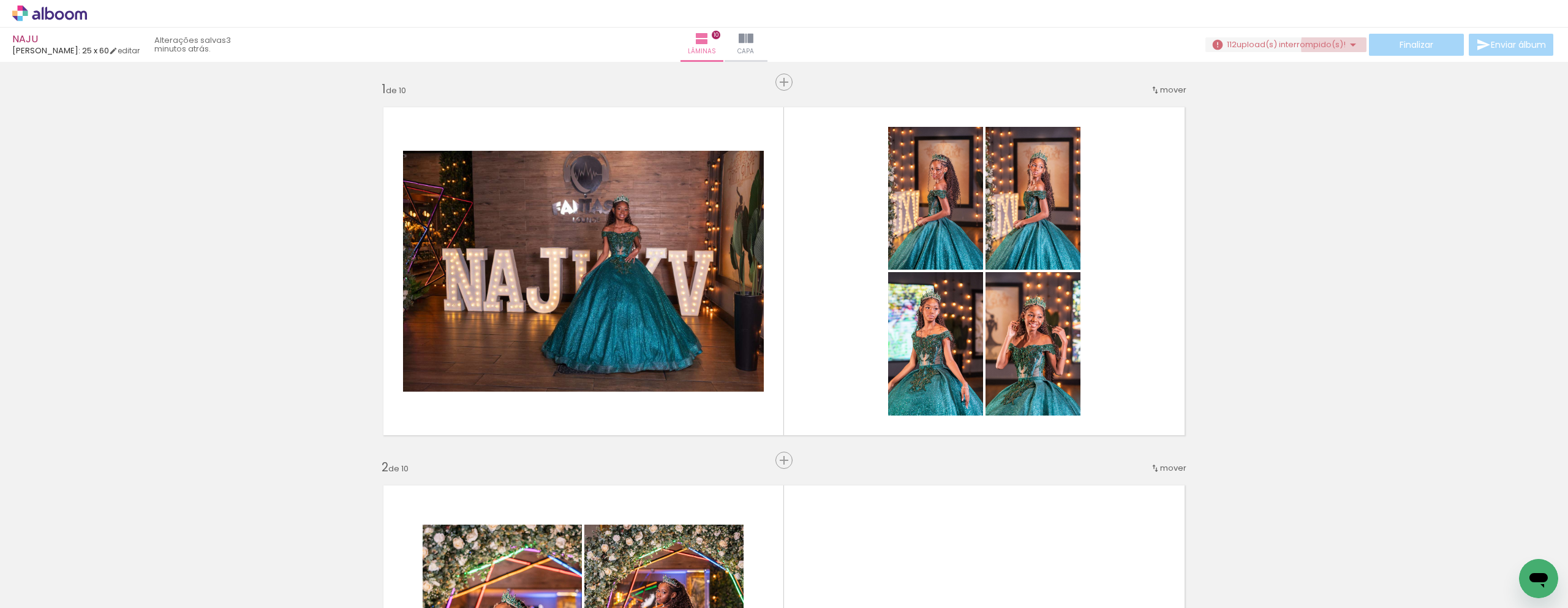
click at [1347, 45] on iron-icon at bounding box center [1352, 44] width 15 height 15
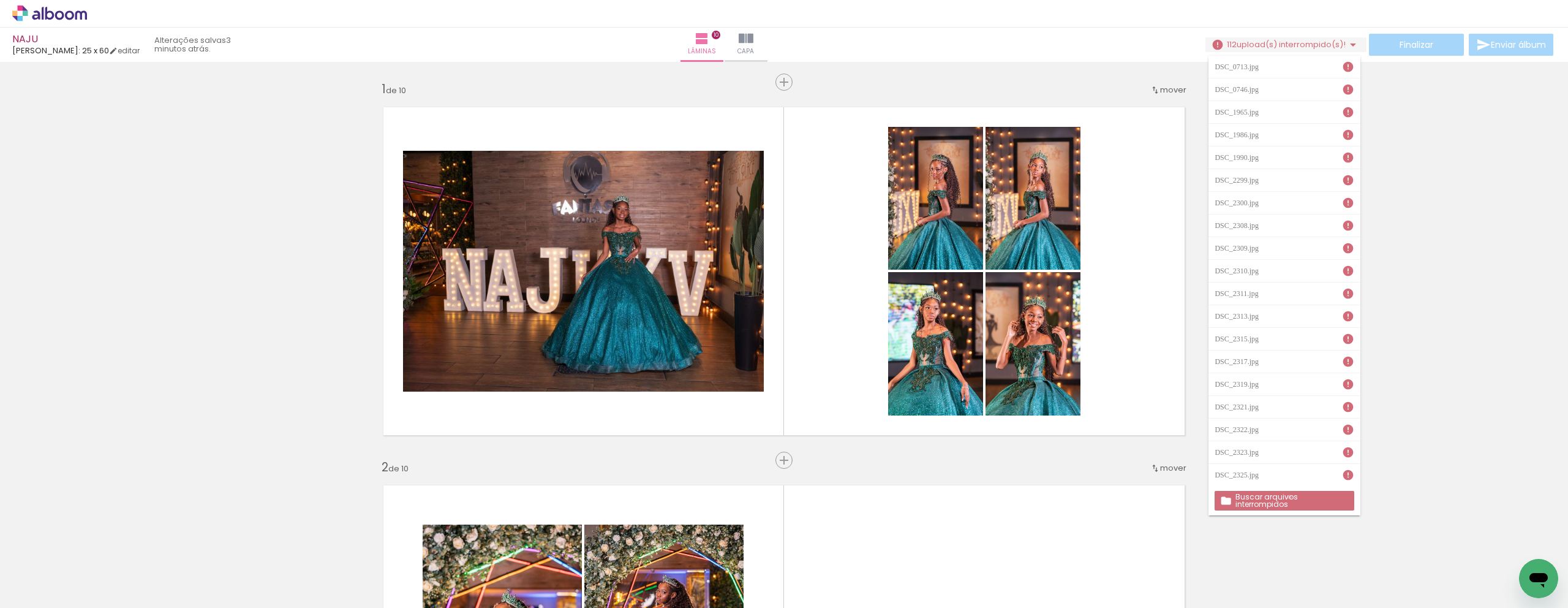
click at [0, 0] on slot "Buscar arquivos interrompidos" at bounding box center [0, 0] width 0 height 0
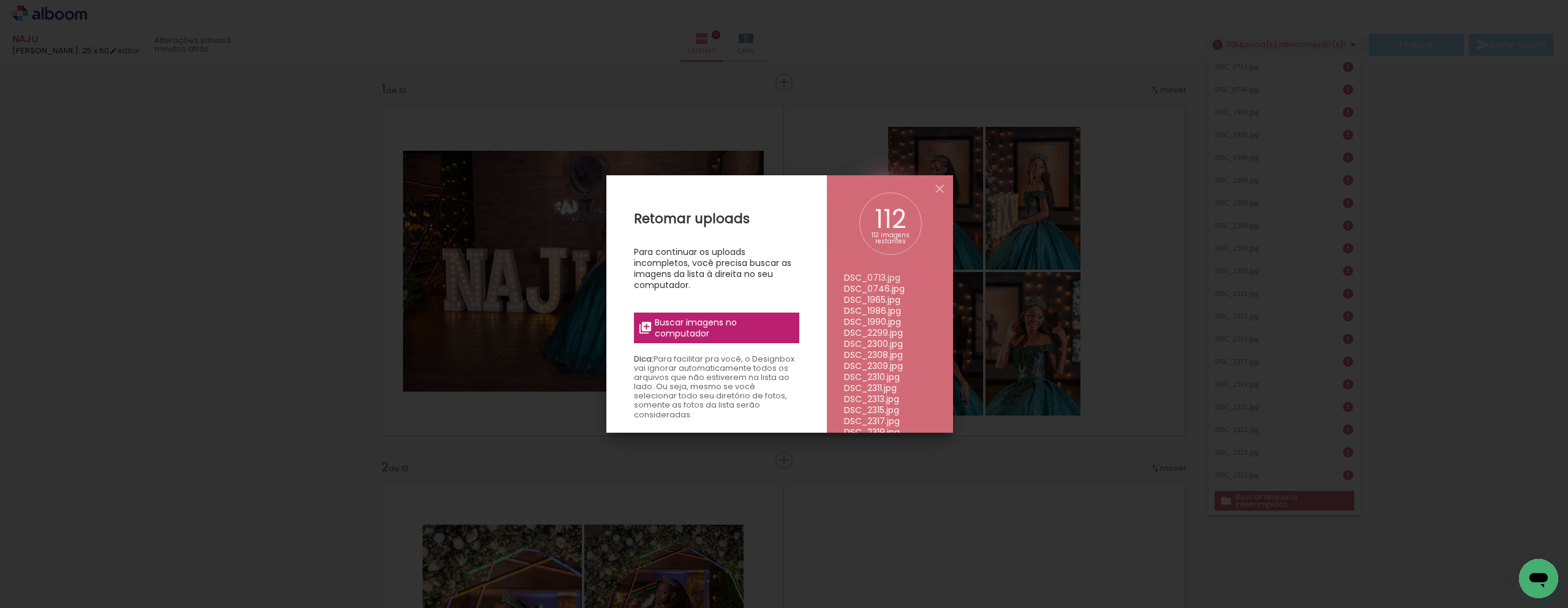
click at [691, 330] on span "Buscar imagens no computador" at bounding box center [723, 328] width 137 height 22
click at [0, 0] on input "file" at bounding box center [0, 0] width 0 height 0
click at [214, 223] on iron-overlay-backdrop at bounding box center [784, 304] width 1568 height 608
click at [938, 192] on iron-icon at bounding box center [939, 189] width 15 height 15
